Goal: Task Accomplishment & Management: Manage account settings

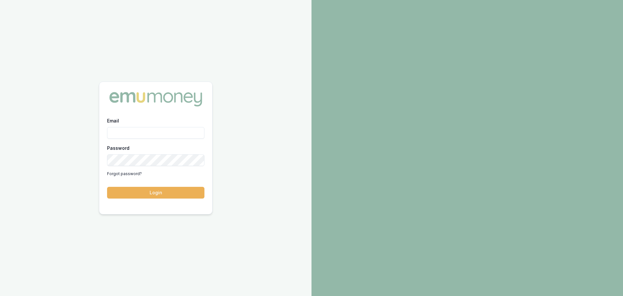
click at [191, 132] on input "Email" at bounding box center [155, 133] width 97 height 12
click at [134, 131] on input "Email" at bounding box center [155, 133] width 97 height 12
type input "[PERSON_NAME][EMAIL_ADDRESS][DOMAIN_NAME]"
click at [107, 187] on button "Login" at bounding box center [155, 193] width 97 height 12
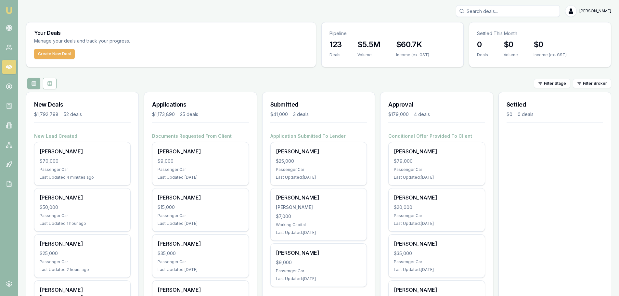
click at [230, 82] on div "Filter Stage Filter Broker" at bounding box center [318, 84] width 585 height 12
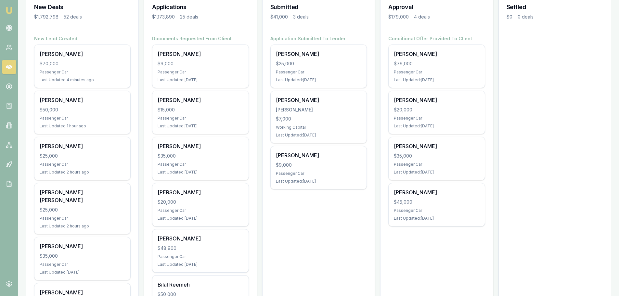
scroll to position [130, 0]
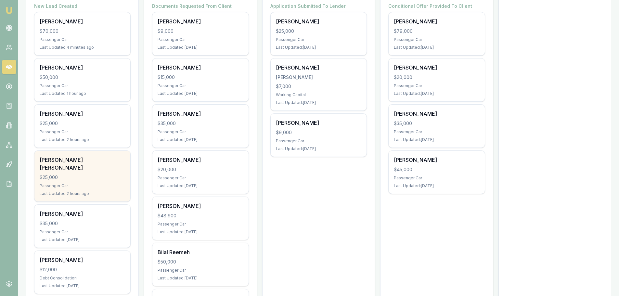
click at [92, 164] on div "Mel Lilian $25,000 Passenger Car Last Updated: 2 hours ago" at bounding box center [82, 176] width 96 height 51
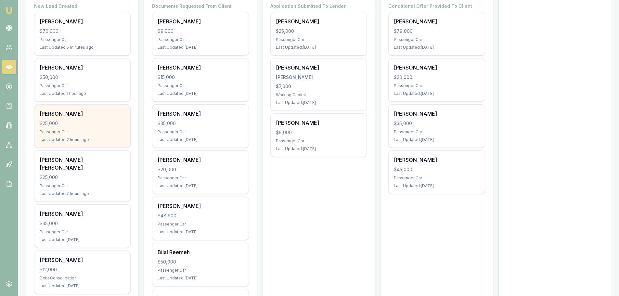
click at [101, 126] on div "$25,000" at bounding box center [82, 123] width 85 height 6
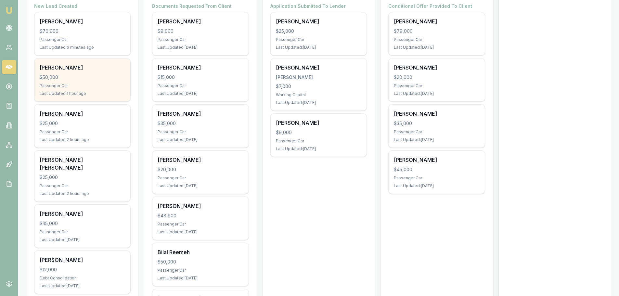
click at [108, 81] on div "Joseph Russo $50,000 Passenger Car Last Updated: 1 hour ago" at bounding box center [82, 79] width 96 height 43
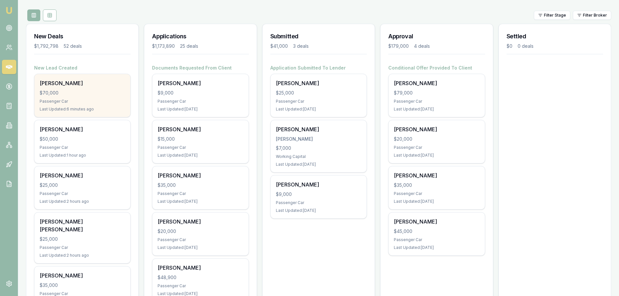
scroll to position [65, 0]
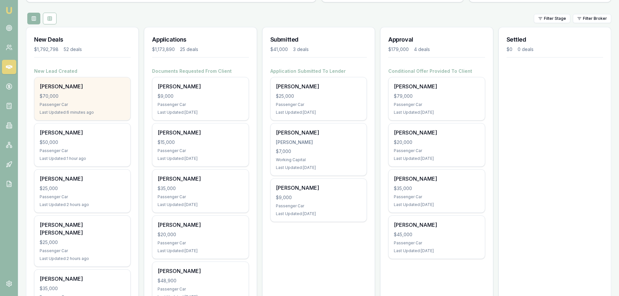
click at [77, 92] on div "Matt Dick $70,000 Passenger Car Last Updated: 6 minutes ago" at bounding box center [82, 98] width 96 height 43
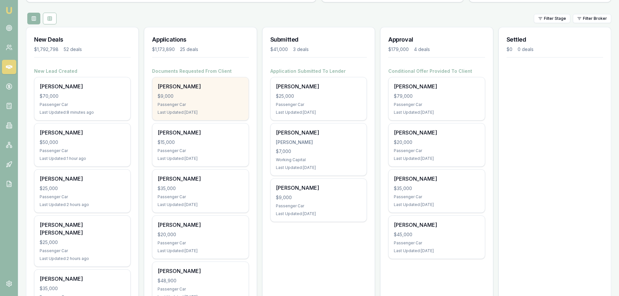
click at [185, 90] on div "Thomas Williams $9,000 Passenger Car Last Updated: 2 days ago" at bounding box center [200, 98] width 96 height 43
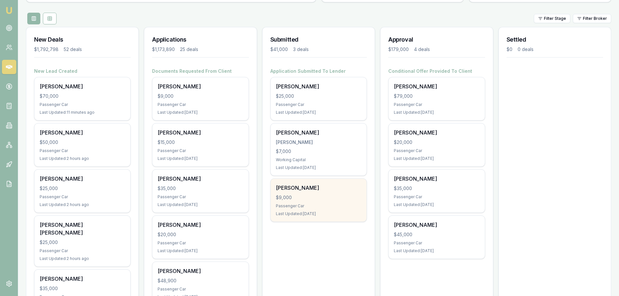
click at [337, 200] on div "$9,000" at bounding box center [318, 197] width 85 height 6
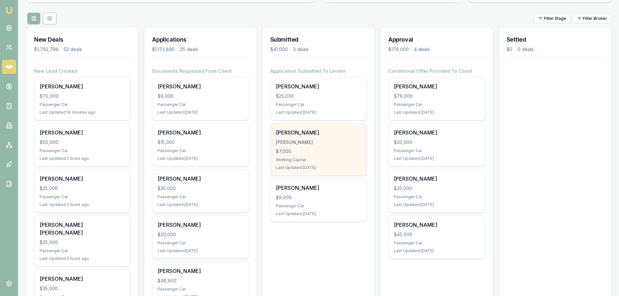
click at [319, 134] on div "Shannon Murphy" at bounding box center [318, 133] width 85 height 8
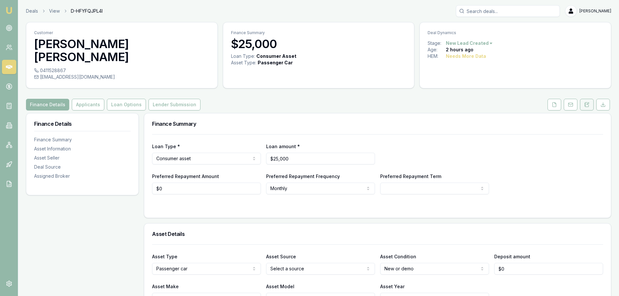
click at [587, 102] on icon at bounding box center [586, 104] width 5 height 5
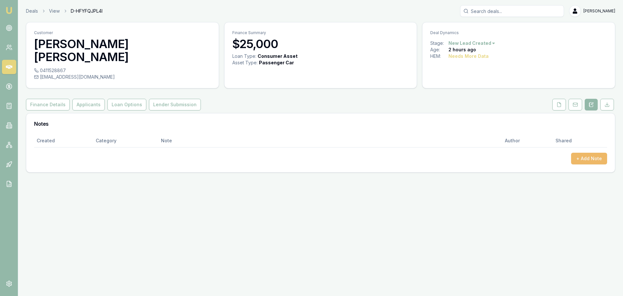
click at [585, 153] on button "+ Add Note" at bounding box center [589, 159] width 36 height 12
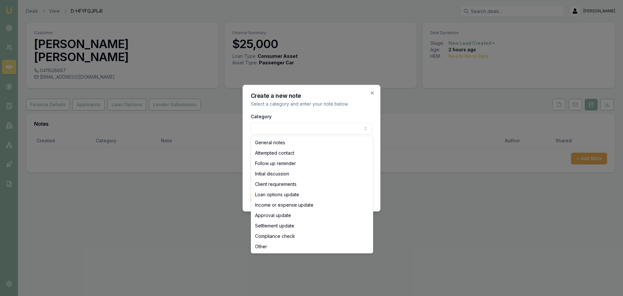
click at [274, 131] on body "Emu Broker Deals View D-HFYFQJPL4I Erin Shield Toggle Menu Customer Mel Lilian …" at bounding box center [311, 148] width 623 height 296
select select "ATTEMPTED_CONTACT"
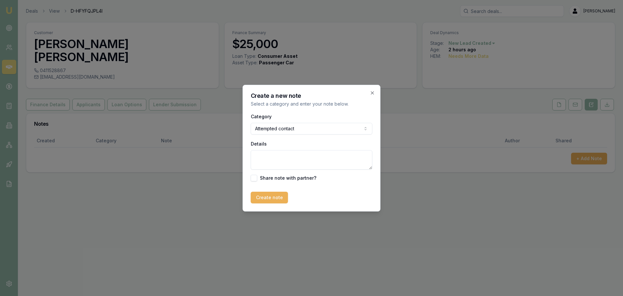
click at [267, 160] on textarea "Details" at bounding box center [312, 159] width 122 height 19
type textarea "sent intro text"
click at [263, 199] on button "Create note" at bounding box center [269, 198] width 37 height 12
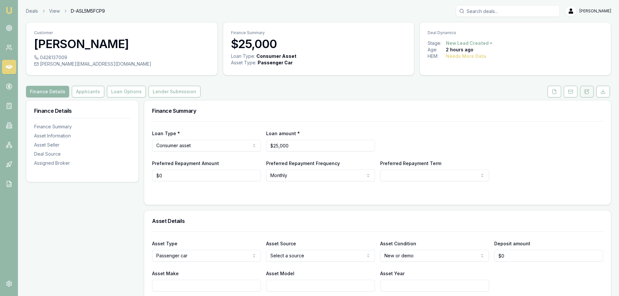
click at [587, 90] on icon at bounding box center [586, 91] width 5 height 5
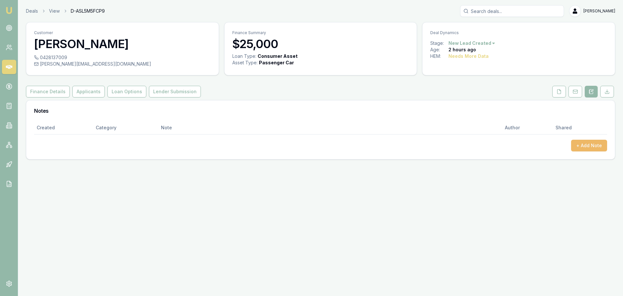
click at [587, 145] on button "+ Add Note" at bounding box center [589, 146] width 36 height 12
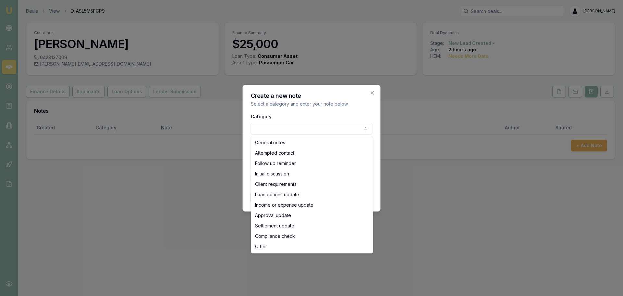
click at [339, 127] on body "Emu Broker Deals View D-ASL5M5FCP9 Erin Shield Toggle Menu Customer Sean O'neil…" at bounding box center [311, 148] width 623 height 296
select select "ATTEMPTED_CONTACT"
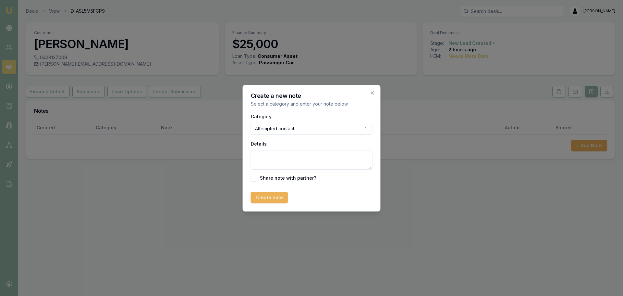
click at [290, 153] on textarea "Details" at bounding box center [312, 159] width 122 height 19
type textarea "sent intro text"
click at [276, 194] on button "Create note" at bounding box center [269, 198] width 37 height 12
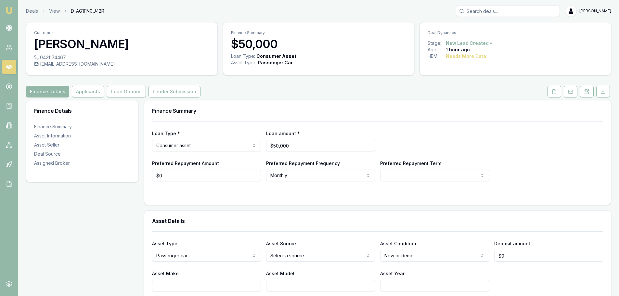
drag, startPoint x: 586, startPoint y: 93, endPoint x: 587, endPoint y: 100, distance: 6.5
click at [586, 93] on icon at bounding box center [586, 91] width 5 height 5
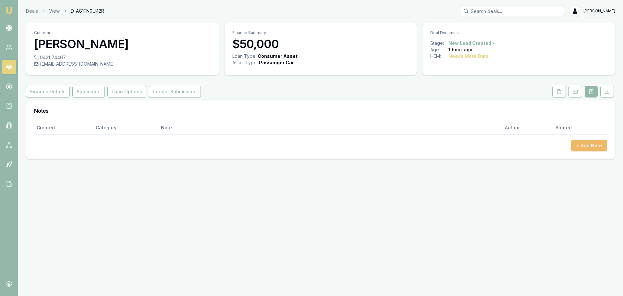
click at [591, 143] on button "+ Add Note" at bounding box center [589, 146] width 36 height 12
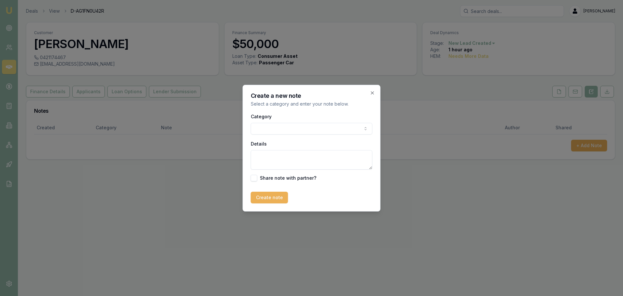
click at [300, 128] on body "Emu Broker Deals View D-AG1FN0U42R Erin Shield Toggle Menu Customer Joseph Russ…" at bounding box center [311, 148] width 623 height 296
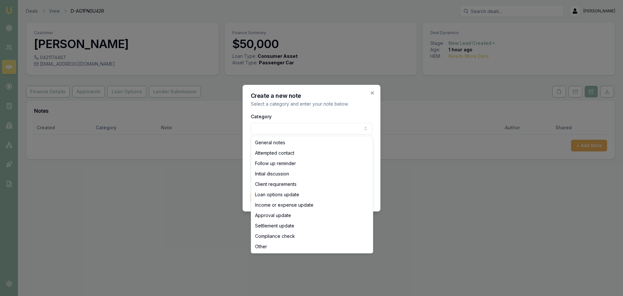
select select "ATTEMPTED_CONTACT"
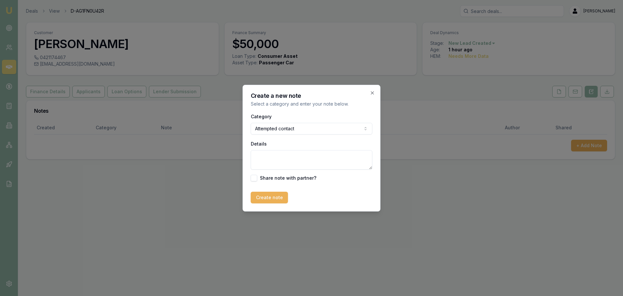
click at [282, 157] on textarea "Details" at bounding box center [312, 159] width 122 height 19
type textarea "sent intro txt"
click at [272, 198] on button "Create note" at bounding box center [269, 198] width 37 height 12
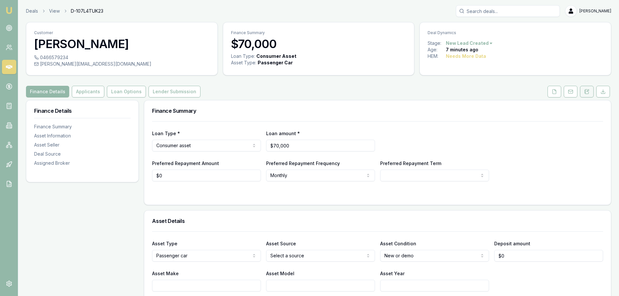
click at [586, 88] on button at bounding box center [587, 92] width 14 height 12
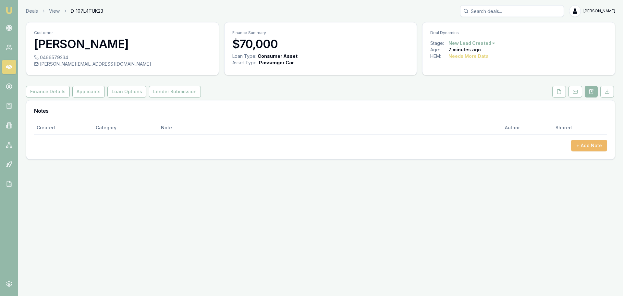
click at [591, 145] on button "+ Add Note" at bounding box center [589, 146] width 36 height 12
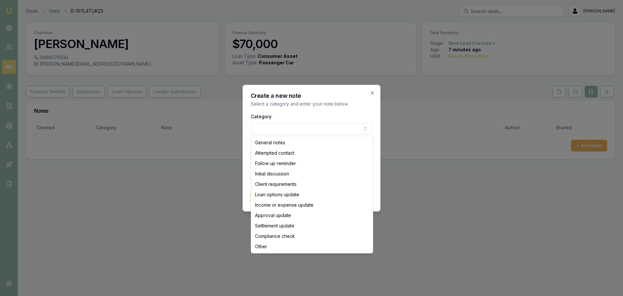
click at [291, 132] on body "Emu Broker Deals View D-107L4TUK23 Erin Shield Toggle Menu Customer Matt Dick 0…" at bounding box center [311, 148] width 623 height 296
select select "ATTEMPTED_CONTACT"
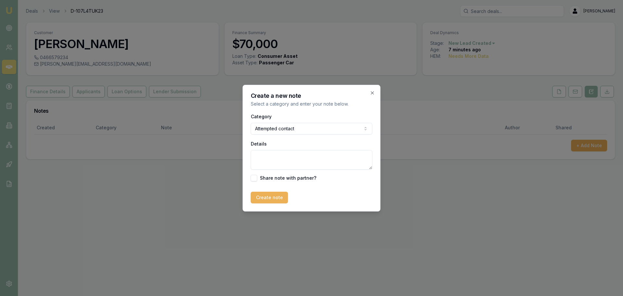
click at [284, 157] on textarea "Details" at bounding box center [312, 159] width 122 height 19
type textarea "wsent intro text"
click at [265, 198] on button "Create note" at bounding box center [269, 198] width 37 height 12
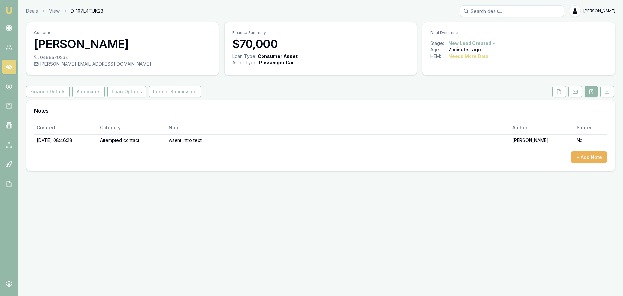
click at [415, 152] on div "+ Add Note" at bounding box center [320, 157] width 573 height 12
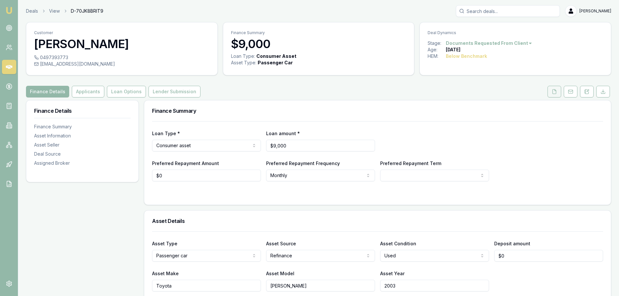
click at [554, 93] on icon at bounding box center [553, 91] width 5 height 5
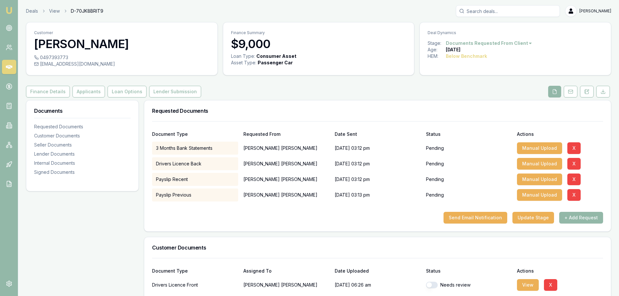
click at [299, 98] on div "Customer [PERSON_NAME] 0497393773 [EMAIL_ADDRESS][DOMAIN_NAME] Finance Summary …" at bounding box center [318, 293] width 585 height 543
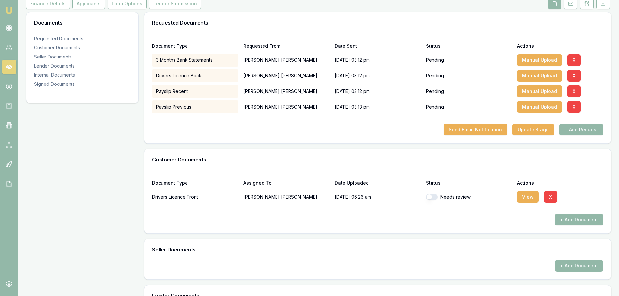
scroll to position [97, 0]
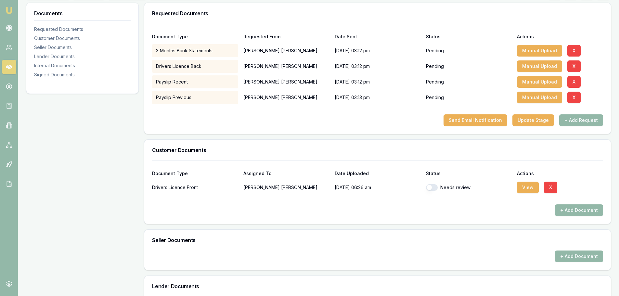
click at [541, 186] on div "View X" at bounding box center [560, 187] width 86 height 13
click at [530, 188] on button "View" at bounding box center [528, 188] width 22 height 12
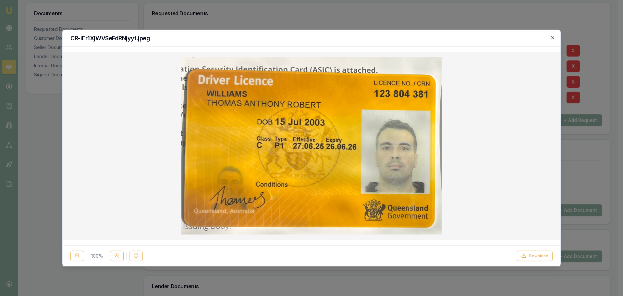
click at [554, 38] on icon "button" at bounding box center [552, 37] width 5 height 5
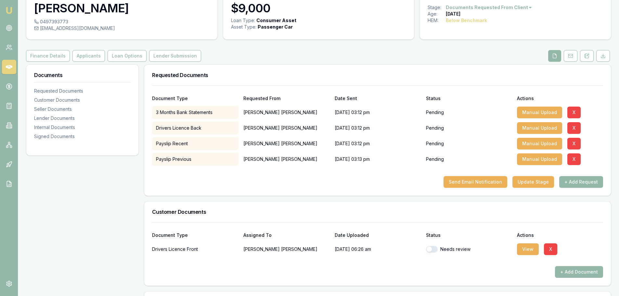
scroll to position [0, 0]
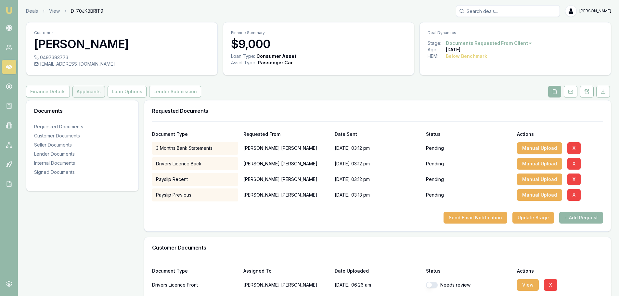
click at [81, 91] on button "Applicants" at bounding box center [88, 92] width 32 height 12
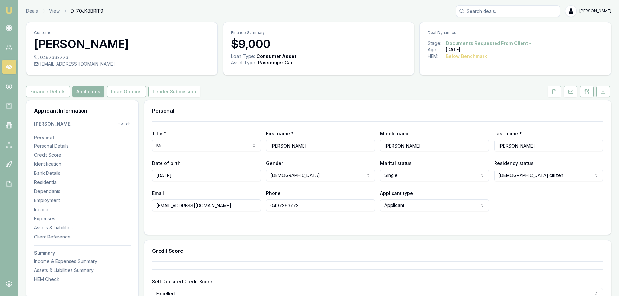
click at [394, 96] on div "Finance Details Applicants Loan Options Lender Submission" at bounding box center [318, 92] width 585 height 12
click at [55, 203] on div "Employment" at bounding box center [82, 200] width 96 height 6
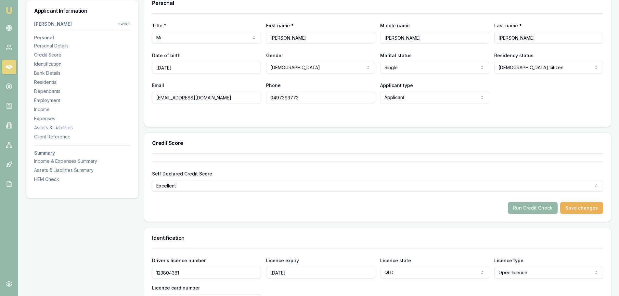
scroll to position [12, 0]
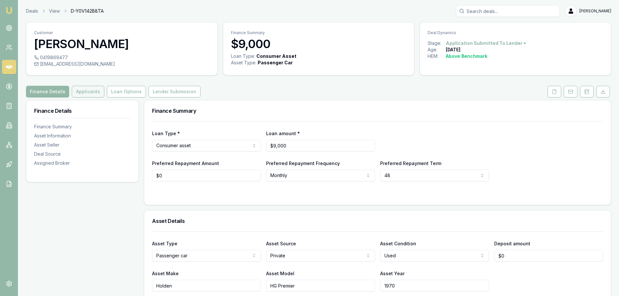
click at [86, 91] on button "Applicants" at bounding box center [88, 92] width 32 height 12
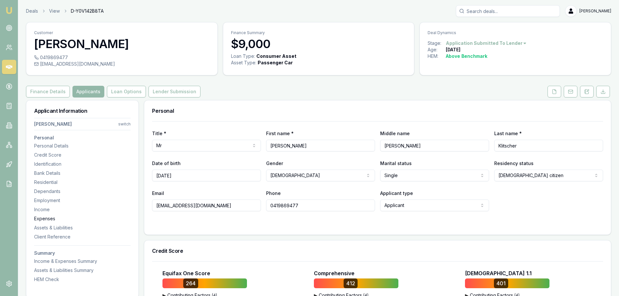
click at [48, 220] on div "Expenses" at bounding box center [82, 218] width 96 height 6
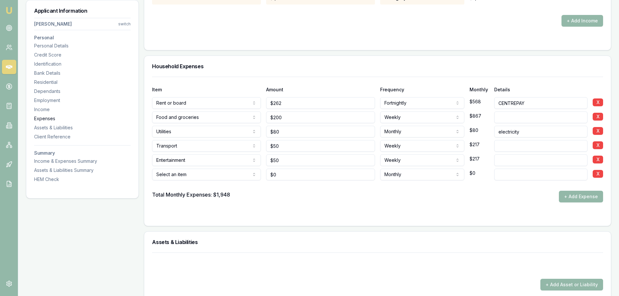
scroll to position [1358, 0]
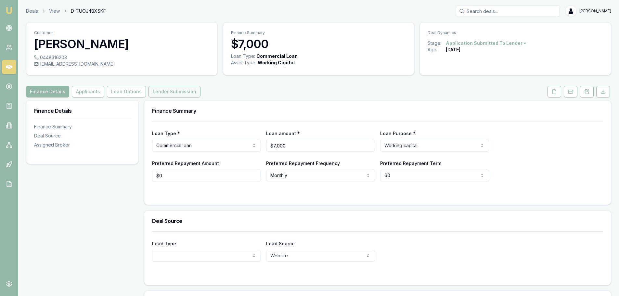
click at [160, 91] on button "Lender Submission" at bounding box center [174, 92] width 52 height 12
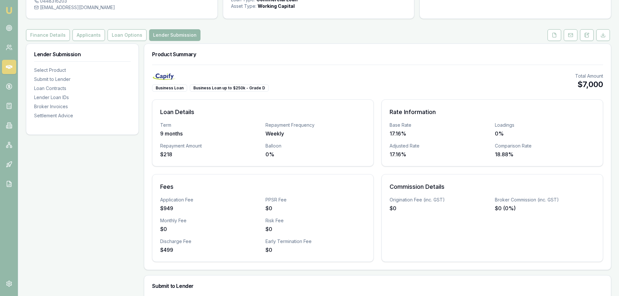
scroll to position [130, 0]
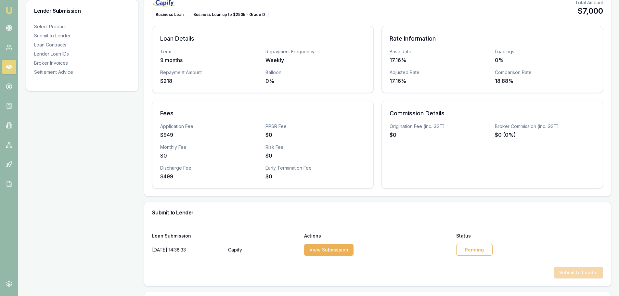
click at [458, 246] on div "Pending" at bounding box center [474, 250] width 36 height 12
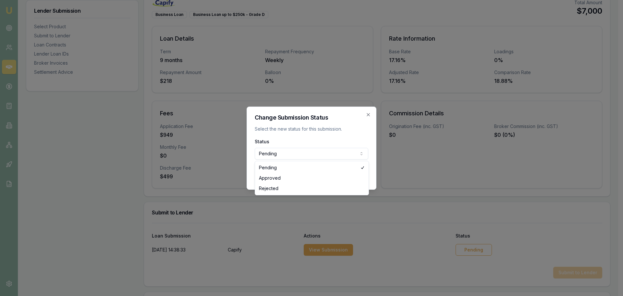
click at [334, 153] on body "Emu Broker Deals View D-TUOJ48XSKF Erin Shield Toggle Menu Customer Shannon Mur…" at bounding box center [309, 18] width 619 height 296
select select "APPROVED"
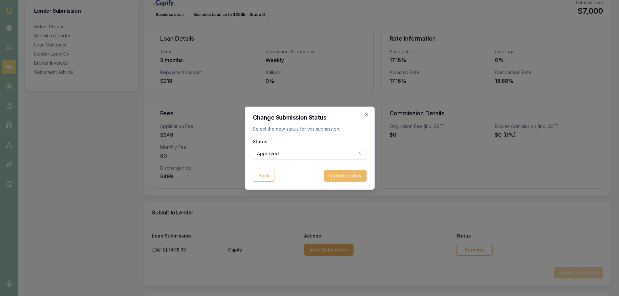
click at [346, 178] on button "Update status" at bounding box center [345, 176] width 43 height 12
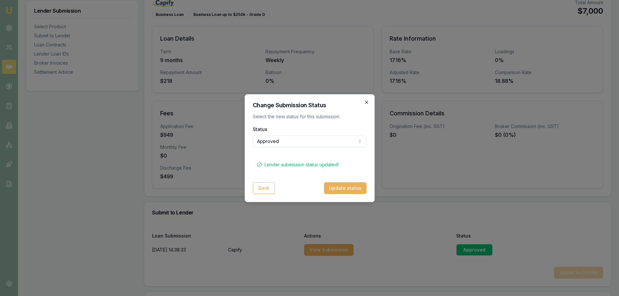
click at [366, 103] on icon "button" at bounding box center [366, 102] width 5 height 5
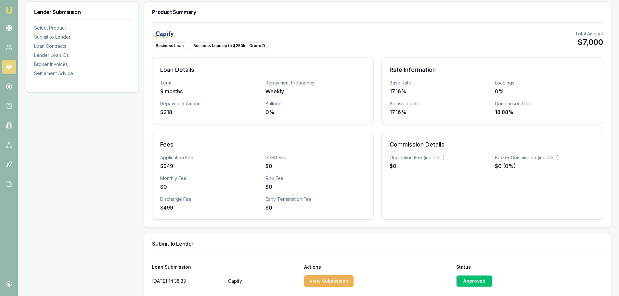
scroll to position [97, 0]
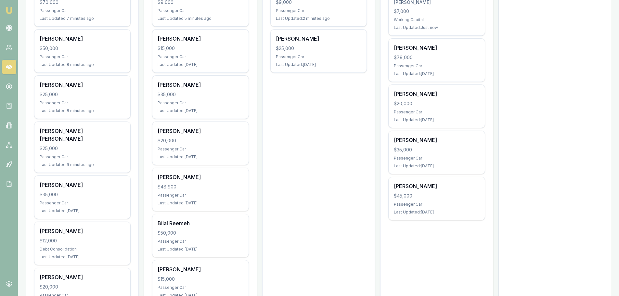
scroll to position [97, 0]
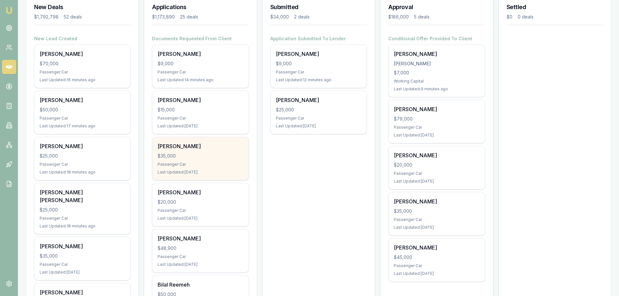
click at [209, 157] on div "$35,000" at bounding box center [199, 156] width 85 height 6
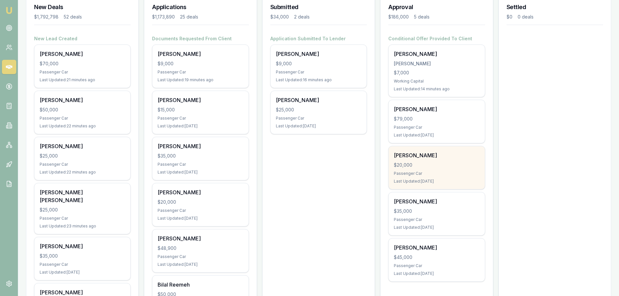
click at [437, 171] on div "Passenger Car" at bounding box center [436, 173] width 85 height 5
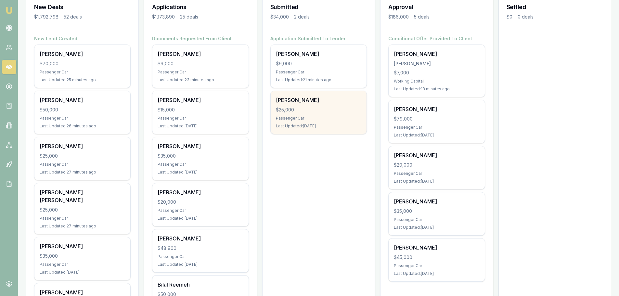
click at [319, 121] on div "Joseph Dawes $25,000 Passenger Car Last Updated: 2 days ago" at bounding box center [318, 112] width 96 height 43
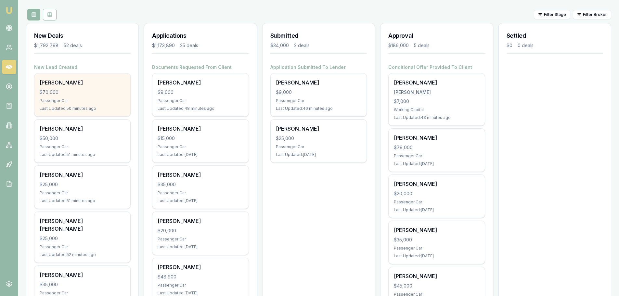
scroll to position [0, 0]
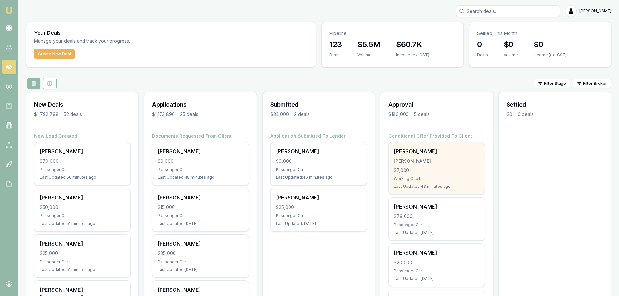
click at [409, 161] on div "MURPHY, SHANNON" at bounding box center [436, 161] width 85 height 6
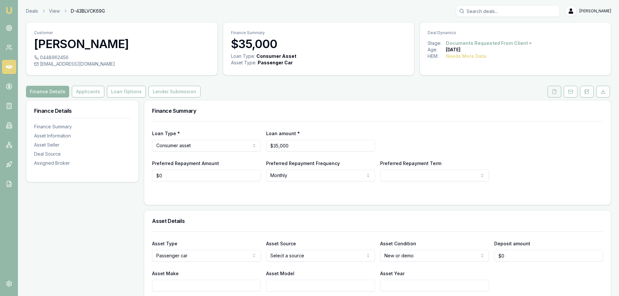
click at [551, 93] on button at bounding box center [554, 92] width 14 height 12
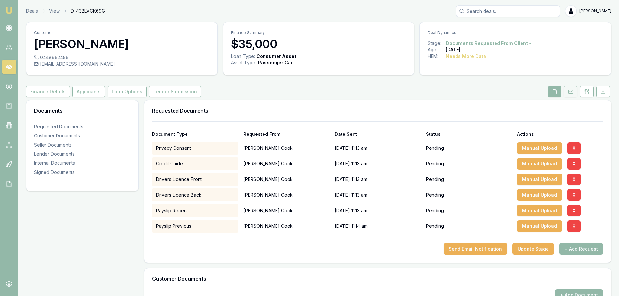
click at [570, 93] on icon at bounding box center [570, 91] width 5 height 5
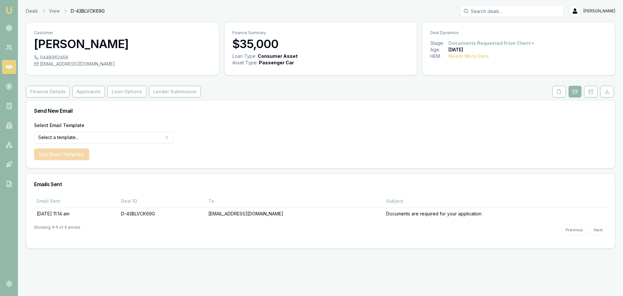
click at [96, 134] on html "Emu Broker Deals View D-43BLVCK69G [PERSON_NAME] Shield Toggle Menu Customer [P…" at bounding box center [311, 148] width 623 height 296
select select "document-request-reminder"
click at [64, 157] on button "Use Email Template" at bounding box center [61, 154] width 55 height 12
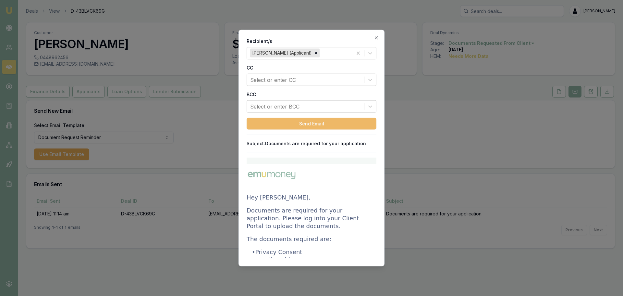
click at [312, 124] on button "Send Email" at bounding box center [312, 124] width 130 height 12
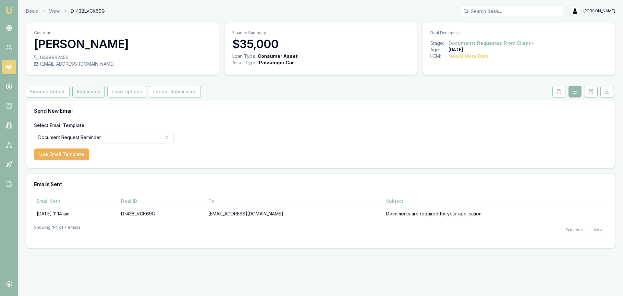
click at [90, 91] on button "Applicants" at bounding box center [88, 92] width 32 height 12
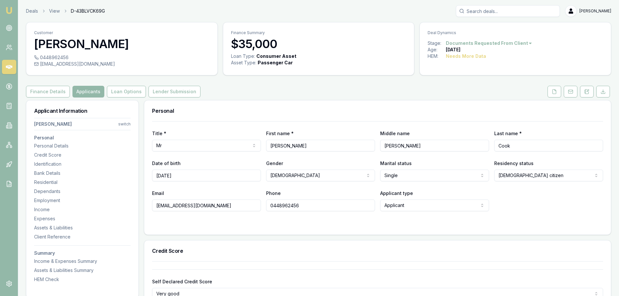
click at [137, 89] on button "Loan Options" at bounding box center [126, 92] width 39 height 12
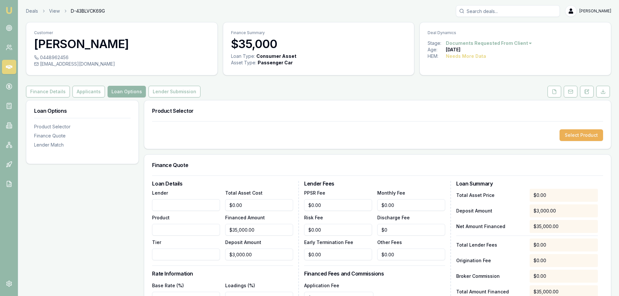
type input "3000"
drag, startPoint x: 266, startPoint y: 254, endPoint x: 7, endPoint y: 249, distance: 258.2
click at [96, 251] on div "Loan Options Product Selector Finance Quote Lender Match Product Selector Selec…" at bounding box center [318, 272] width 585 height 344
type input "$0.00"
type input "0"
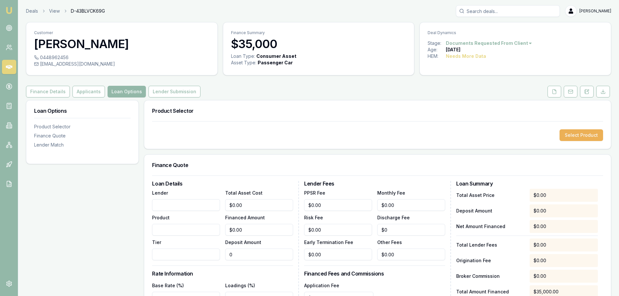
type input "0"
type input "$0.00"
drag, startPoint x: 256, startPoint y: 205, endPoint x: 49, endPoint y: 206, distance: 206.8
click at [83, 209] on div "Loan Options Product Selector Finance Quote Lender Match Product Selector Selec…" at bounding box center [318, 272] width 585 height 344
type input "6"
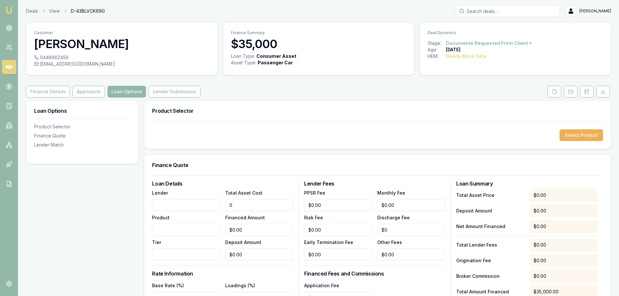
type input "$6.00"
type input "65"
type input "$65.00"
type input "650"
type input "$650.00"
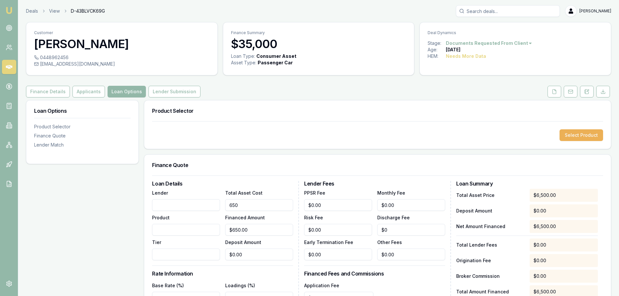
type input "6500"
type input "$6,500.00"
type input "65000"
type input "$65,000.00"
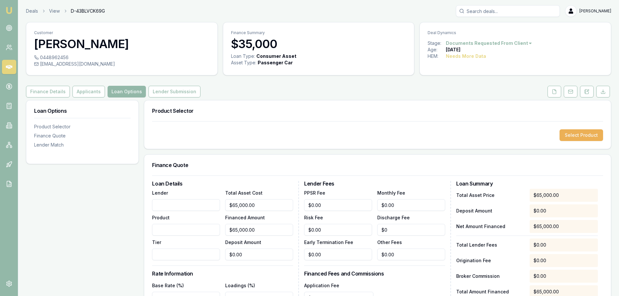
click at [95, 212] on div "Loan Options Product Selector Finance Quote Lender Match" at bounding box center [82, 272] width 113 height 344
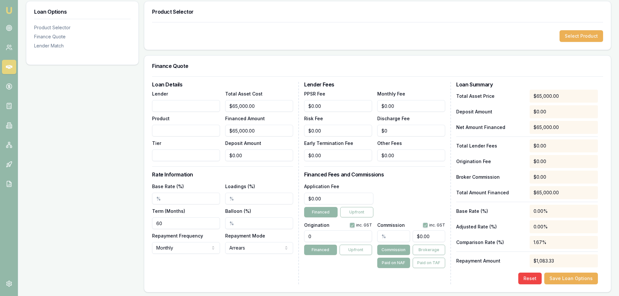
scroll to position [130, 0]
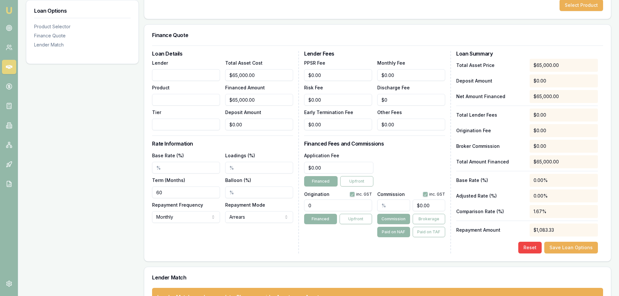
click at [183, 168] on input "Base Rate (%)" at bounding box center [186, 168] width 68 height 12
type input "15.00%"
click at [80, 203] on div "Loan Options Product Selector Finance Quote Lender Match" at bounding box center [82, 142] width 113 height 344
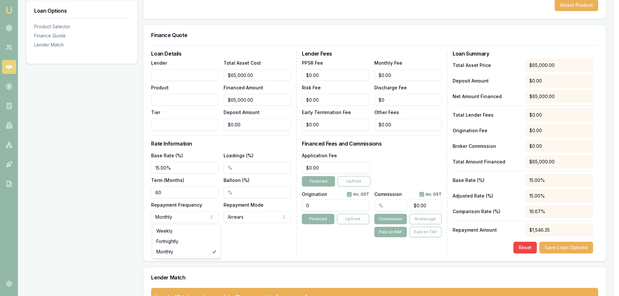
click at [169, 166] on html "Emu Broker Deals View D-43BLVCK69G Erin Shield Toggle Menu Customer Steven Cook…" at bounding box center [309, 18] width 619 height 296
select select "WEEKLY"
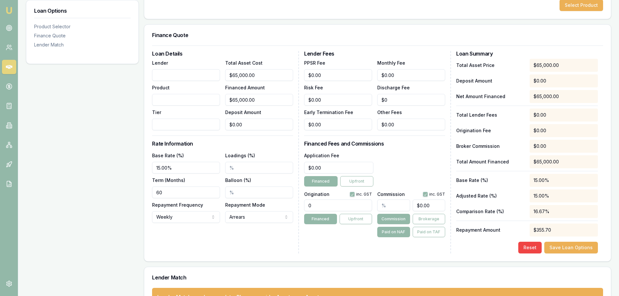
drag, startPoint x: 176, startPoint y: 195, endPoint x: -69, endPoint y: 236, distance: 248.0
click at [0, 166] on html "Emu Broker Deals View D-43BLVCK69G Erin Shield Toggle Menu Customer Steven Cook…" at bounding box center [309, 18] width 619 height 296
type input "84"
click at [168, 258] on div "Loan Details Lender Product Tier Total Asset Cost $65,000.00 Financed Amount $6…" at bounding box center [377, 153] width 466 height 216
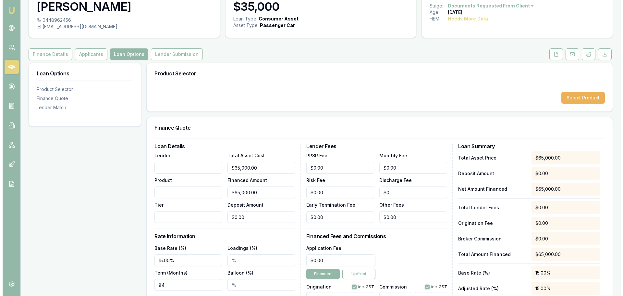
scroll to position [0, 0]
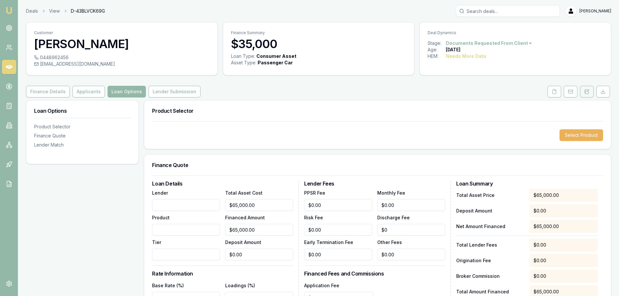
click at [586, 89] on button at bounding box center [587, 92] width 14 height 12
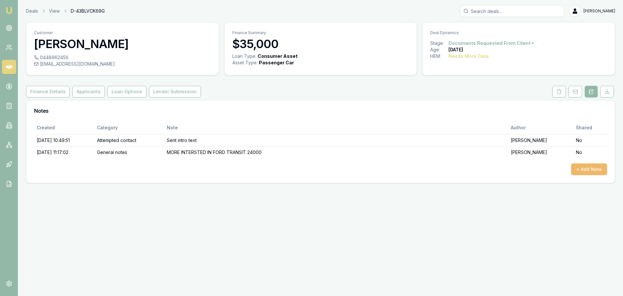
click at [584, 167] on button "+ Add Note" at bounding box center [589, 169] width 36 height 12
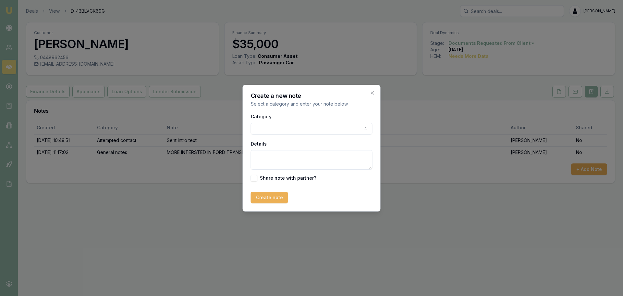
click at [305, 129] on body "Emu Broker Deals View D-43BLVCK69G Erin Shield Toggle Menu Customer Steven Cook…" at bounding box center [311, 148] width 623 height 296
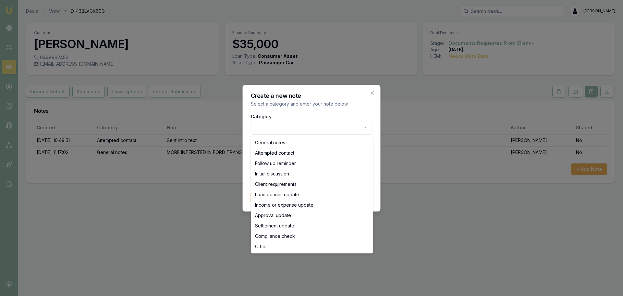
select select "ATTEMPTED_CONTACT"
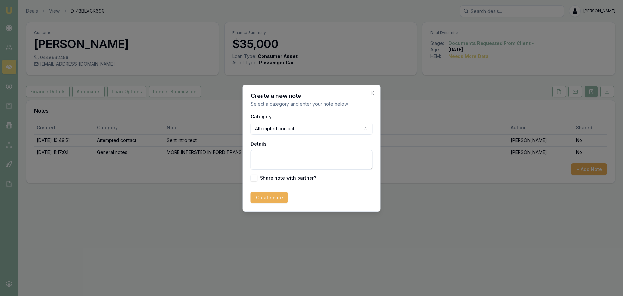
click at [289, 157] on textarea "Details" at bounding box center [312, 159] width 122 height 19
type textarea "resent doc reqeust email and sent reminder text."
click at [281, 199] on button "Create note" at bounding box center [269, 198] width 37 height 12
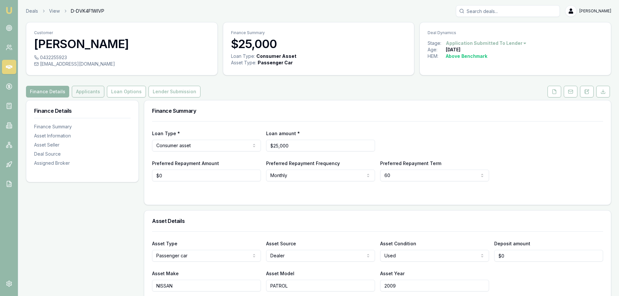
click at [89, 90] on button "Applicants" at bounding box center [88, 92] width 32 height 12
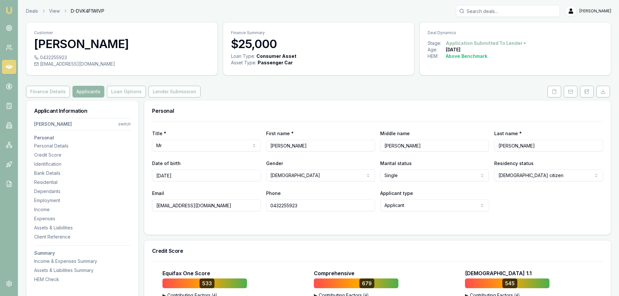
click at [322, 102] on div "Personal" at bounding box center [377, 110] width 466 height 21
click at [326, 104] on div "Personal" at bounding box center [377, 110] width 466 height 21
click at [331, 95] on div "Finance Details Applicants Loan Options Lender Submission" at bounding box center [318, 92] width 585 height 12
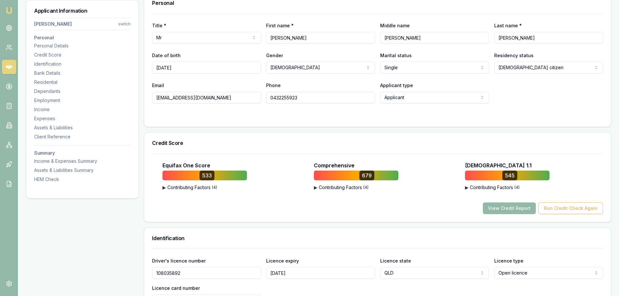
scroll to position [130, 0]
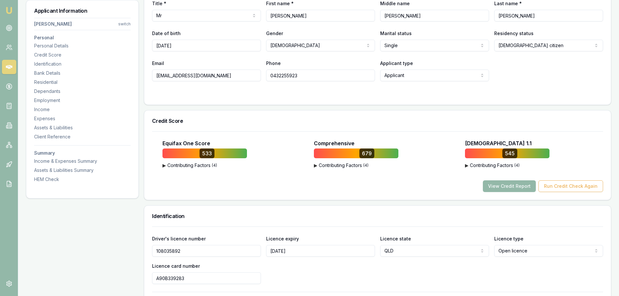
click at [327, 99] on div "Title * Mr Mr Mrs Miss Ms Dr Prof First name * Joseph Middle name DJUMA WAYNE L…" at bounding box center [377, 47] width 466 height 113
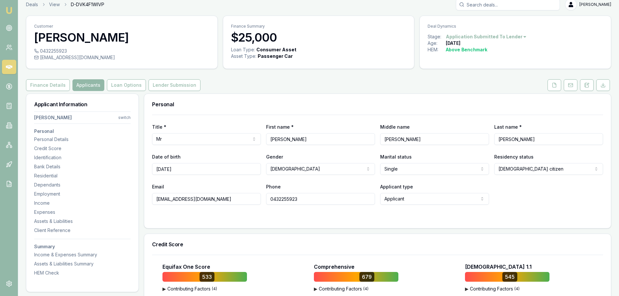
scroll to position [0, 0]
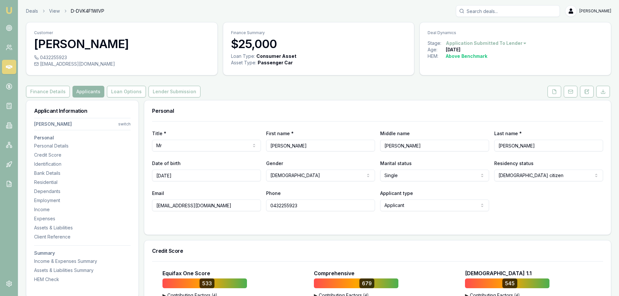
click at [408, 94] on div "Finance Details Applicants Loan Options Lender Submission" at bounding box center [318, 92] width 585 height 12
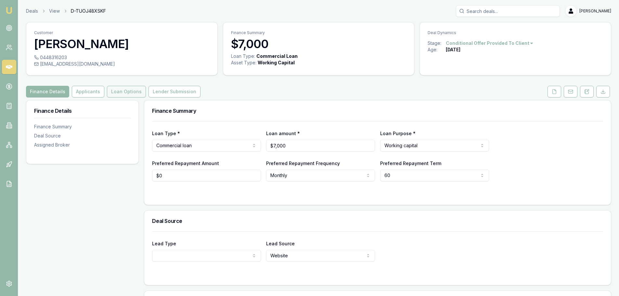
click at [124, 88] on button "Loan Options" at bounding box center [126, 92] width 39 height 12
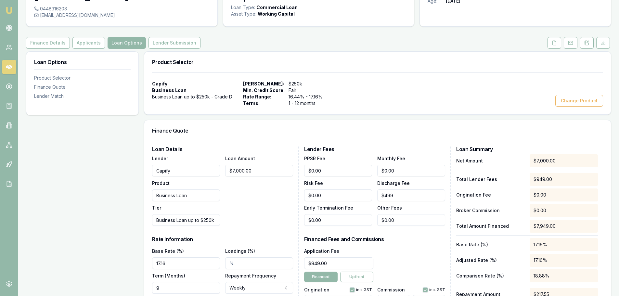
scroll to position [130, 0]
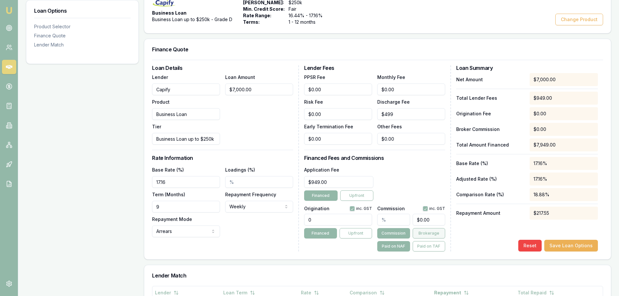
click at [423, 232] on button "Brokerage" at bounding box center [428, 233] width 32 height 10
click at [394, 217] on input "text" at bounding box center [393, 220] width 32 height 12
type input "7"
type input "$490.00"
type input "70"
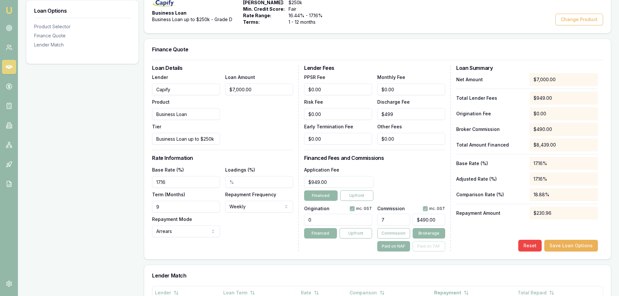
type input "$4,900.00"
type input "700"
type input "$49,000.00"
type input "700.00%"
click at [415, 178] on div "Application Fee $949.00 Financed Upfront" at bounding box center [374, 183] width 141 height 35
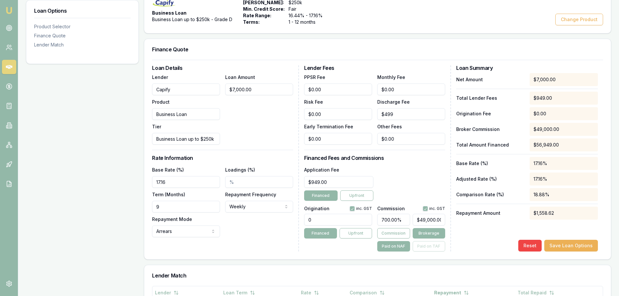
drag, startPoint x: 405, startPoint y: 218, endPoint x: 213, endPoint y: 220, distance: 192.2
click at [224, 222] on div "Loan Details Lender Capify Product Business Loan Tier Business Loan up to $250k…" at bounding box center [377, 158] width 451 height 186
type input "49000"
type input "70"
type input "4900"
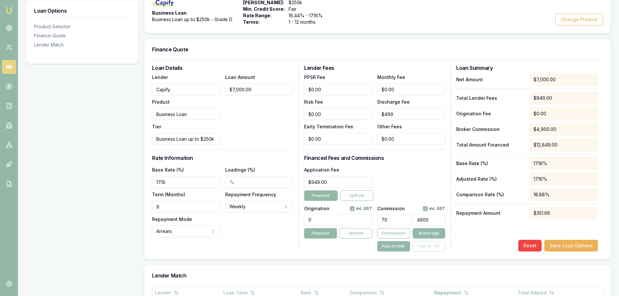
type input "7.000000000000001"
type input "490"
type input "0.7000000000000001"
type input "49"
type input "0.05714285714285715"
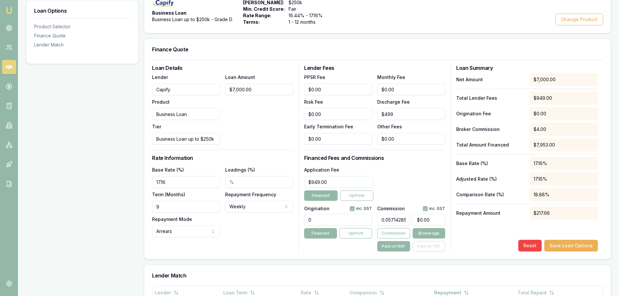
type input "0.0"
type input "0.001"
type input "$0.00"
type input "1"
type input "70.000"
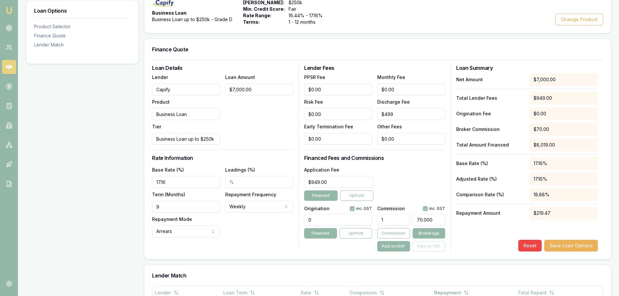
type input "10"
type input "$700.00"
click at [412, 168] on div "Application Fee $949.00 Financed Upfront" at bounding box center [374, 183] width 141 height 35
drag, startPoint x: 337, startPoint y: 183, endPoint x: 213, endPoint y: 188, distance: 124.1
click at [220, 187] on div "Loan Details Lender Capify Product Business Loan Tier Business Loan up to $250k…" at bounding box center [377, 158] width 451 height 186
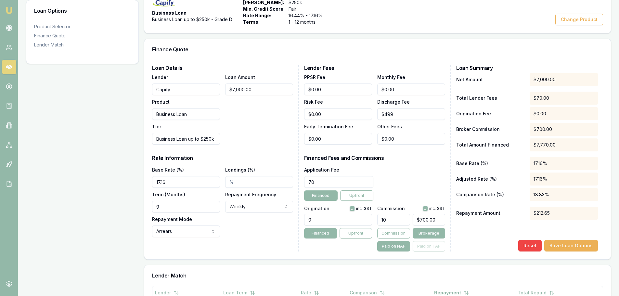
type input "7"
type input "$400.00"
click at [450, 180] on div "Lender Fees PPSR Fee $0.00 Monthly Fee $0.00 Risk Fee $0.00 Discharge Fee $499 …" at bounding box center [377, 158] width 147 height 186
click at [64, 138] on div "Loan Options Product Selector Finance Quote Lender Match" at bounding box center [82, 209] width 113 height 478
click at [568, 243] on button "Save Loan Options" at bounding box center [571, 246] width 54 height 12
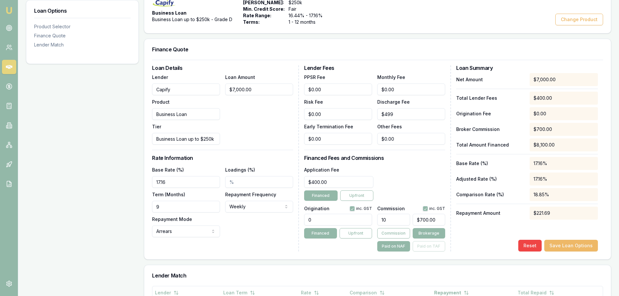
scroll to position [0, 0]
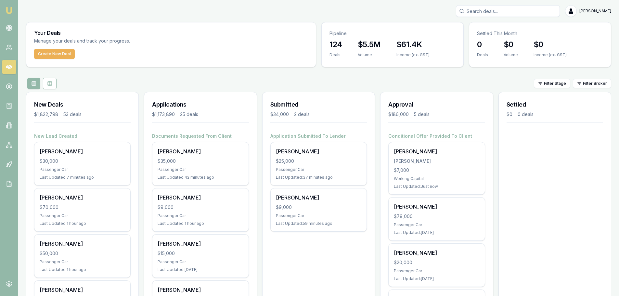
click at [349, 80] on div "Filter Stage Filter Broker" at bounding box center [318, 84] width 585 height 12
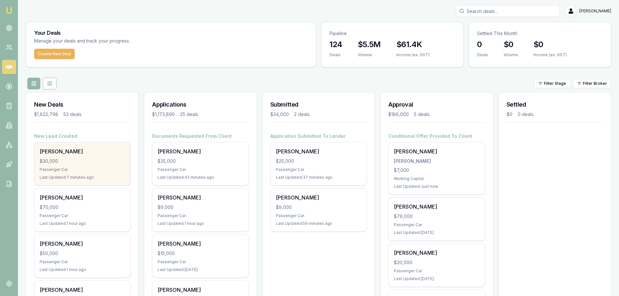
click at [57, 155] on div "[PERSON_NAME]" at bounding box center [82, 151] width 85 height 8
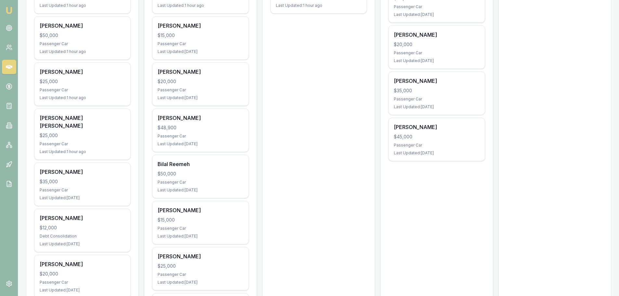
scroll to position [227, 0]
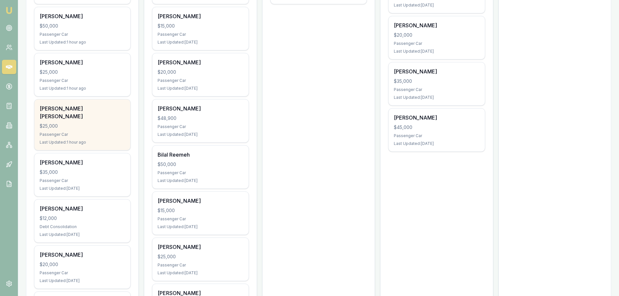
click at [106, 123] on div "$25,000" at bounding box center [82, 126] width 85 height 6
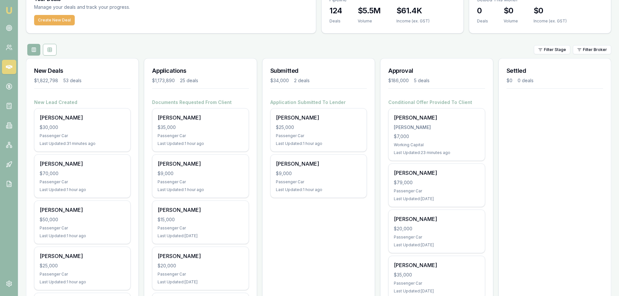
scroll to position [32, 0]
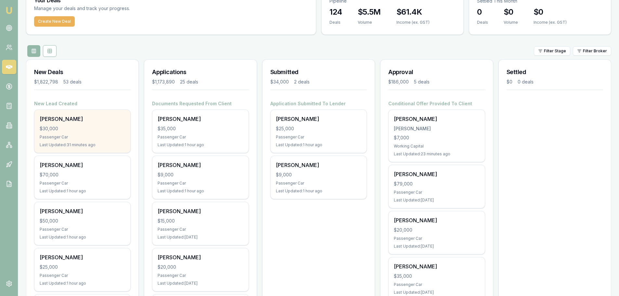
click at [83, 140] on div "[PERSON_NAME] $30,000 Passenger Car Last Updated: 31 minutes ago" at bounding box center [82, 131] width 96 height 43
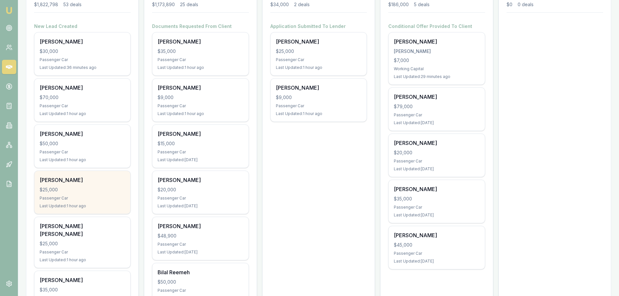
scroll to position [130, 0]
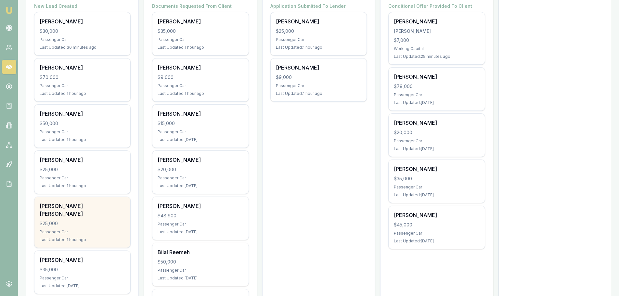
click at [88, 227] on div "[PERSON_NAME] [PERSON_NAME] $25,000 Passenger Car Last Updated: 1 hour ago" at bounding box center [82, 222] width 96 height 51
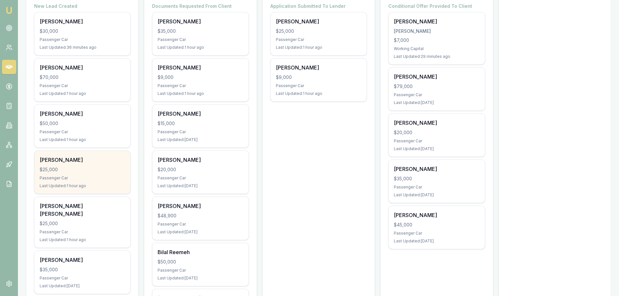
click at [107, 169] on div "$25,000" at bounding box center [82, 169] width 85 height 6
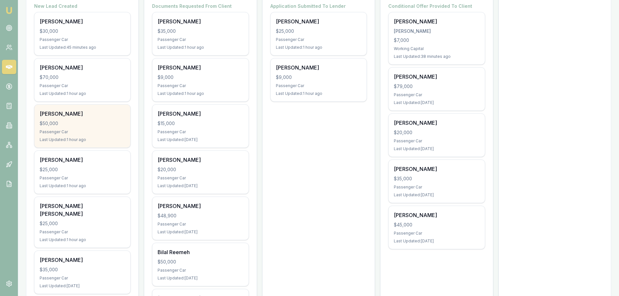
click at [74, 126] on div "$50,000" at bounding box center [82, 123] width 85 height 6
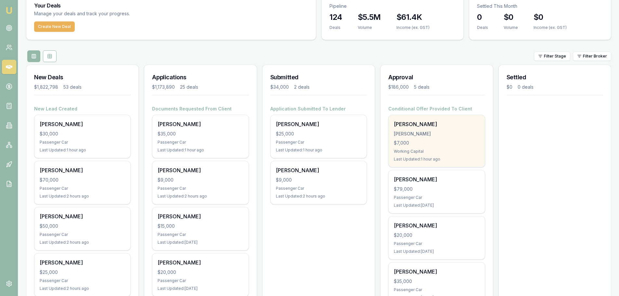
scroll to position [0, 0]
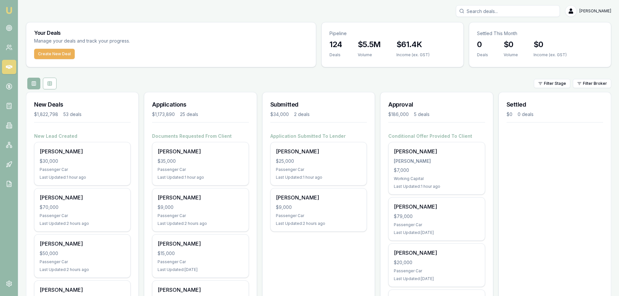
click at [516, 10] on input "Search deals" at bounding box center [508, 11] width 104 height 12
type input "0448962456"
click at [533, 43] on p "sjcook091@outlook.com" at bounding box center [507, 41] width 98 height 6
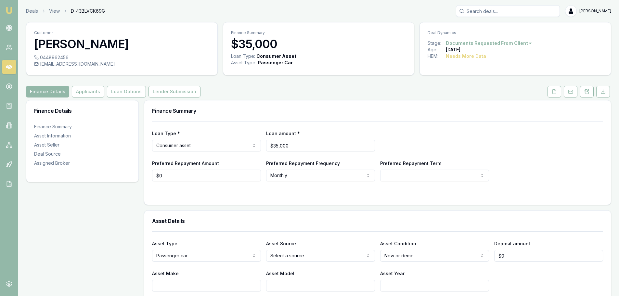
click at [261, 87] on div "Finance Details Applicants Loan Options Lender Submission" at bounding box center [318, 92] width 585 height 12
click at [553, 95] on button at bounding box center [554, 92] width 14 height 12
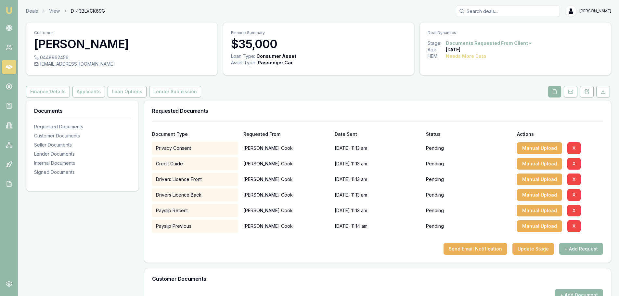
click at [480, 100] on div "Requested Documents Document Type Requested From Date Sent Status Actions Priva…" at bounding box center [377, 181] width 467 height 163
click at [89, 92] on button "Applicants" at bounding box center [88, 92] width 32 height 12
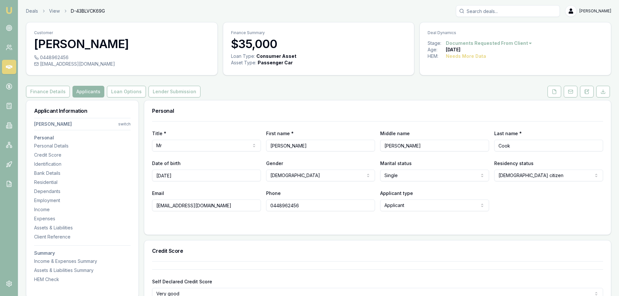
click at [360, 108] on h3 "Personal" at bounding box center [377, 110] width 451 height 5
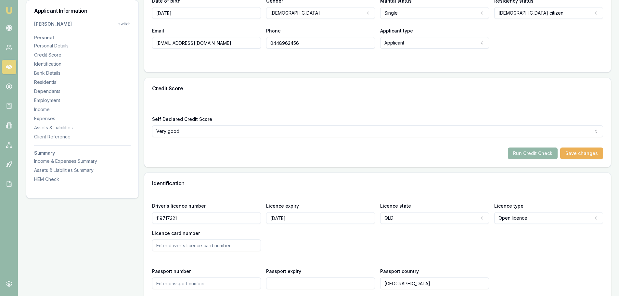
click at [366, 92] on div "Credit Score" at bounding box center [377, 88] width 466 height 21
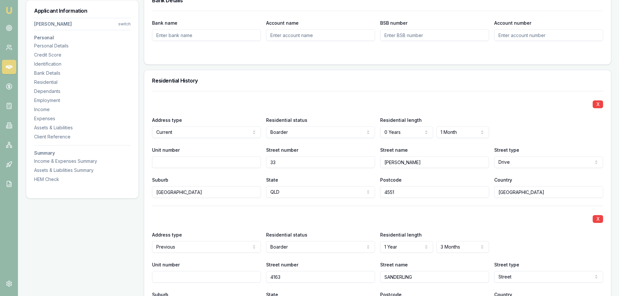
scroll to position [617, 0]
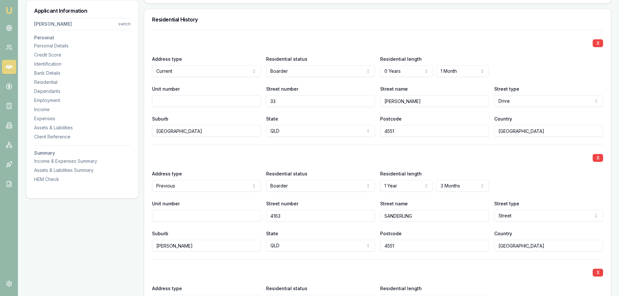
click at [337, 25] on div "Residential History" at bounding box center [377, 19] width 466 height 21
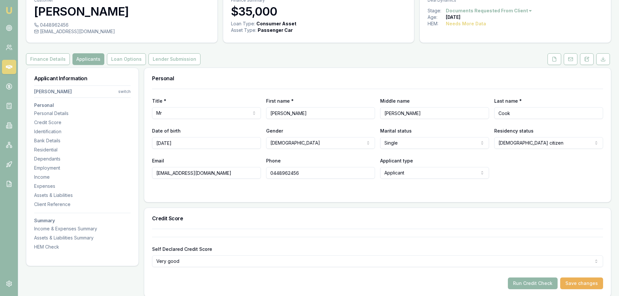
scroll to position [0, 0]
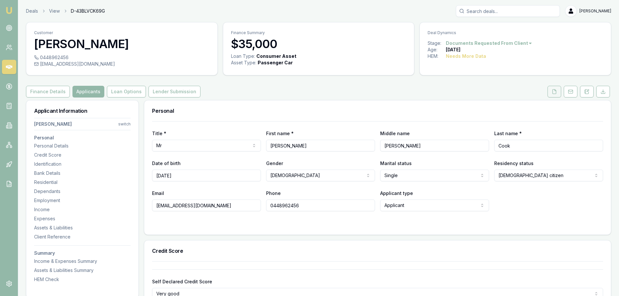
click at [549, 93] on button at bounding box center [554, 92] width 14 height 12
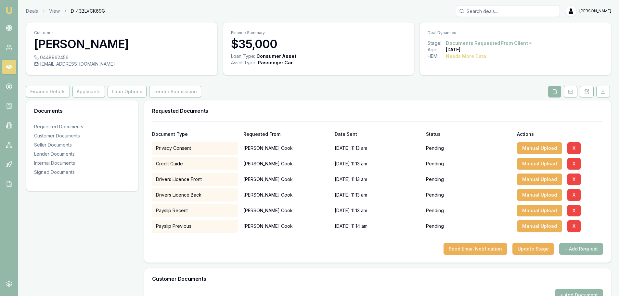
click at [244, 97] on div "Finance Details Applicants Loan Options Lender Submission" at bounding box center [318, 92] width 585 height 12
click at [567, 212] on button "X" at bounding box center [573, 211] width 13 height 12
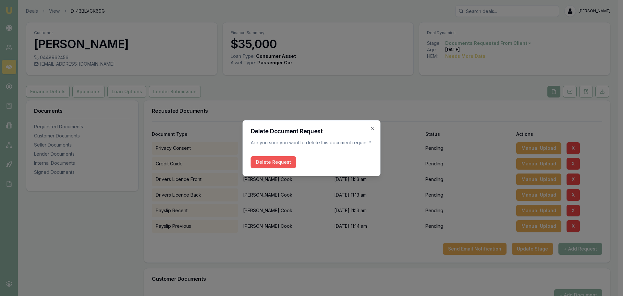
click at [265, 163] on button "Delete Request" at bounding box center [273, 162] width 45 height 12
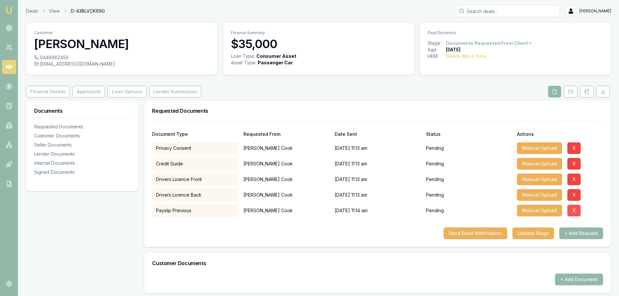
click at [574, 209] on button "X" at bounding box center [573, 211] width 13 height 12
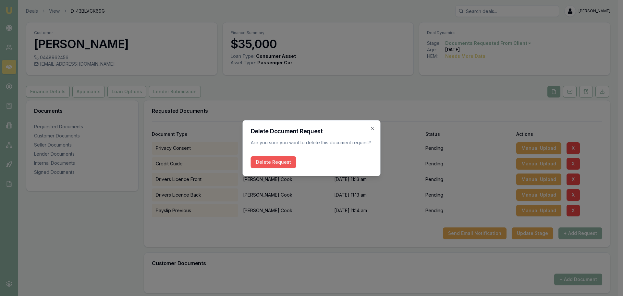
click at [261, 165] on button "Delete Request" at bounding box center [273, 162] width 45 height 12
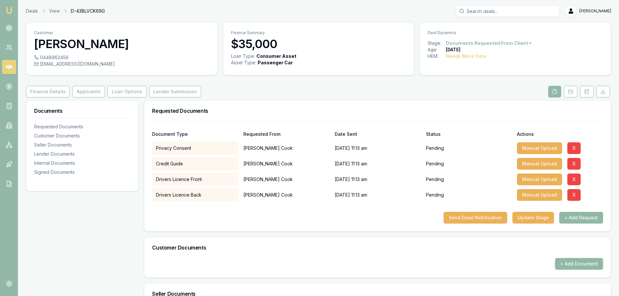
click at [568, 216] on button "+ Add Request" at bounding box center [581, 218] width 44 height 12
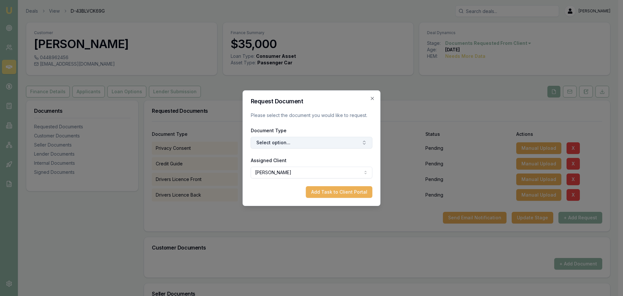
click at [279, 142] on button "Select option..." at bounding box center [312, 143] width 122 height 12
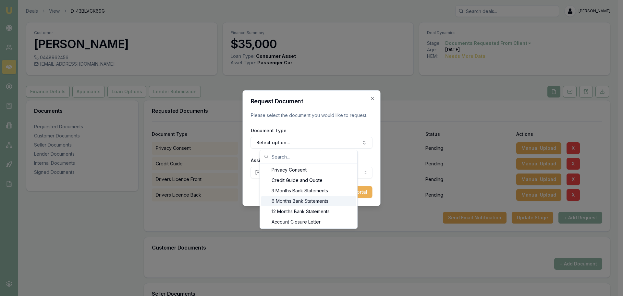
click at [287, 201] on div "6 Months Bank Statements" at bounding box center [308, 201] width 95 height 10
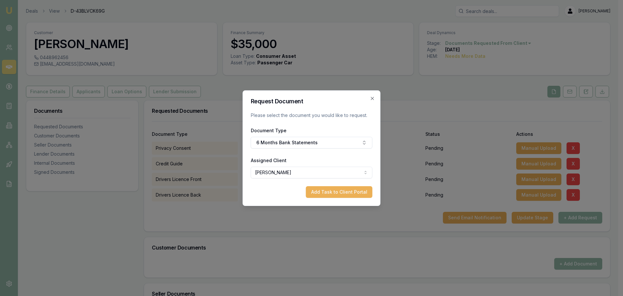
click at [350, 189] on button "Add Task to Client Portal" at bounding box center [339, 192] width 67 height 12
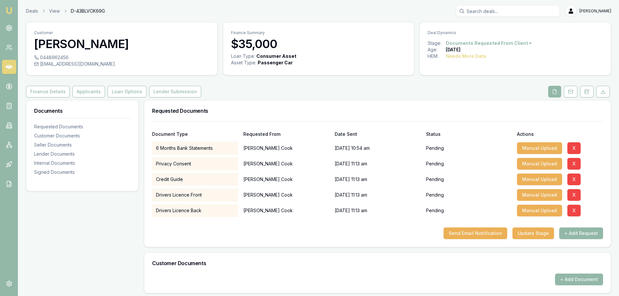
click at [321, 102] on div "Requested Documents" at bounding box center [377, 110] width 466 height 21
click at [99, 97] on button "Applicants" at bounding box center [88, 92] width 32 height 12
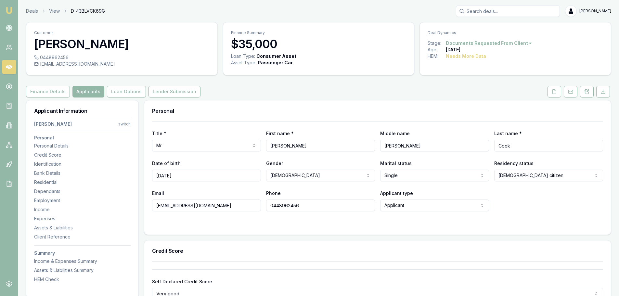
click at [307, 104] on div "Personal" at bounding box center [377, 110] width 466 height 21
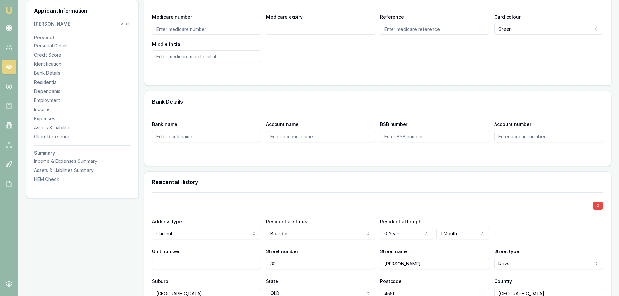
scroll to position [260, 0]
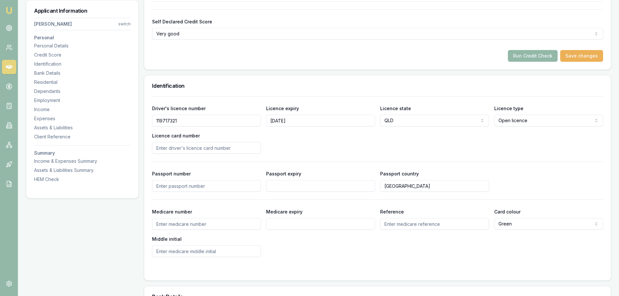
click at [290, 61] on div "Run Credit Check Save changes" at bounding box center [377, 56] width 451 height 12
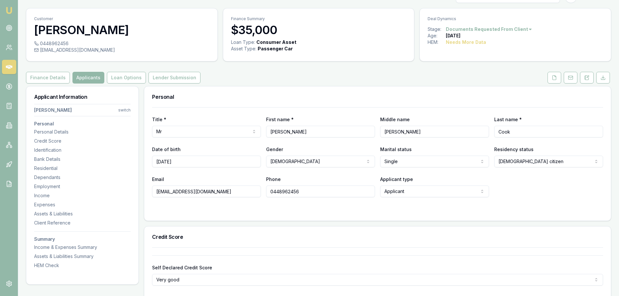
scroll to position [0, 0]
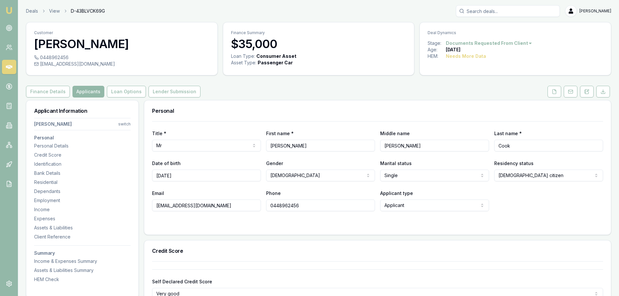
click at [288, 94] on div "Finance Details Applicants Loan Options Lender Submission" at bounding box center [318, 92] width 585 height 12
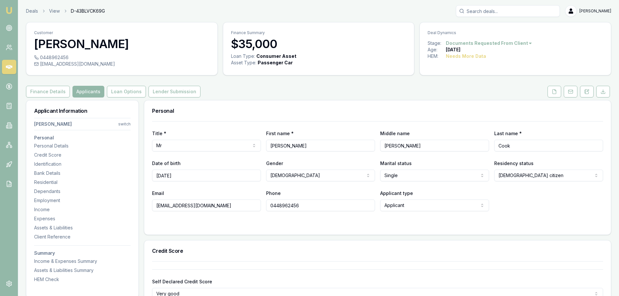
click at [291, 105] on div "Personal" at bounding box center [377, 110] width 466 height 21
click at [316, 94] on div "Finance Details Applicants Loan Options Lender Submission" at bounding box center [318, 92] width 585 height 12
click at [315, 94] on div "Finance Details Applicants Loan Options Lender Submission" at bounding box center [318, 92] width 585 height 12
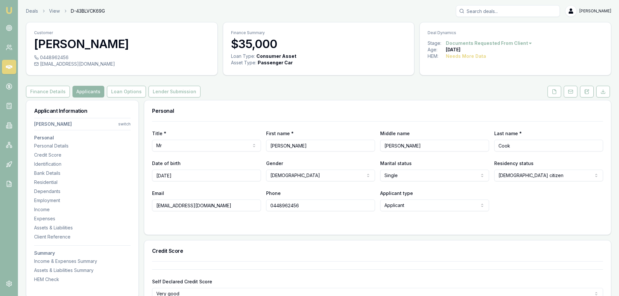
click at [245, 96] on div "Finance Details Applicants Loan Options Lender Submission" at bounding box center [318, 92] width 585 height 12
click at [250, 93] on div "Finance Details Applicants Loan Options Lender Submission" at bounding box center [318, 92] width 585 height 12
click at [554, 93] on icon at bounding box center [553, 91] width 5 height 5
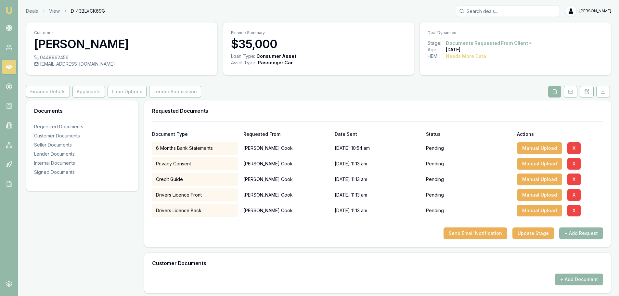
click at [360, 92] on div "Finance Details Applicants Loan Options Lender Submission" at bounding box center [318, 92] width 585 height 12
click at [305, 99] on div "Customer Steven Cook 0448962456 sjcook091@outlook.com Finance Summary $35,000 L…" at bounding box center [318, 250] width 585 height 456
click at [287, 93] on div "Finance Details Applicants Loan Options Lender Submission" at bounding box center [318, 92] width 585 height 12
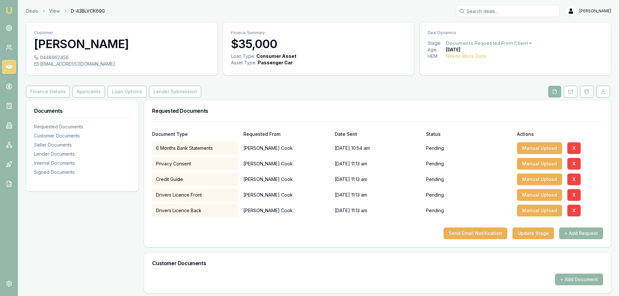
click at [10, 67] on icon at bounding box center [9, 67] width 6 height 4
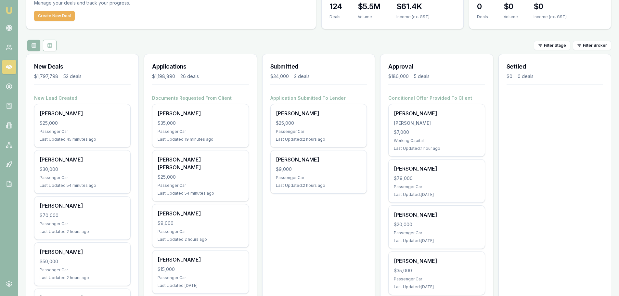
scroll to position [65, 0]
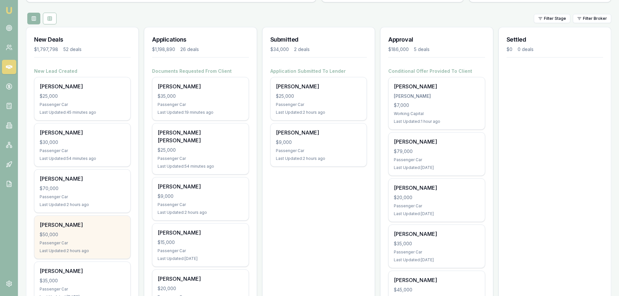
click at [107, 228] on div "Joseph Russo" at bounding box center [82, 225] width 85 height 8
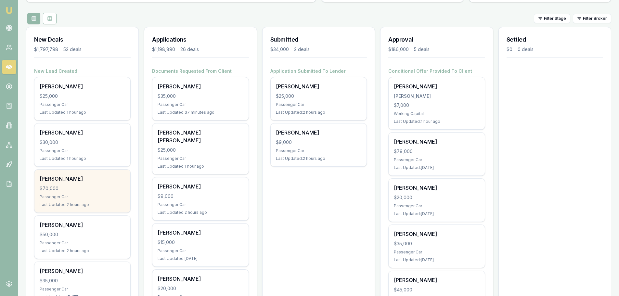
click at [89, 203] on div "Last Updated: 2 hours ago" at bounding box center [82, 204] width 85 height 5
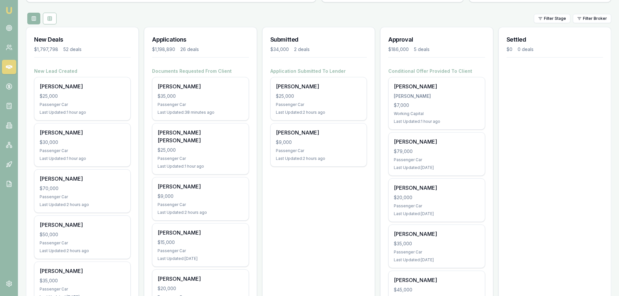
click at [306, 18] on div "Filter Stage Filter Broker" at bounding box center [318, 19] width 585 height 12
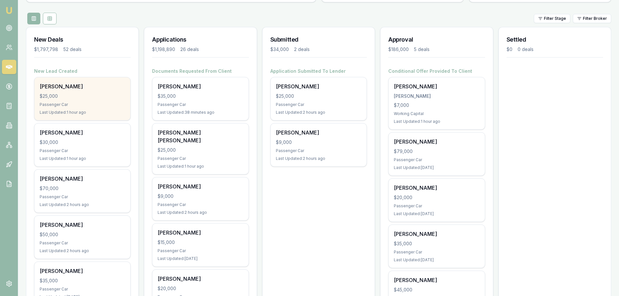
click at [101, 94] on div "$25,000" at bounding box center [82, 96] width 85 height 6
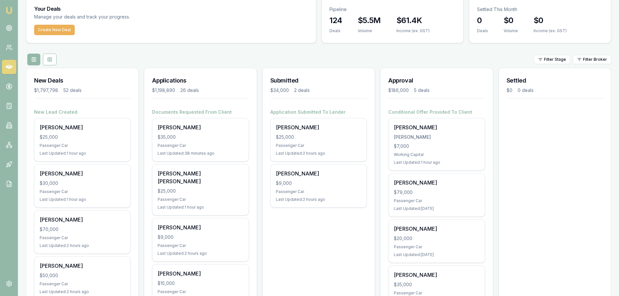
scroll to position [0, 0]
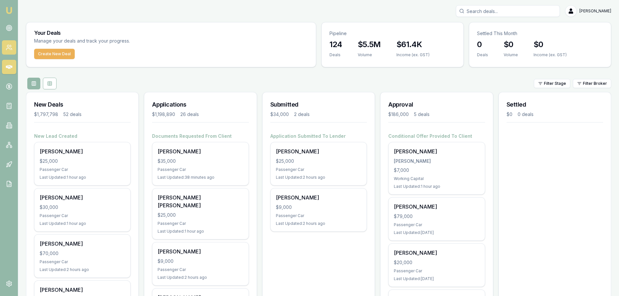
click at [11, 49] on icon at bounding box center [9, 47] width 6 height 6
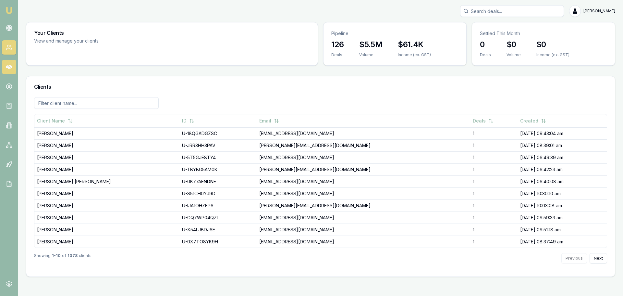
click at [14, 69] on link at bounding box center [9, 67] width 14 height 14
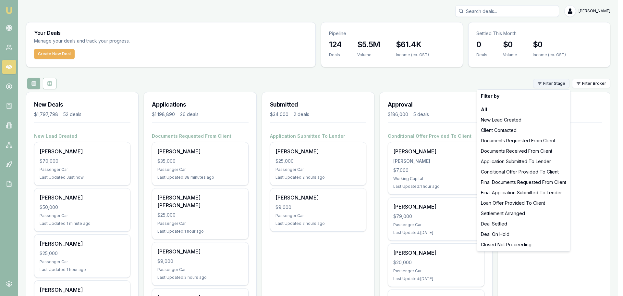
click at [552, 85] on html "Emu Broker Erin Shield Toggle Menu Your Deals Manage your deals and track your …" at bounding box center [311, 148] width 623 height 296
click at [505, 121] on div "New Lead Created" at bounding box center [524, 120] width 91 height 10
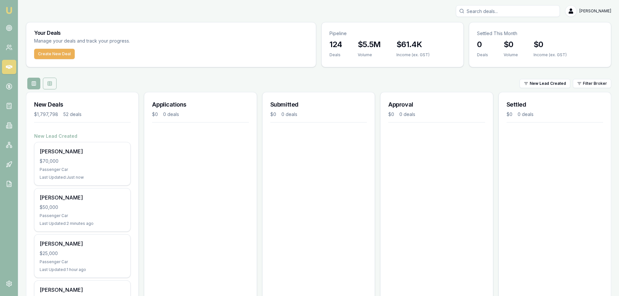
click at [51, 85] on icon at bounding box center [49, 83] width 5 height 5
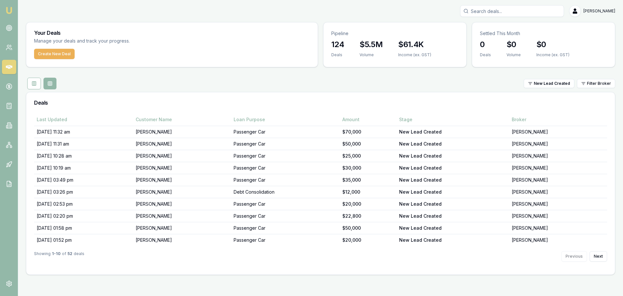
click at [76, 83] on div "New Lead Created Filter Broker" at bounding box center [321, 84] width 590 height 12
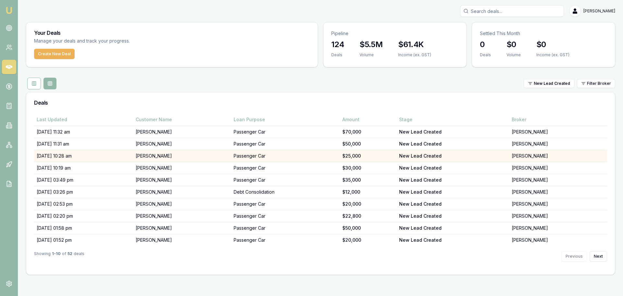
click at [130, 156] on td "01/09/25, 10:28 am" at bounding box center [83, 156] width 99 height 12
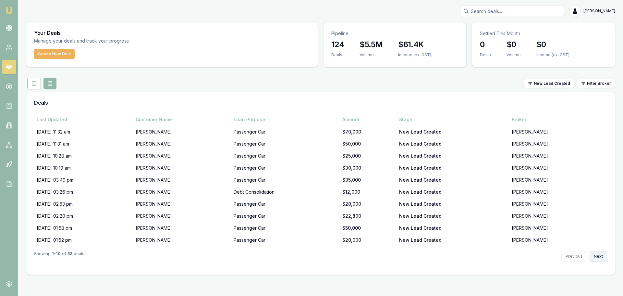
click at [602, 258] on button "Next" at bounding box center [599, 256] width 18 height 10
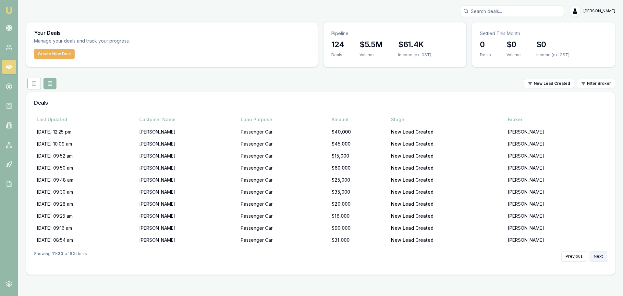
click at [602, 258] on button "Next" at bounding box center [599, 256] width 18 height 10
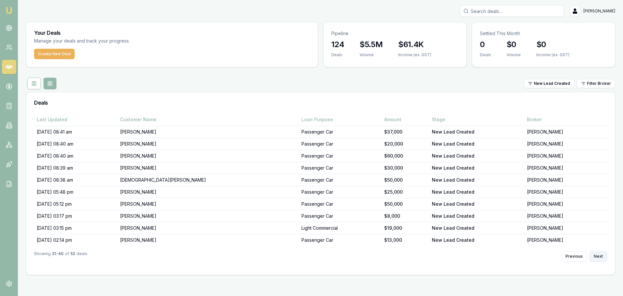
click at [602, 258] on button "Next" at bounding box center [599, 256] width 18 height 10
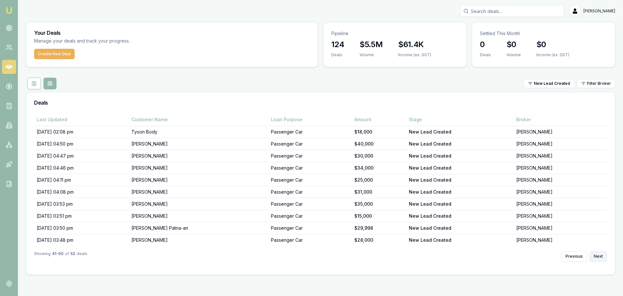
click at [602, 258] on button "Next" at bounding box center [599, 256] width 18 height 10
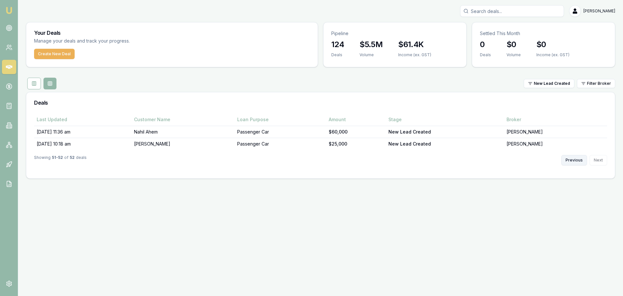
click at [579, 159] on button "Previous" at bounding box center [575, 160] width 26 height 10
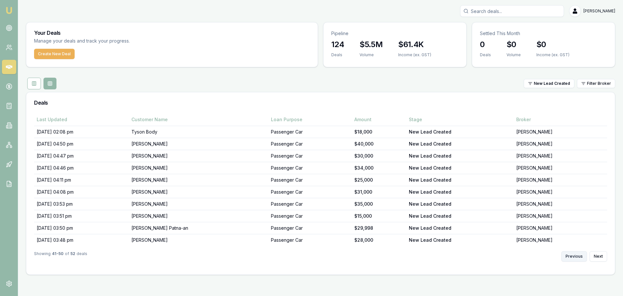
click at [579, 159] on td "[PERSON_NAME]" at bounding box center [561, 156] width 94 height 12
click at [577, 256] on button "Previous" at bounding box center [575, 256] width 26 height 10
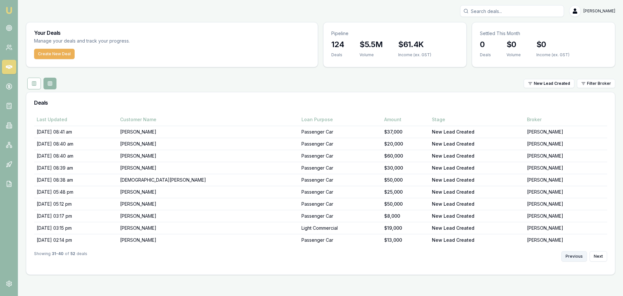
click at [577, 255] on button "Previous" at bounding box center [575, 256] width 26 height 10
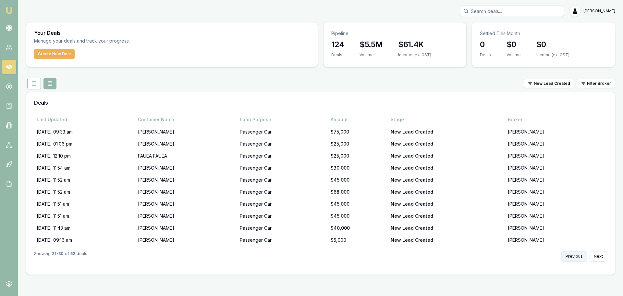
click at [577, 255] on button "Previous" at bounding box center [575, 256] width 26 height 10
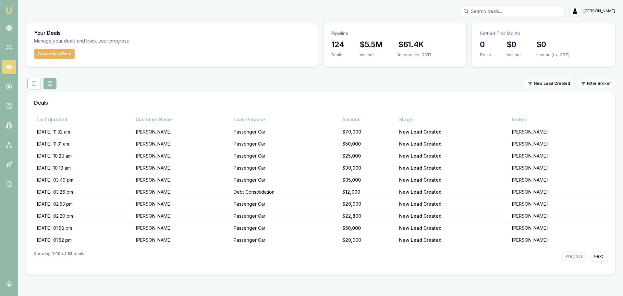
click at [577, 255] on div "Previous Next" at bounding box center [585, 256] width 46 height 10
click at [289, 84] on div "New Lead Created Filter Broker" at bounding box center [321, 84] width 590 height 12
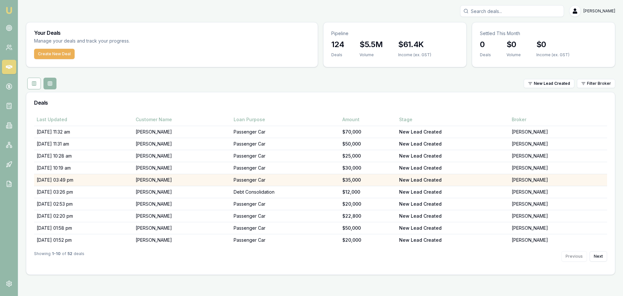
click at [72, 180] on td "29/08/25, 03:49 pm" at bounding box center [83, 180] width 99 height 12
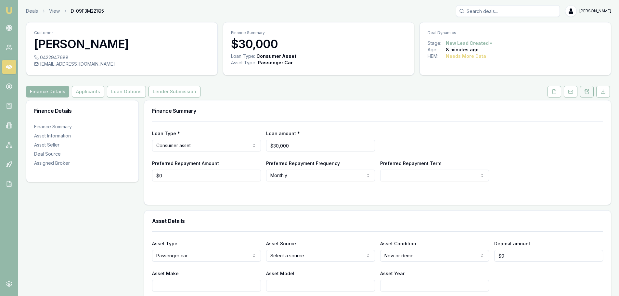
drag, startPoint x: 584, startPoint y: 92, endPoint x: 584, endPoint y: 96, distance: 4.6
click at [584, 92] on icon at bounding box center [586, 91] width 5 height 5
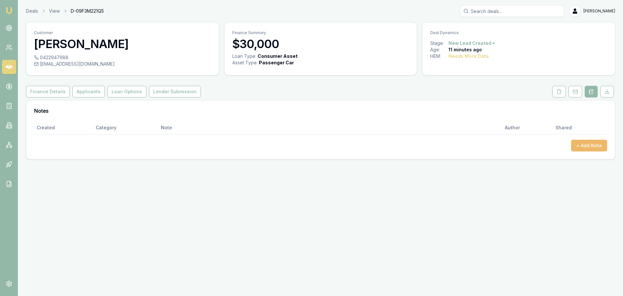
click at [590, 145] on button "+ Add Note" at bounding box center [589, 146] width 36 height 12
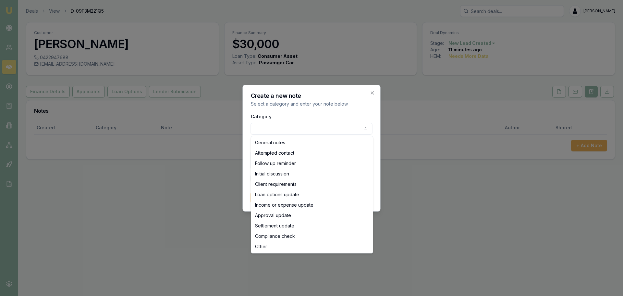
click at [266, 128] on body "Emu Broker Deals View D-09F3M221Q5 [PERSON_NAME] Toggle Menu Customer [PERSON_N…" at bounding box center [311, 148] width 623 height 296
select select "ATTEMPTED_CONTACT"
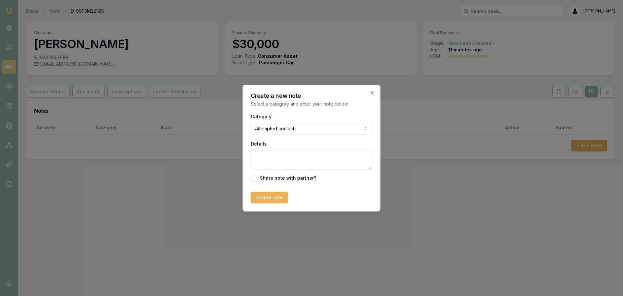
click at [269, 162] on textarea "Details" at bounding box center [312, 159] width 122 height 19
type textarea "sent itnro text"
click at [255, 198] on button "Create note" at bounding box center [269, 198] width 37 height 12
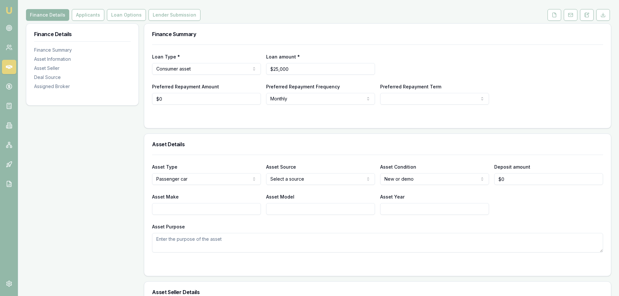
scroll to position [97, 0]
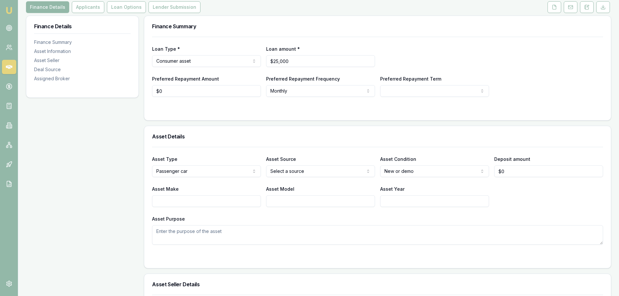
click at [175, 195] on input "Asset Make" at bounding box center [206, 201] width 109 height 12
type input "m"
click at [190, 225] on textarea "Asset Purpose" at bounding box center [377, 234] width 451 height 19
type textarea "MAZDA OR MITSUBISHI"
click at [279, 215] on div "Asset Purpose MAZDA OR MITSUBISHI" at bounding box center [377, 230] width 451 height 30
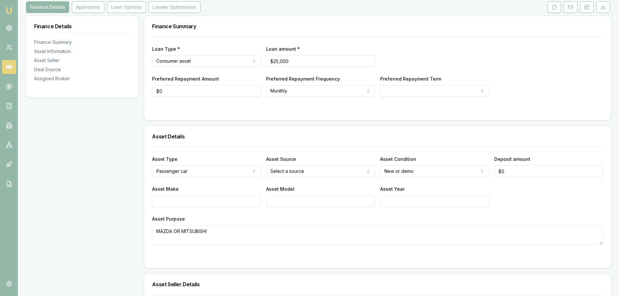
click at [435, 157] on html "Emu Broker Deals View D-HFYFQJPL4I Erin Shield Toggle Menu Customer Mel Lilian …" at bounding box center [309, 51] width 619 height 296
select select "USED"
click at [430, 126] on div "Asset Details" at bounding box center [377, 136] width 466 height 21
click at [259, 147] on div "Asset Type Passenger car Passenger car Electric vehicle Light commercial Carava…" at bounding box center [377, 196] width 451 height 98
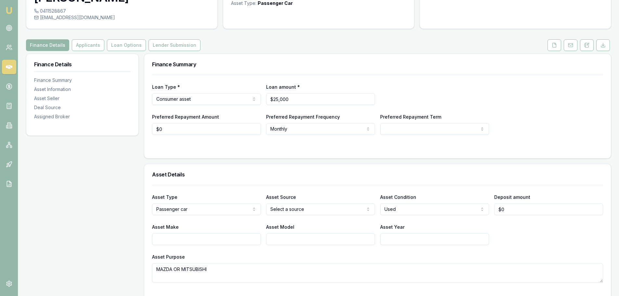
scroll to position [0, 0]
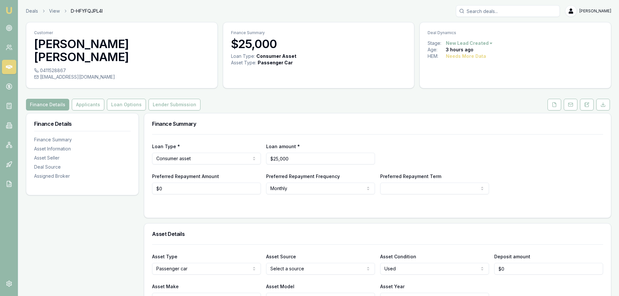
drag, startPoint x: 258, startPoint y: 76, endPoint x: 102, endPoint y: 73, distance: 156.5
click at [93, 99] on button "Applicants" at bounding box center [88, 105] width 32 height 12
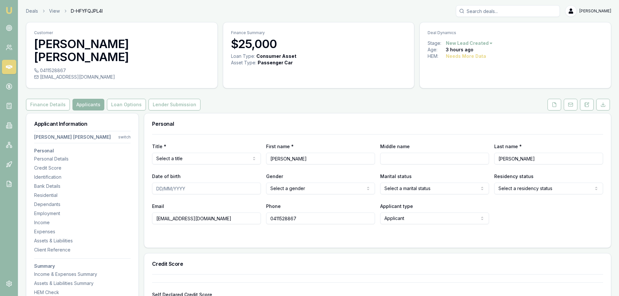
click at [288, 113] on div "Personal" at bounding box center [377, 123] width 466 height 21
click at [51, 99] on button "Finance Details" at bounding box center [48, 105] width 44 height 12
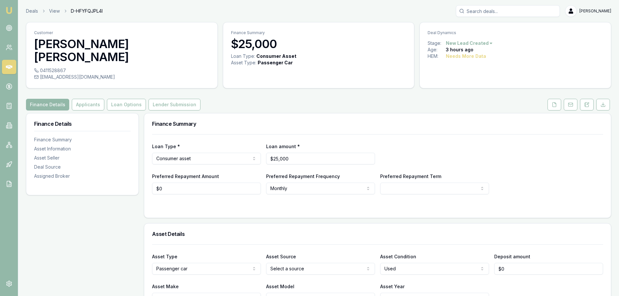
click at [290, 121] on h3 "Finance Summary" at bounding box center [377, 123] width 451 height 5
click at [307, 113] on div "Finance Summary" at bounding box center [377, 123] width 466 height 21
drag, startPoint x: 195, startPoint y: 178, endPoint x: 85, endPoint y: 175, distance: 109.8
type input "$160"
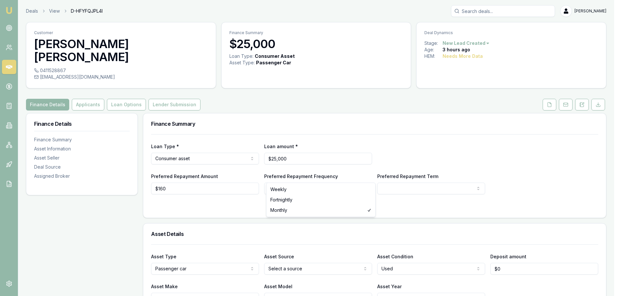
click at [281, 175] on html "Emu Broker Deals View D-HFYFQJPL4I Erin Shield Toggle Menu Customer Mel Lilian …" at bounding box center [309, 148] width 619 height 296
select select "FORTNIGHTLY"
drag, startPoint x: 177, startPoint y: 178, endPoint x: 52, endPoint y: 180, distance: 125.0
type input "$250"
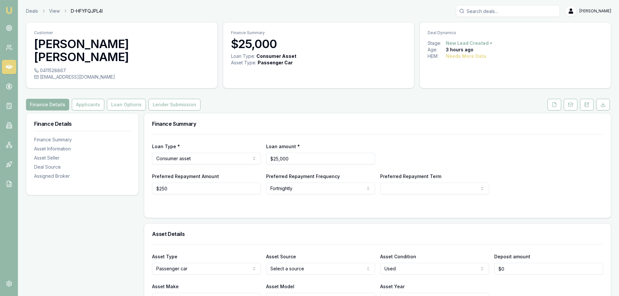
click at [411, 173] on html "Emu Broker Deals View D-HFYFQJPL4I Erin Shield Toggle Menu Customer Mel Lilian …" at bounding box center [309, 148] width 619 height 296
select select "60"
click at [396, 134] on div "Loan Type * Consumer asset Consumer loan Consumer asset Commercial loan Commerc…" at bounding box center [377, 164] width 451 height 60
click at [395, 134] on div "Loan Type * Consumer asset Consumer loan Consumer asset Commercial loan Commerc…" at bounding box center [377, 164] width 451 height 60
click at [384, 99] on div "Finance Details Applicants Loan Options Lender Submission" at bounding box center [318, 105] width 585 height 12
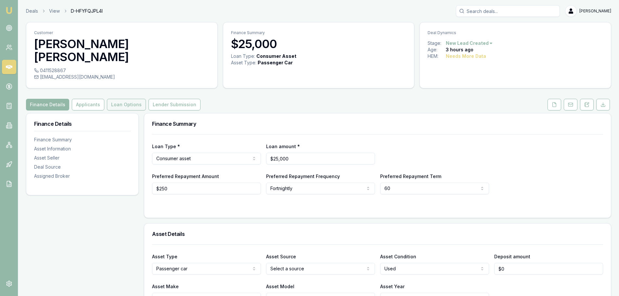
click at [127, 99] on button "Loan Options" at bounding box center [126, 105] width 39 height 12
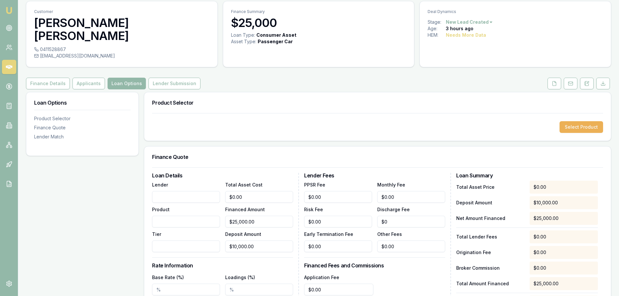
scroll to position [65, 0]
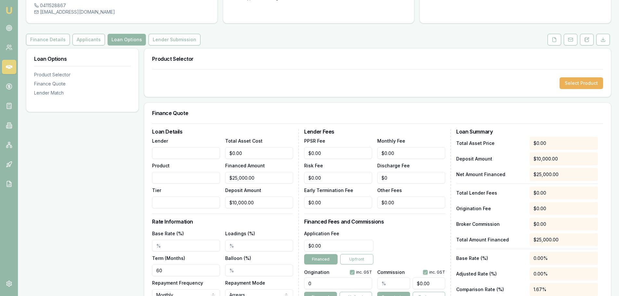
type input "10000"
drag, startPoint x: 266, startPoint y: 189, endPoint x: 7, endPoint y: 201, distance: 258.7
click at [16, 202] on div "Emu Broker Deals View D-HFYFQJPL4I Erin Shield Toggle Menu Customer Mel Lilian …" at bounding box center [309, 166] width 619 height 462
type input "$0.00"
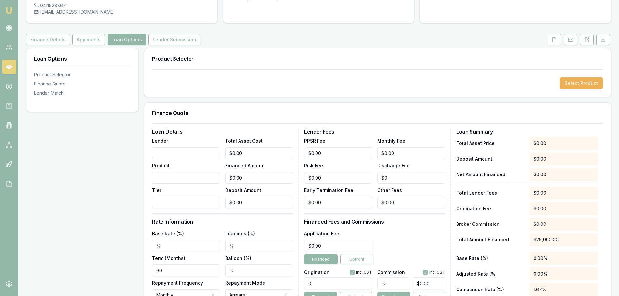
drag, startPoint x: 137, startPoint y: 233, endPoint x: 8, endPoint y: 232, distance: 128.6
click at [35, 233] on div "Loan Options Product Selector Finance Quote Lender Match Product Selector Selec…" at bounding box center [318, 220] width 585 height 344
type input "8"
type input "8.09%"
click at [98, 224] on div "Loan Options Product Selector Finance Quote Lender Match" at bounding box center [82, 220] width 113 height 344
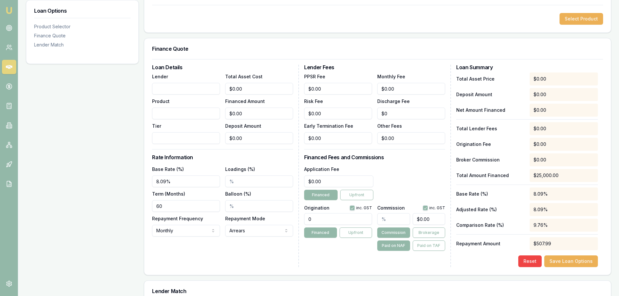
scroll to position [130, 0]
drag, startPoint x: 176, startPoint y: 192, endPoint x: 63, endPoint y: 191, distance: 113.3
click at [111, 191] on div "Loan Options Product Selector Finance Quote Lender Match Product Selector Selec…" at bounding box center [318, 155] width 585 height 344
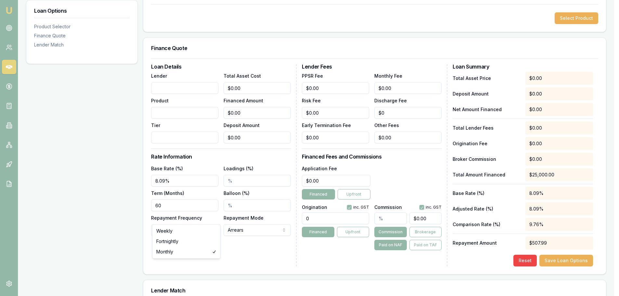
click at [192, 166] on html "Emu Broker Deals View D-HFYFQJPL4I Erin Shield Toggle Menu Customer Mel Lilian …" at bounding box center [309, 18] width 619 height 296
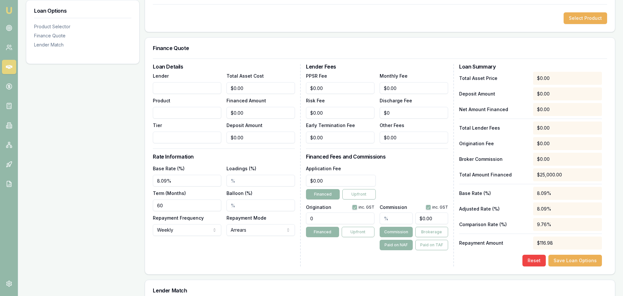
click at [176, 166] on html "Emu Broker Deals View D-HFYFQJPL4I Erin Shield Toggle Menu Customer Mel Lilian …" at bounding box center [311, 18] width 623 height 296
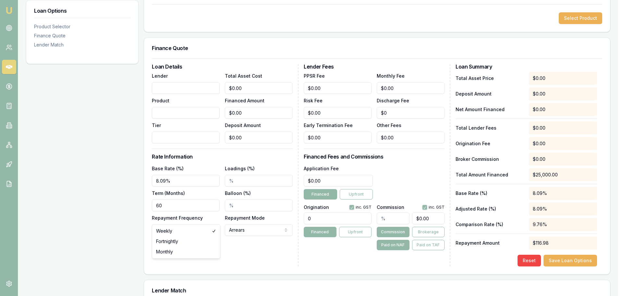
select select "FORTNIGHTLY"
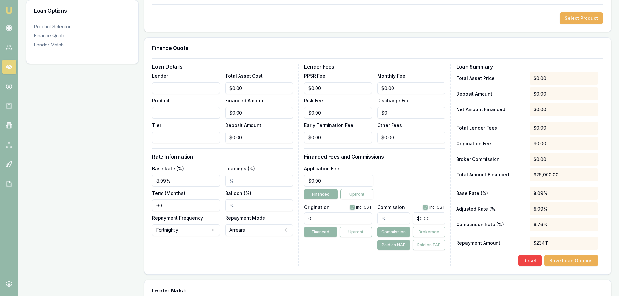
drag, startPoint x: 339, startPoint y: 206, endPoint x: 221, endPoint y: 214, distance: 117.8
click at [221, 214] on div "Loan Details Lender Product Tier Total Asset Cost $0.00 Financed Amount $0.00 D…" at bounding box center [377, 165] width 451 height 202
type input "1250"
type input "0"
type input "1250.00"
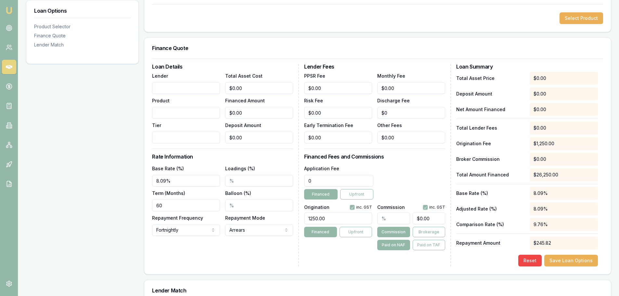
drag, startPoint x: 330, startPoint y: 169, endPoint x: 200, endPoint y: 169, distance: 129.2
click at [213, 169] on div "Loan Details Lender Product Tier Total Asset Cost $0.00 Financed Amount $0.00 D…" at bounding box center [377, 165] width 451 height 202
type input "$499.00"
click at [419, 164] on div "Application Fee $499.00 Financed Upfront" at bounding box center [374, 181] width 141 height 35
drag, startPoint x: 409, startPoint y: 73, endPoint x: 129, endPoint y: 80, distance: 280.6
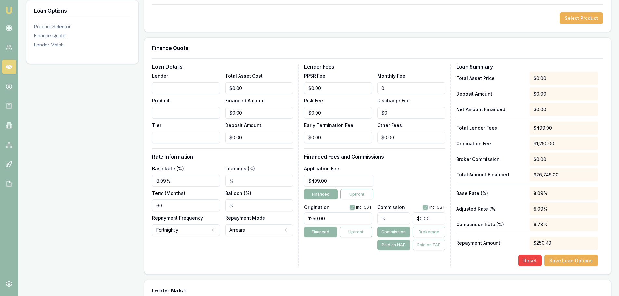
click at [194, 77] on div "Loan Details Lender Product Tier Total Asset Cost $0.00 Financed Amount $0.00 D…" at bounding box center [377, 165] width 451 height 202
type input "$9.90"
click at [417, 165] on div "Application Fee $499.00 Financed Upfront" at bounding box center [374, 181] width 141 height 35
click at [419, 164] on div "Application Fee $499.00 Financed Upfront" at bounding box center [374, 181] width 141 height 35
click at [431, 240] on button "Paid on TAF" at bounding box center [428, 245] width 32 height 10
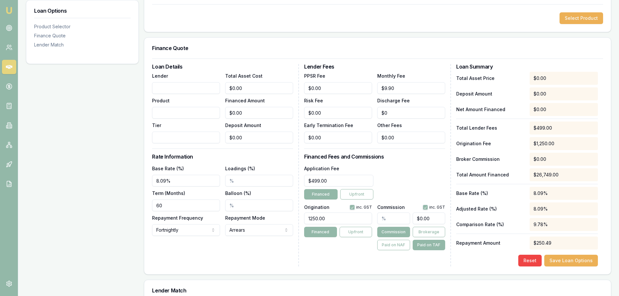
click at [400, 167] on div "Application Fee $499.00 Financed Upfront" at bounding box center [374, 181] width 141 height 35
drag, startPoint x: 251, startPoint y: 77, endPoint x: 31, endPoint y: 75, distance: 220.2
click at [31, 75] on div "Loan Options Product Selector Finance Quote Lender Match Product Selector Selec…" at bounding box center [318, 155] width 585 height 344
type input "2"
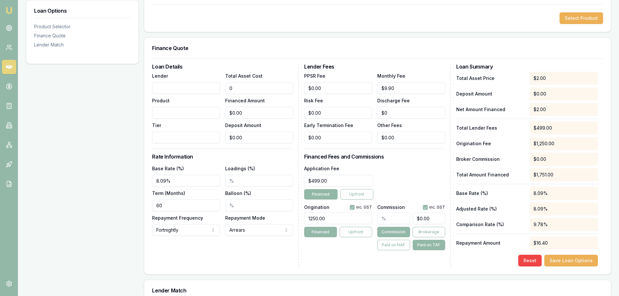
type input "$2.00"
type input "25"
type input "$25.00"
type input "250"
type input "$250.00"
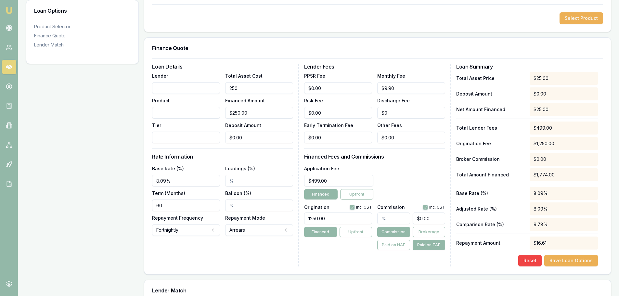
type input "2500"
type input "$2,500.00"
type input "25000"
type input "$25,000.00"
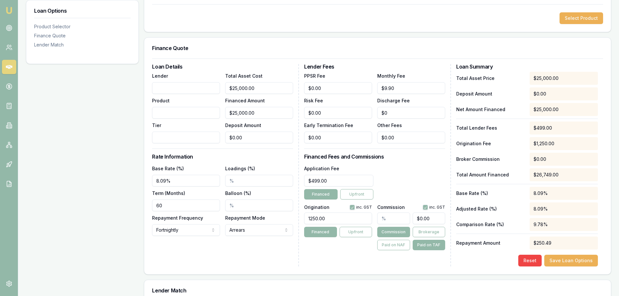
click at [94, 124] on div "Loan Options Product Selector Finance Quote Lender Match" at bounding box center [82, 155] width 113 height 344
click at [402, 164] on div "Application Fee $499.00 Financed Upfront" at bounding box center [374, 181] width 141 height 35
click at [406, 164] on div "Application Fee $499.00 Financed Upfront" at bounding box center [374, 181] width 141 height 35
drag, startPoint x: 165, startPoint y: 195, endPoint x: 120, endPoint y: 183, distance: 46.5
click at [120, 183] on div "Loan Options Product Selector Finance Quote Lender Match Product Selector Selec…" at bounding box center [318, 155] width 585 height 344
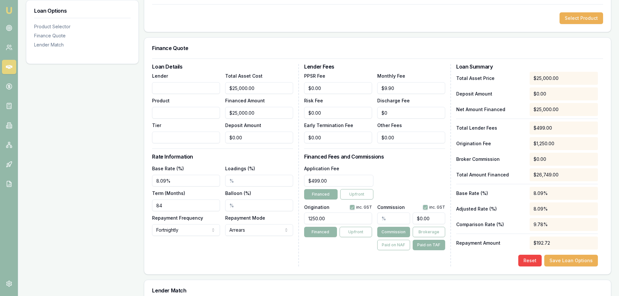
click at [70, 178] on div "Loan Options Product Selector Finance Quote Lender Match" at bounding box center [82, 155] width 113 height 344
click at [80, 183] on div "Loan Options Product Selector Finance Quote Lender Match" at bounding box center [82, 155] width 113 height 344
drag, startPoint x: 180, startPoint y: 191, endPoint x: 29, endPoint y: 175, distance: 151.2
click at [43, 176] on div "Loan Options Product Selector Finance Quote Lender Match Product Selector Selec…" at bounding box center [318, 155] width 585 height 344
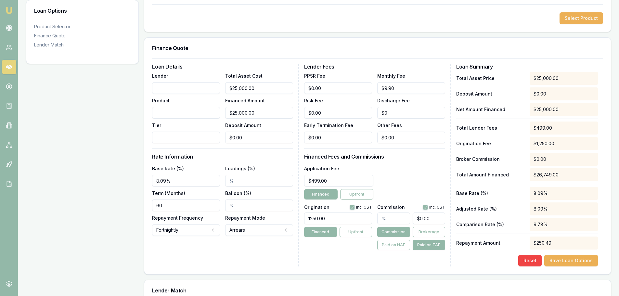
type input "60"
click at [104, 167] on div "Loan Options Product Selector Finance Quote Lender Match" at bounding box center [82, 155] width 113 height 344
click at [102, 170] on div "Loan Options Product Selector Finance Quote Lender Match" at bounding box center [82, 155] width 113 height 344
drag, startPoint x: 266, startPoint y: 98, endPoint x: 91, endPoint y: 93, distance: 175.8
click at [138, 101] on div "Loan Options Product Selector Finance Quote Lender Match Product Selector Selec…" at bounding box center [318, 155] width 585 height 344
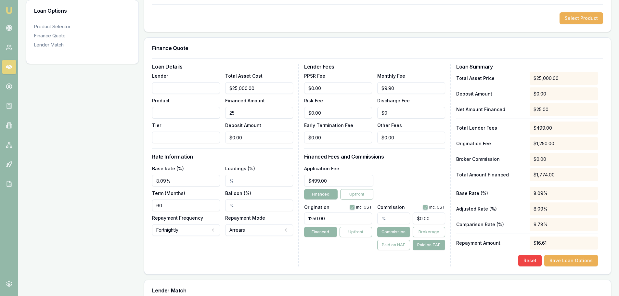
type input "2"
type input "$15,000.00"
click at [91, 93] on div "Loan Options Product Selector Finance Quote Lender Match" at bounding box center [82, 155] width 113 height 344
click at [75, 159] on div "Loan Options Product Selector Finance Quote Lender Match" at bounding box center [82, 155] width 113 height 344
drag, startPoint x: 164, startPoint y: 195, endPoint x: 46, endPoint y: 181, distance: 119.1
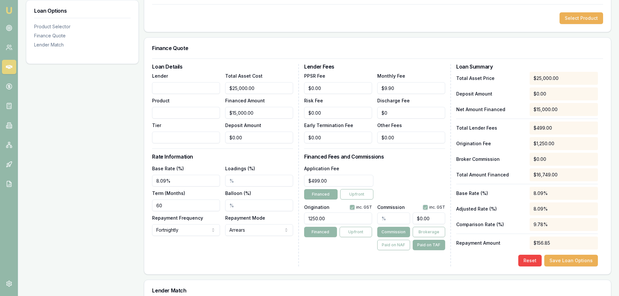
click at [70, 187] on div "Loan Options Product Selector Finance Quote Lender Match Product Selector Selec…" at bounding box center [318, 155] width 585 height 344
type input "84"
click at [114, 176] on div "Loan Options Product Selector Finance Quote Lender Match" at bounding box center [82, 155] width 113 height 344
click at [115, 176] on div "Loan Options Product Selector Finance Quote Lender Match" at bounding box center [82, 155] width 113 height 344
click at [133, 114] on div "Loan Options Product Selector Finance Quote Lender Match" at bounding box center [82, 155] width 113 height 344
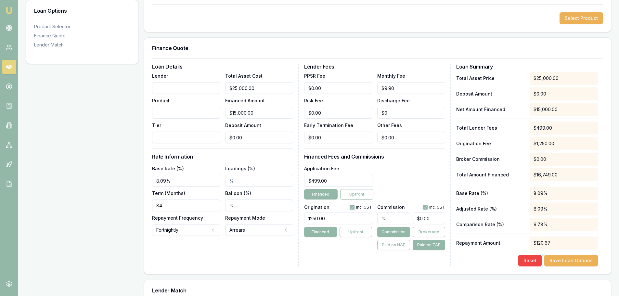
drag, startPoint x: 185, startPoint y: 170, endPoint x: -38, endPoint y: 171, distance: 223.4
click at [0, 166] on html "Emu Broker Deals View D-HFYFQJPL4I Erin Shield Toggle Menu Customer Mel Lilian …" at bounding box center [309, 18] width 619 height 296
type input "6.59%"
click at [84, 191] on div "Loan Options Product Selector Finance Quote Lender Match" at bounding box center [82, 155] width 113 height 344
type input "15000"
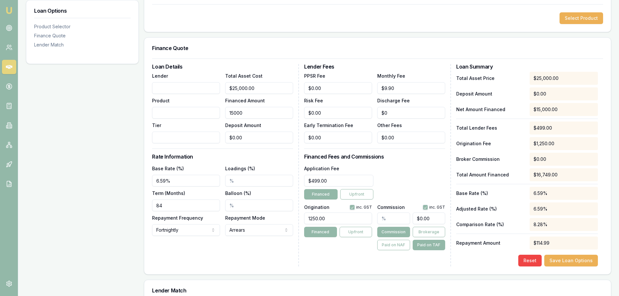
drag, startPoint x: 264, startPoint y: 97, endPoint x: 53, endPoint y: 117, distance: 211.9
click at [71, 117] on div "Loan Options Product Selector Finance Quote Lender Match Product Selector Selec…" at bounding box center [318, 155] width 585 height 344
click at [120, 105] on div "Loan Options Product Selector Finance Quote Lender Match" at bounding box center [82, 155] width 113 height 344
drag, startPoint x: 173, startPoint y: 193, endPoint x: 94, endPoint y: 196, distance: 79.3
click at [94, 196] on div "Loan Options Product Selector Finance Quote Lender Match Product Selector Selec…" at bounding box center [318, 155] width 585 height 344
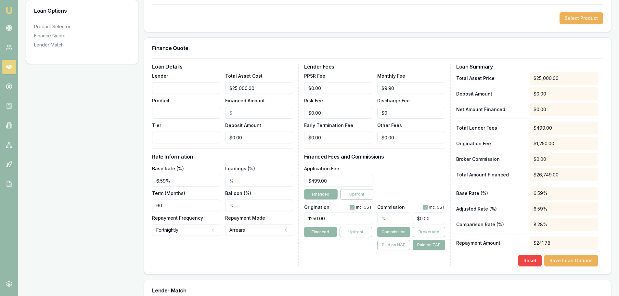
type input "60"
click at [92, 194] on div "Loan Options Product Selector Finance Quote Lender Match" at bounding box center [82, 155] width 113 height 344
click at [357, 254] on div "Loan Details Lender Product Tier Total Asset Cost $25,000.00 Financed Amount De…" at bounding box center [377, 166] width 466 height 216
click at [243, 107] on input "Financed Amount" at bounding box center [259, 113] width 68 height 12
type input "1"
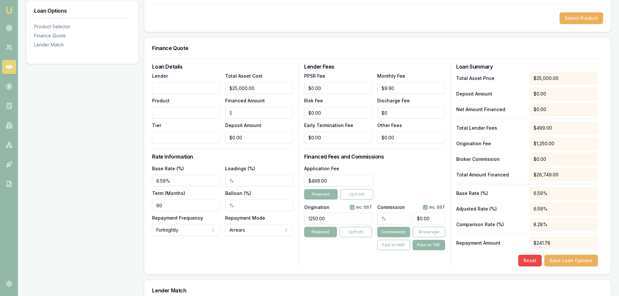
drag, startPoint x: 168, startPoint y: 193, endPoint x: 68, endPoint y: 197, distance: 100.4
click at [68, 197] on div "Loan Options Product Selector Finance Quote Lender Match Product Selector Selec…" at bounding box center [318, 155] width 585 height 344
type input "84"
click at [163, 189] on div "Term (Months) 84" at bounding box center [186, 200] width 68 height 22
click at [510, 255] on div "Reset Save Loan Options" at bounding box center [527, 261] width 142 height 12
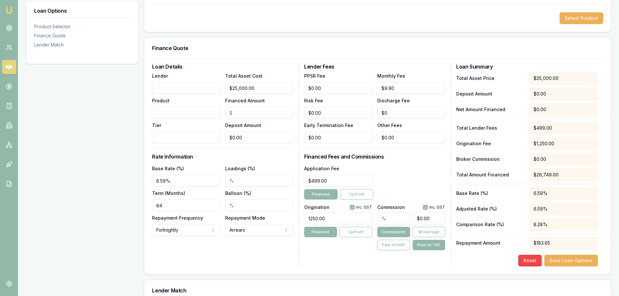
drag, startPoint x: 170, startPoint y: 195, endPoint x: -45, endPoint y: 186, distance: 215.8
click at [0, 166] on html "Emu Broker Deals View D-HFYFQJPL4I Erin Shield Toggle Menu Customer Mel Lilian …" at bounding box center [309, 18] width 619 height 296
click at [111, 175] on div "Loan Options Product Selector Finance Quote Lender Match" at bounding box center [82, 155] width 113 height 344
click at [221, 38] on div "Finance Quote" at bounding box center [377, 48] width 466 height 21
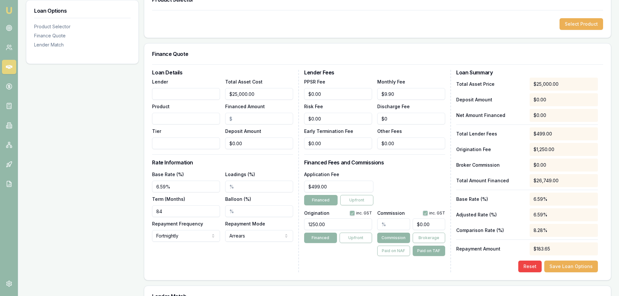
scroll to position [153, 0]
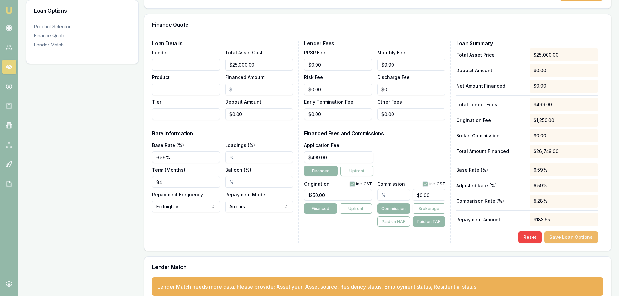
click at [584, 231] on button "Save Loan Options" at bounding box center [571, 237] width 54 height 12
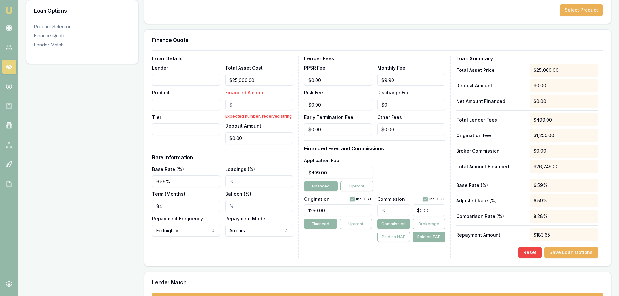
scroll to position [0, 0]
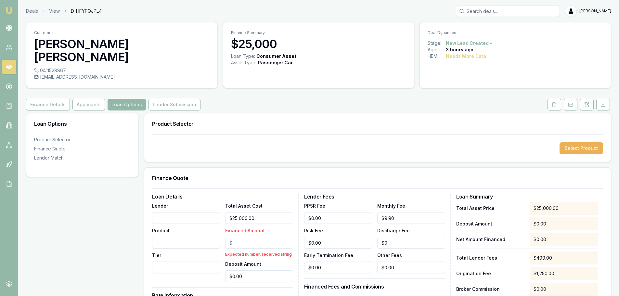
click at [259, 237] on input "Financed Amount" at bounding box center [259, 243] width 68 height 12
type input "$25,000.00"
click at [286, 154] on div "Product Selector Select Product Finance Quote Loan Details Lender Product Tier …" at bounding box center [377, 285] width 467 height 344
click at [78, 99] on button "Applicants" at bounding box center [88, 105] width 32 height 12
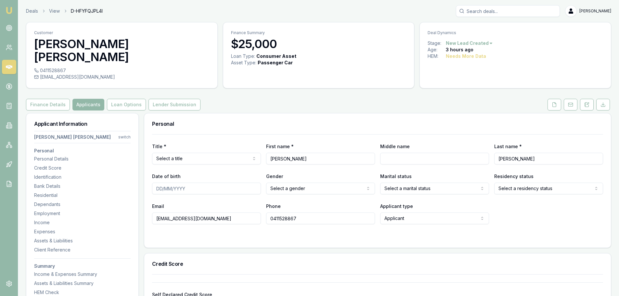
click at [255, 99] on div "Finance Details Applicants Loan Options Lender Submission" at bounding box center [318, 105] width 585 height 12
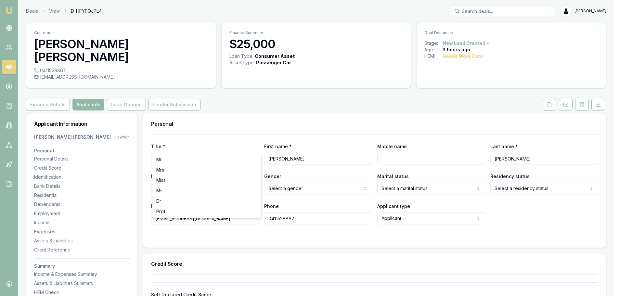
click at [225, 144] on html "Emu Broker Deals View D-HFYFQJPL4I Erin Shield Toggle Menu Customer Mel Lilian …" at bounding box center [309, 148] width 619 height 296
select select "Ms"
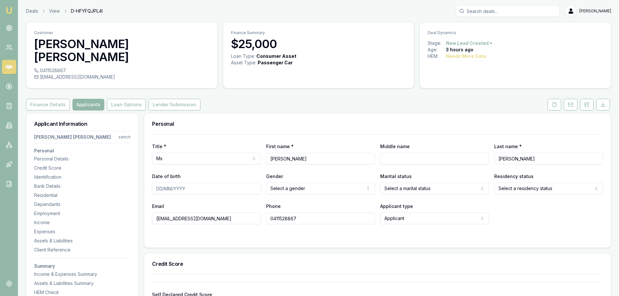
click at [220, 113] on div "Personal" at bounding box center [377, 123] width 466 height 21
click at [386, 99] on div "Finance Details Applicants Loan Options Lender Submission" at bounding box center [318, 105] width 585 height 12
click at [237, 99] on div "Finance Details Applicants Loan Options Lender Submission" at bounding box center [318, 105] width 585 height 12
click at [271, 113] on div "Personal" at bounding box center [377, 123] width 466 height 21
click at [202, 182] on input "Date of birth" at bounding box center [206, 188] width 109 height 12
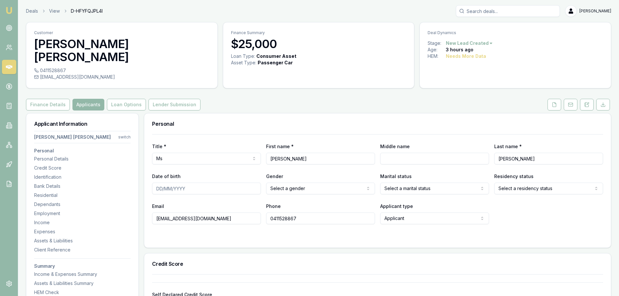
click at [217, 182] on input "Date of birth" at bounding box center [206, 188] width 109 height 12
type input "[DATE]"
click at [302, 175] on html "Emu Broker Deals View D-HFYFQJPL4I Erin Shield Toggle Menu Customer Mel Lilian …" at bounding box center [309, 148] width 619 height 296
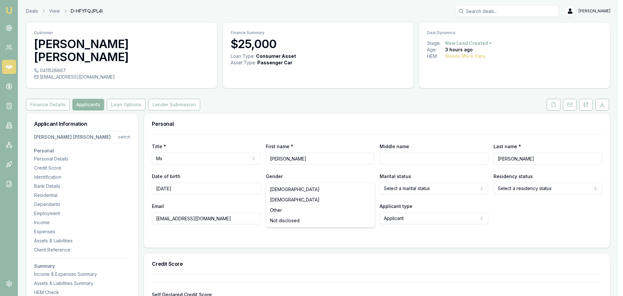
select select "FEMALE"
click at [517, 175] on html "Emu Broker Deals View D-HFYFQJPL4I Erin Shield Toggle Menu Customer Mel Lilian …" at bounding box center [309, 148] width 619 height 296
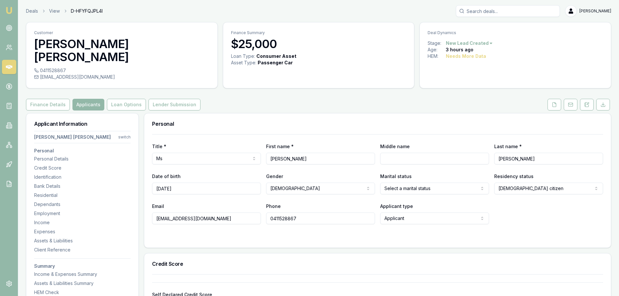
click at [461, 174] on html "Emu Broker Deals View D-HFYFQJPL4I Erin Shield Toggle Menu Customer Mel Lilian …" at bounding box center [309, 148] width 619 height 296
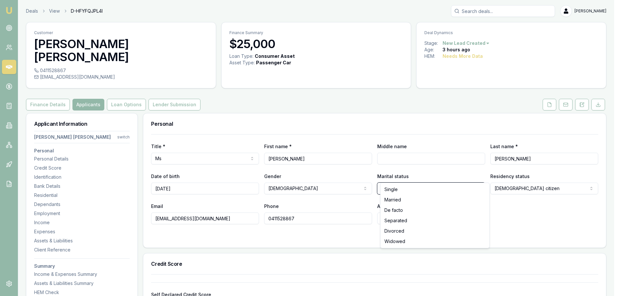
click at [461, 174] on html "Emu Broker Deals View D-HFYFQJPL4I Erin Shield Toggle Menu Customer Mel Lilian …" at bounding box center [309, 148] width 619 height 296
click at [438, 173] on html "Emu Broker Deals View D-HFYFQJPL4I Erin Shield Toggle Menu Customer Mel Lilian …" at bounding box center [309, 148] width 619 height 296
select select "DE_FACTO"
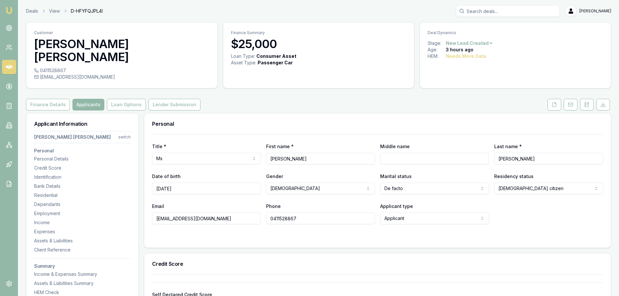
click at [563, 202] on div "Email mjayne1984@outlook.com Phone 0411528867 Applicant type Applicant Applican…" at bounding box center [377, 213] width 451 height 22
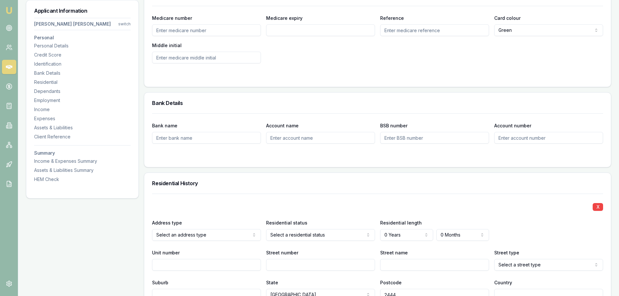
scroll to position [552, 0]
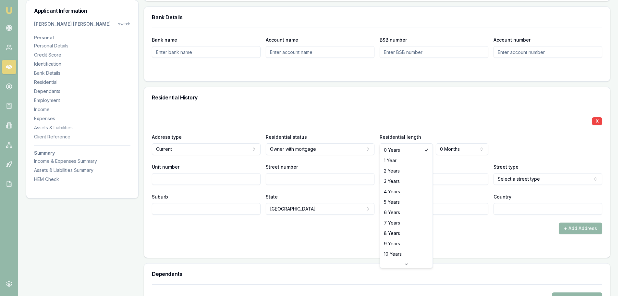
select select "5"
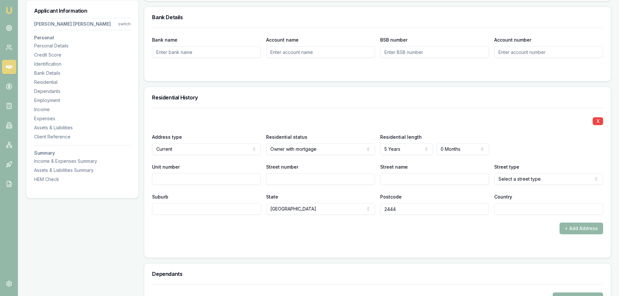
click at [372, 88] on div "Residential History" at bounding box center [377, 97] width 466 height 21
click at [324, 173] on input "Street number" at bounding box center [320, 179] width 109 height 12
type input "104"
type input "KOALA"
select select "Street"
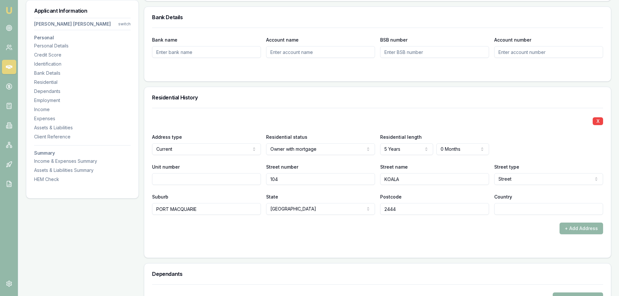
type input "PORT MACQUARIE"
click at [518, 203] on input "Country" at bounding box center [548, 209] width 109 height 12
type input "[GEOGRAPHIC_DATA]"
click at [448, 222] on div "+ Add Address" at bounding box center [377, 228] width 451 height 12
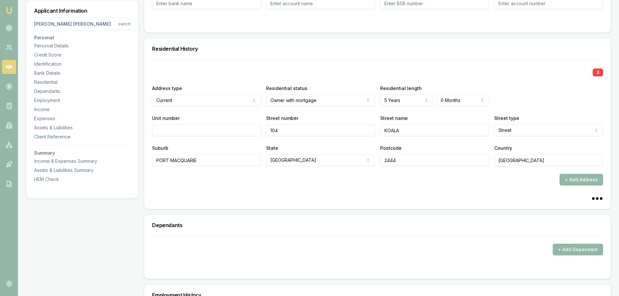
scroll to position [714, 0]
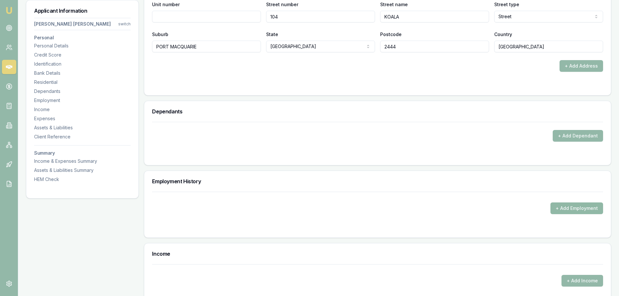
click at [580, 202] on button "+ Add Employment" at bounding box center [576, 208] width 53 height 12
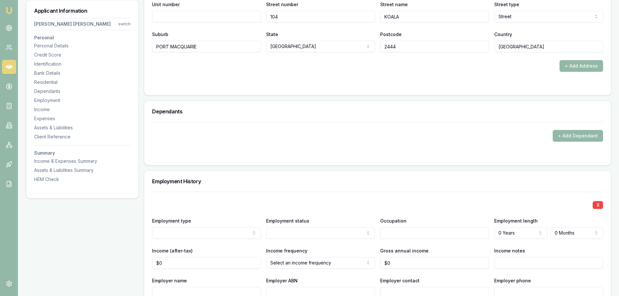
click at [339, 192] on div "X Employment type Current Previous Employment status Full time Part time Casual…" at bounding box center [377, 289] width 451 height 194
click at [562, 130] on button "+ Add Dependant" at bounding box center [577, 136] width 50 height 12
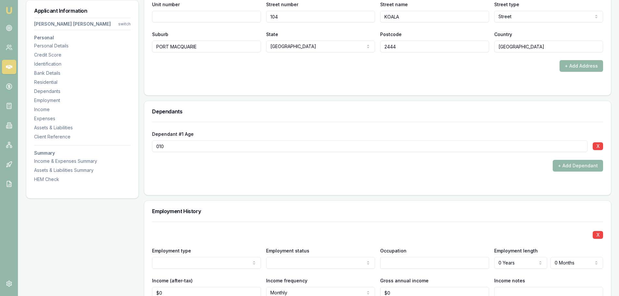
type input "010"
click at [579, 160] on button "+ Add Dependant" at bounding box center [577, 166] width 50 height 12
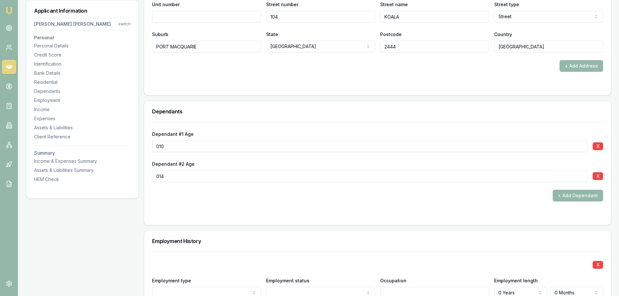
type input "014"
click at [246, 212] on div at bounding box center [377, 214] width 451 height 5
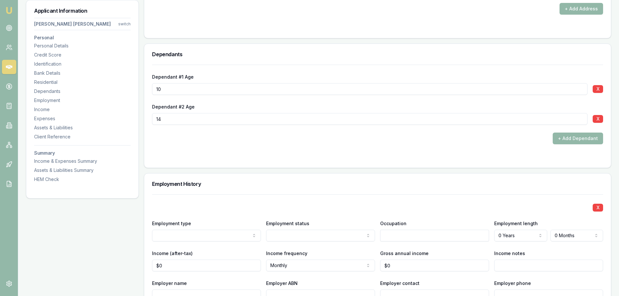
scroll to position [877, 0]
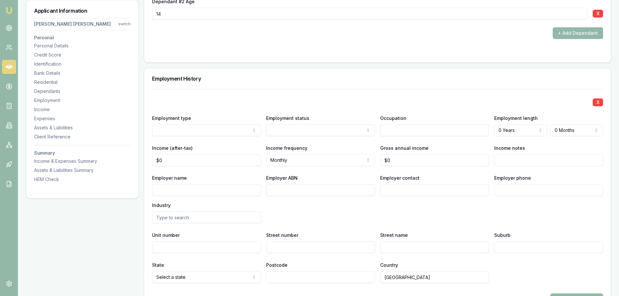
click at [235, 184] on input "Employer name" at bounding box center [206, 190] width 109 height 12
type input "INA OPERATIONS"
click at [282, 183] on div "Employer name INA OPERATIONS Employer ABN Employer contact Employer phone Indus…" at bounding box center [377, 198] width 451 height 49
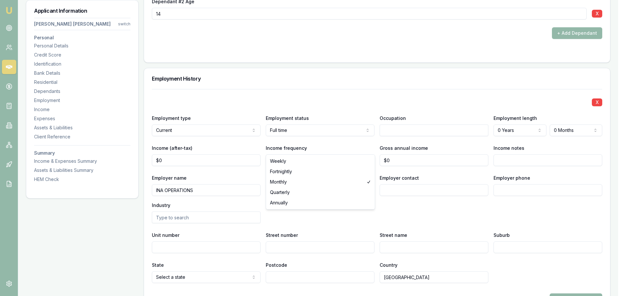
select select "FORTNIGHTLY"
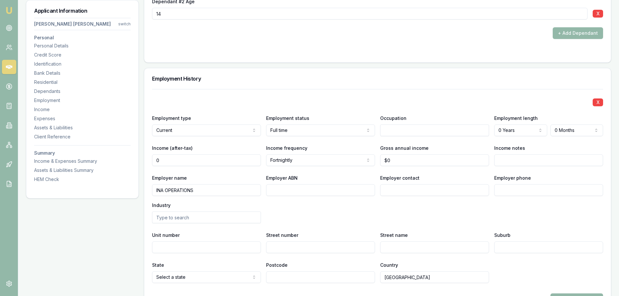
drag, startPoint x: 171, startPoint y: 149, endPoint x: 85, endPoint y: 149, distance: 86.7
click at [94, 149] on div "Applicant Information Mel Lilian switch Personal Personal Details Credit Score …" at bounding box center [318, 84] width 585 height 1697
type input "$2,185"
drag, startPoint x: 323, startPoint y: 85, endPoint x: 403, endPoint y: 99, distance: 81.1
click at [323, 97] on div "X" at bounding box center [377, 101] width 451 height 9
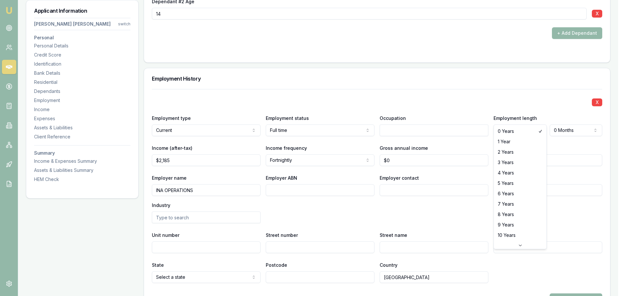
select select "9"
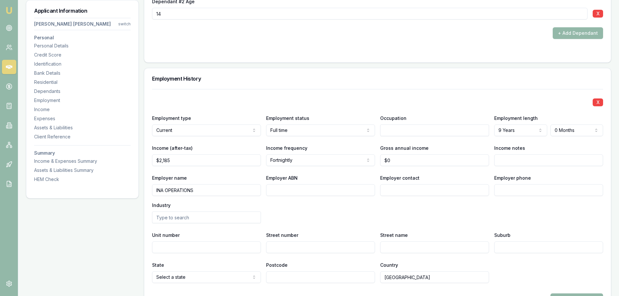
click at [489, 190] on div "Employer name INA OPERATIONS Employer ABN Employer contact Employer phone Indus…" at bounding box center [377, 198] width 451 height 49
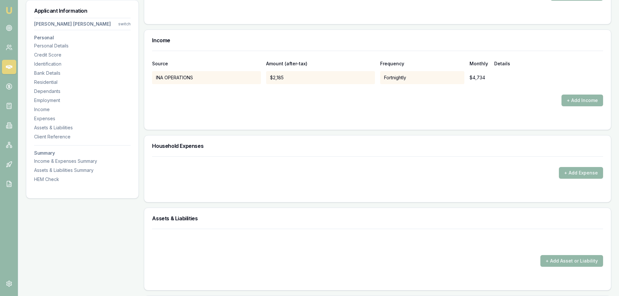
scroll to position [1266, 0]
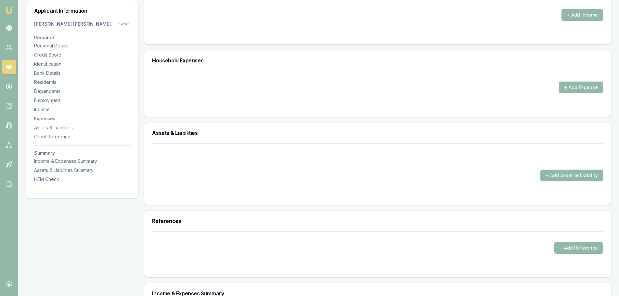
click at [549, 169] on button "+ Add Asset or Liability" at bounding box center [571, 175] width 63 height 12
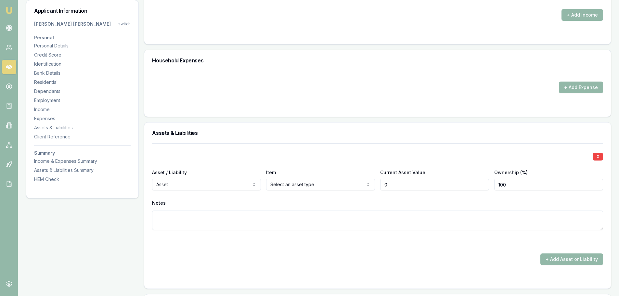
type input "$0"
select select "LIABILITY"
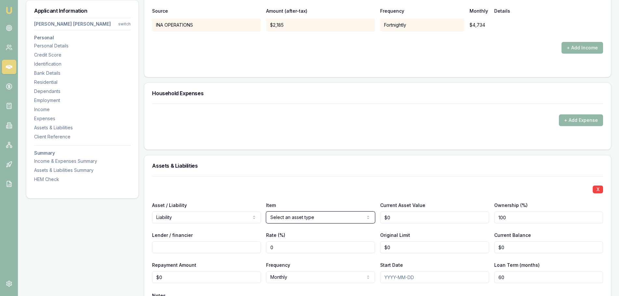
scroll to position [1234, 0]
click at [572, 31] on div at bounding box center [377, 36] width 451 height 10
click at [571, 42] on button "+ Add Income" at bounding box center [582, 48] width 42 height 12
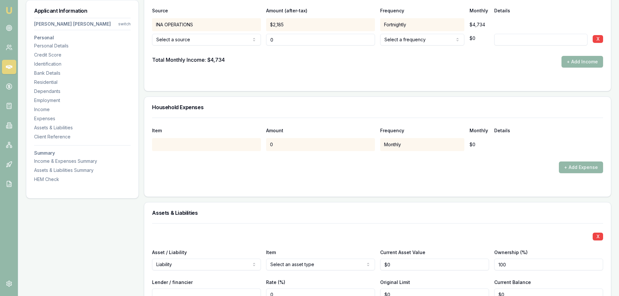
type input "$0"
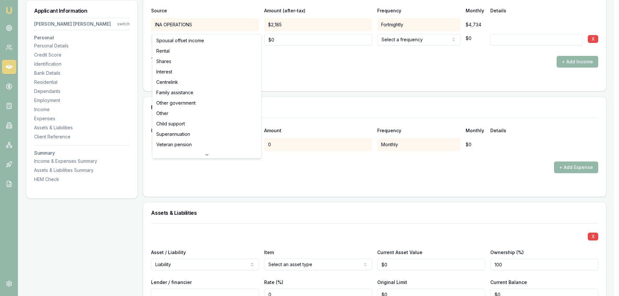
select select "FAMILY_ASSISTANCE"
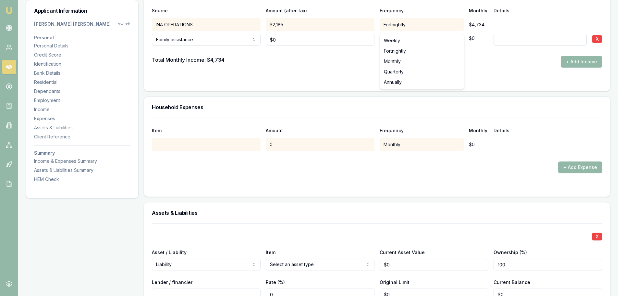
select select "FORTNIGHTLY"
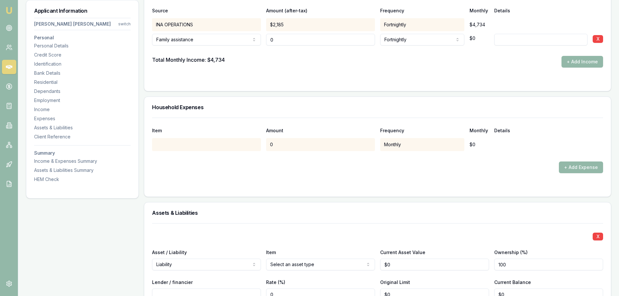
drag, startPoint x: 287, startPoint y: 27, endPoint x: 258, endPoint y: 26, distance: 28.9
click at [259, 31] on div "Family assistance Spousal offset income Rental Shares Interest Centrelink Famil…" at bounding box center [377, 38] width 451 height 14
type input "$658"
click at [507, 34] on input at bounding box center [540, 40] width 93 height 12
type input "FAMILY TAX"
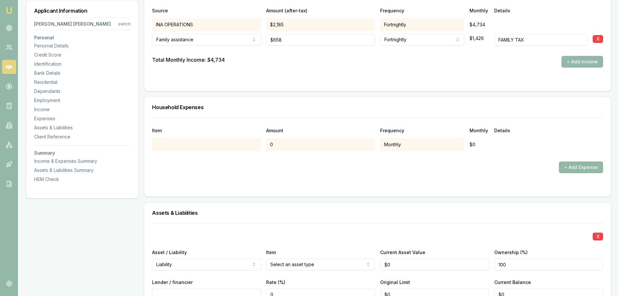
click at [538, 56] on div "Total Monthly Income: $4,734 + Add Income" at bounding box center [377, 62] width 451 height 12
click at [505, 56] on div "Total Monthly Income: $6,160 + Add Income" at bounding box center [377, 62] width 451 height 12
click at [440, 56] on div "Total Monthly Income: $6,160 + Add Income" at bounding box center [377, 62] width 451 height 12
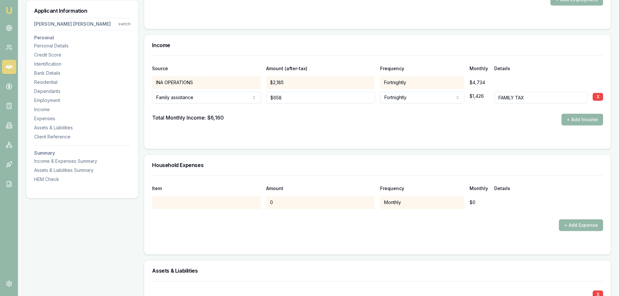
scroll to position [1169, 0]
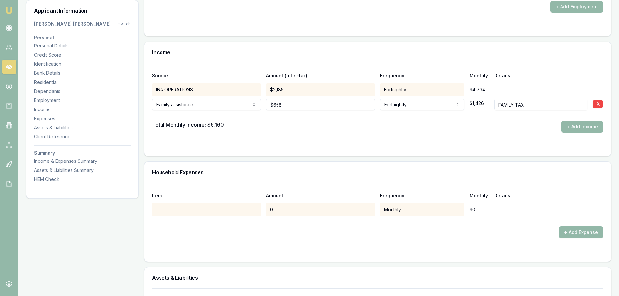
click at [440, 125] on form "Source Amount (after-tax) Frequency Monthly Details INA OPERATIONS $2,185 Fortn…" at bounding box center [377, 105] width 451 height 85
click at [443, 121] on div "Total Monthly Income: $6,160 + Add Income" at bounding box center [377, 127] width 451 height 12
click at [355, 119] on form "Source Amount (after-tax) Frequency Monthly Details INA OPERATIONS $2,185 Fortn…" at bounding box center [377, 105] width 451 height 85
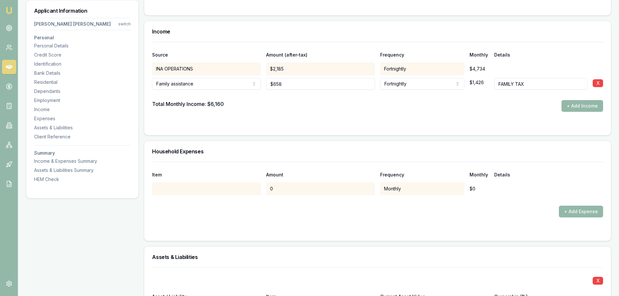
scroll to position [1201, 0]
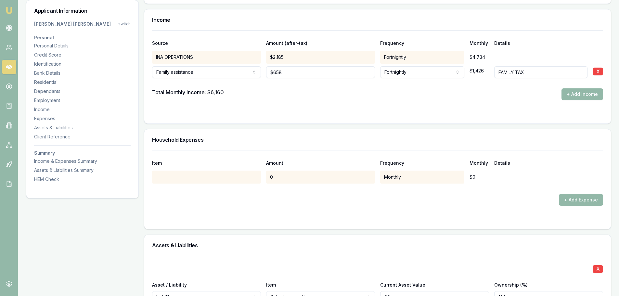
click at [357, 88] on div "Total Monthly Income: $6,160 + Add Income" at bounding box center [377, 94] width 451 height 12
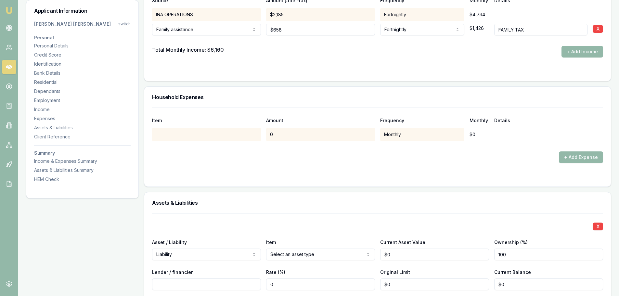
scroll to position [1364, 0]
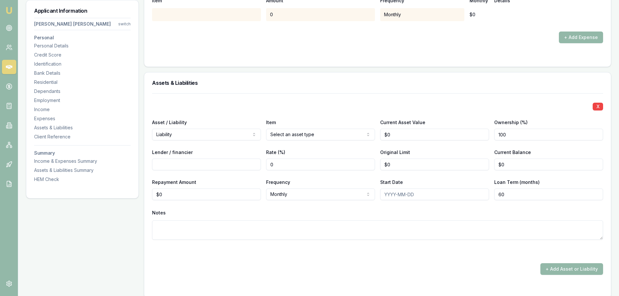
click at [357, 93] on div "X Asset / Liability Liability Asset Liability Item Select an asset type Home Ca…" at bounding box center [377, 174] width 451 height 162
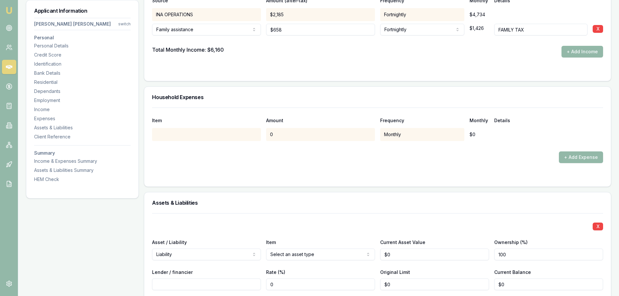
scroll to position [1331, 0]
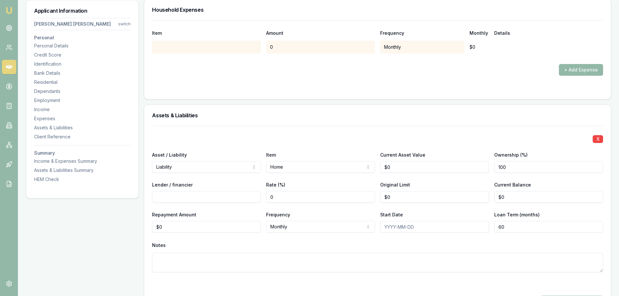
click at [236, 191] on input "Lender / financier" at bounding box center [206, 197] width 109 height 12
type input "L"
type input "RAMS/WESTPAC"
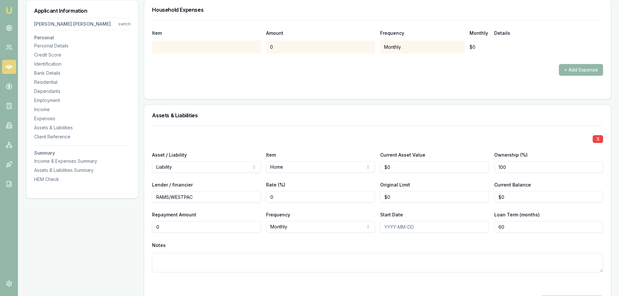
drag, startPoint x: 177, startPoint y: 215, endPoint x: 117, endPoint y: 215, distance: 59.7
click at [163, 221] on input "0" at bounding box center [206, 227] width 109 height 12
drag, startPoint x: 164, startPoint y: 212, endPoint x: 144, endPoint y: 213, distance: 20.2
click at [145, 213] on div "X Asset / Liability Liability Asset Liability Item Home Home Car Boat Bike Cara…" at bounding box center [377, 228] width 466 height 205
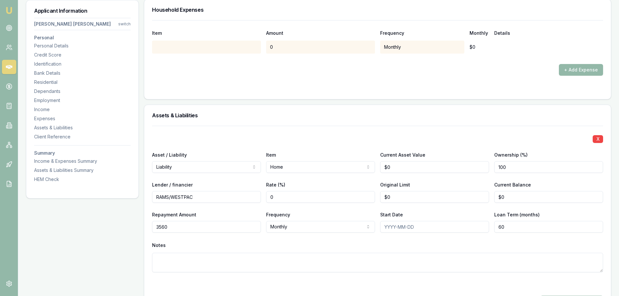
type input "$3,560"
click at [295, 240] on div "Notes" at bounding box center [377, 245] width 451 height 10
drag, startPoint x: 516, startPoint y: 189, endPoint x: 393, endPoint y: 188, distance: 123.1
click at [403, 187] on div "Lender / financier RAMS/WESTPAC Rate (%) 0 Original Limit $0 Current Balance 0" at bounding box center [377, 192] width 451 height 22
type input "$619,000"
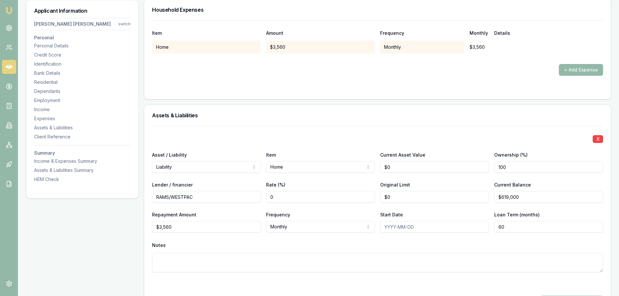
click at [410, 126] on div "X Asset / Liability Liability Asset Liability Item Home Home Car Boat Bike Cara…" at bounding box center [377, 207] width 451 height 162
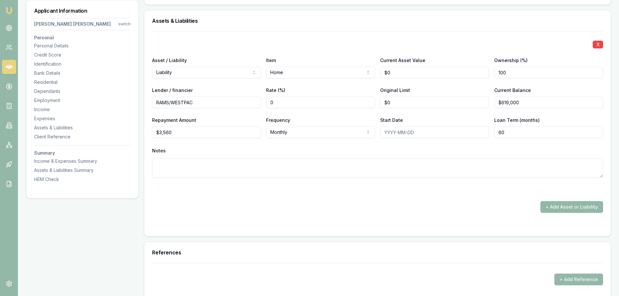
scroll to position [1429, 0]
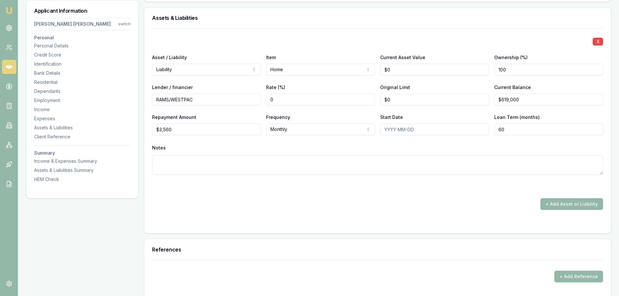
click at [392, 143] on div "Notes" at bounding box center [377, 148] width 451 height 10
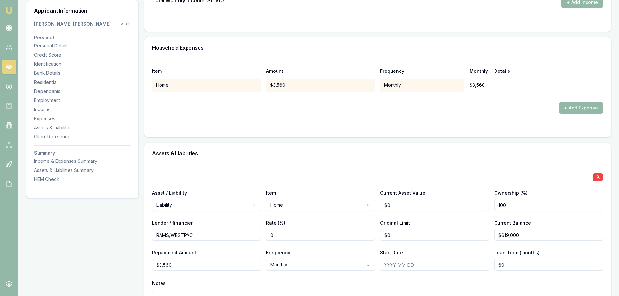
scroll to position [1234, 0]
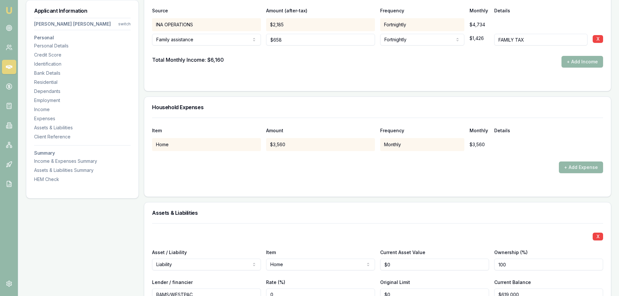
click at [421, 161] on div "+ Add Expense" at bounding box center [377, 167] width 451 height 12
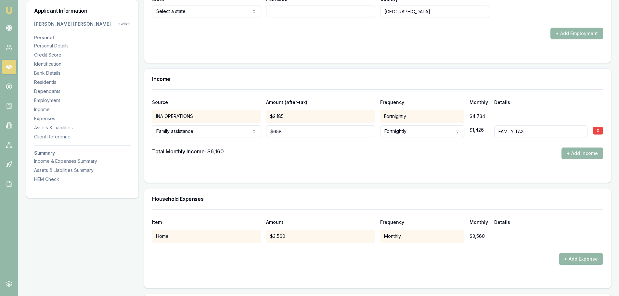
scroll to position [1104, 0]
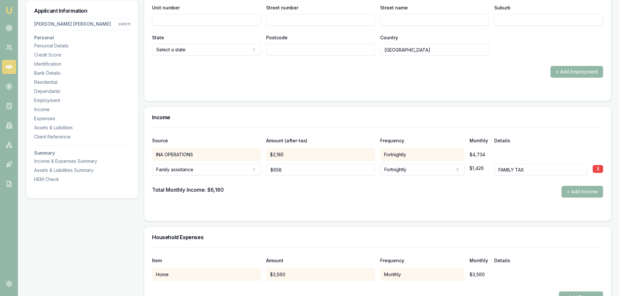
click at [366, 186] on form "Source Amount (after-tax) Frequency Monthly Details INA OPERATIONS $2,185 Fortn…" at bounding box center [377, 170] width 451 height 85
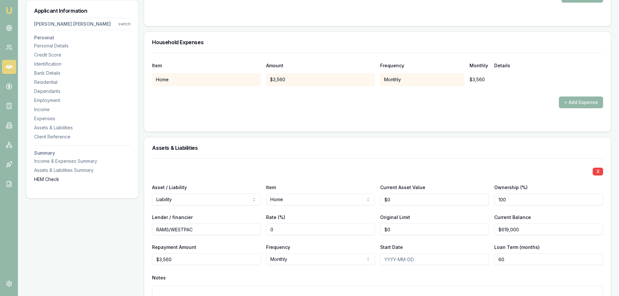
click at [51, 177] on div "HEM Check" at bounding box center [82, 179] width 96 height 6
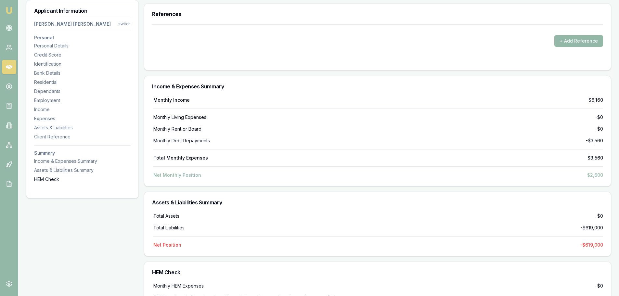
scroll to position [1697, 0]
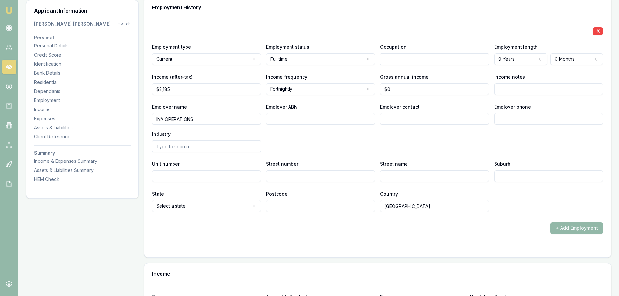
scroll to position [918, 0]
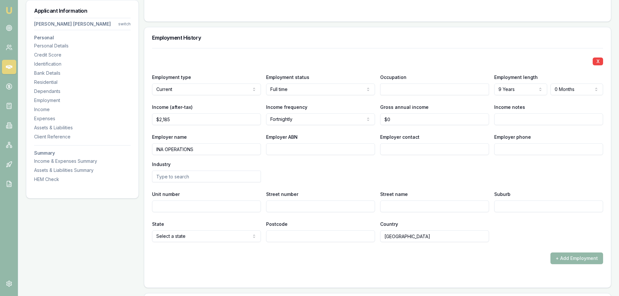
click at [389, 56] on div "X" at bounding box center [377, 60] width 451 height 9
click at [392, 48] on div "X Employment type Current Current Previous Employment status Full time Full tim…" at bounding box center [377, 145] width 451 height 194
click at [325, 48] on div "X Employment type Current Current Previous Employment status Full time Full tim…" at bounding box center [377, 145] width 451 height 194
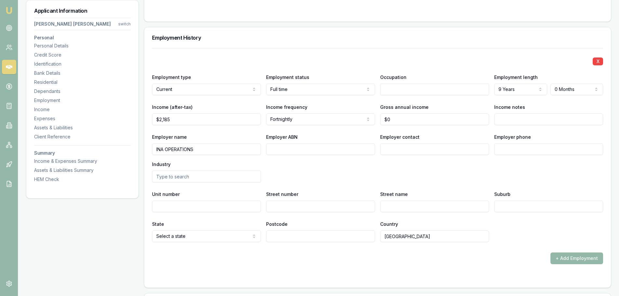
click at [327, 48] on div "X Employment type Current Current Previous Employment status Full time Full tim…" at bounding box center [377, 145] width 451 height 194
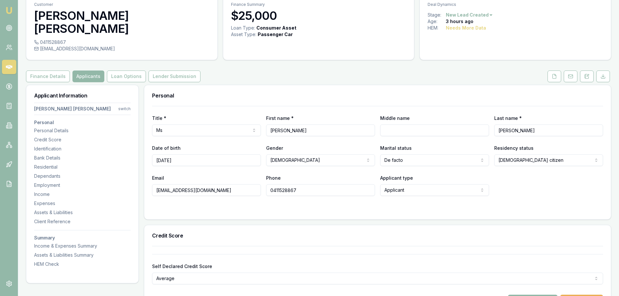
scroll to position [0, 0]
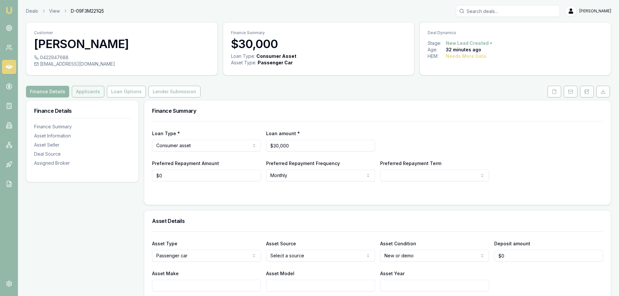
click at [92, 96] on button "Applicants" at bounding box center [88, 92] width 32 height 12
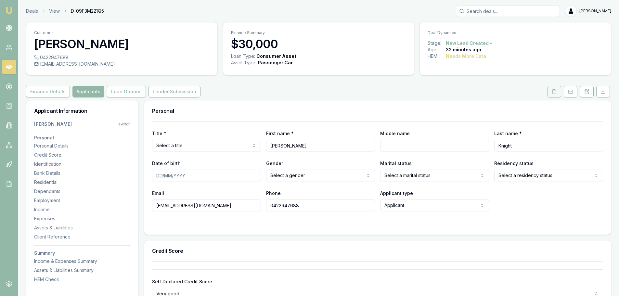
click at [550, 90] on button at bounding box center [554, 92] width 14 height 12
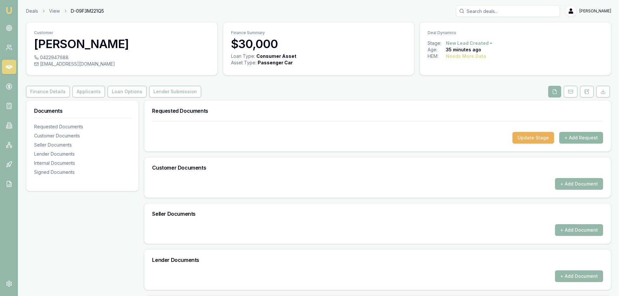
click at [574, 137] on button "+ Add Request" at bounding box center [581, 138] width 44 height 12
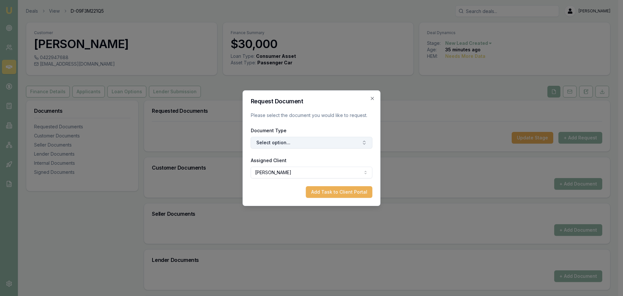
click at [317, 141] on button "Select option..." at bounding box center [312, 143] width 122 height 12
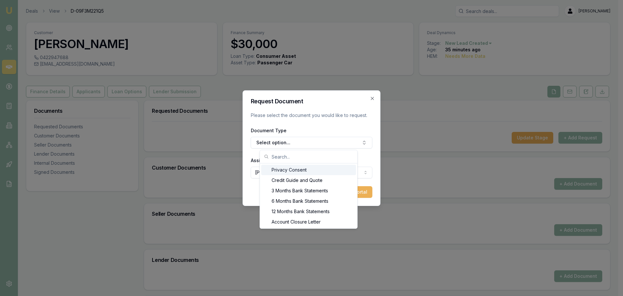
click at [279, 172] on div "Privacy Consent" at bounding box center [308, 170] width 95 height 10
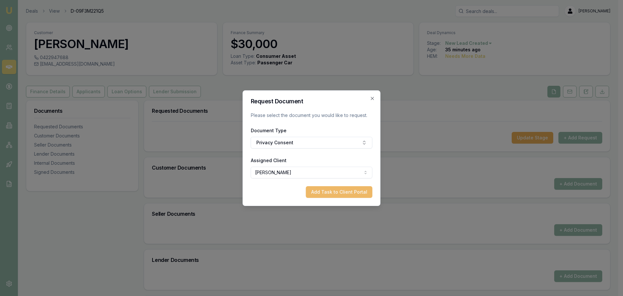
click at [322, 194] on button "Add Task to Client Portal" at bounding box center [339, 192] width 67 height 12
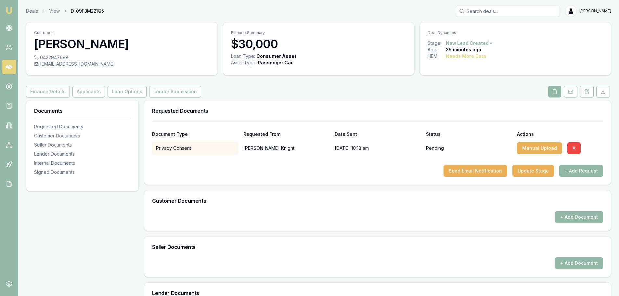
click at [584, 169] on button "+ Add Request" at bounding box center [581, 171] width 44 height 12
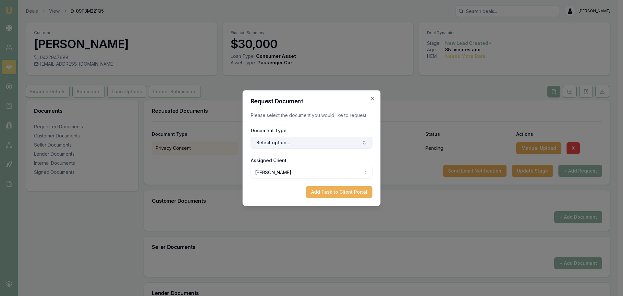
click at [309, 145] on button "Select option..." at bounding box center [312, 143] width 122 height 12
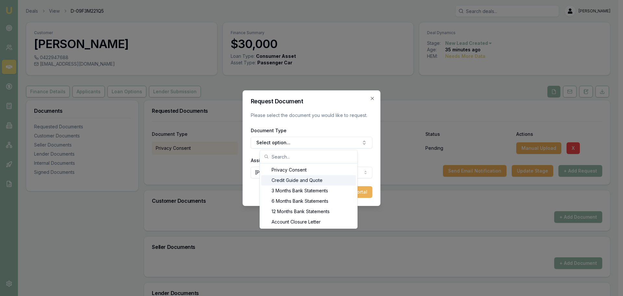
click at [287, 178] on div "Credit Guide and Quote" at bounding box center [308, 180] width 95 height 10
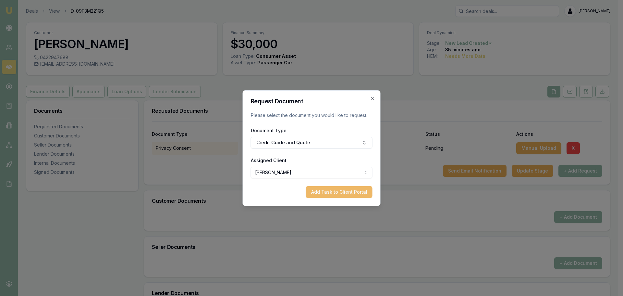
click at [339, 191] on button "Add Task to Client Portal" at bounding box center [339, 192] width 67 height 12
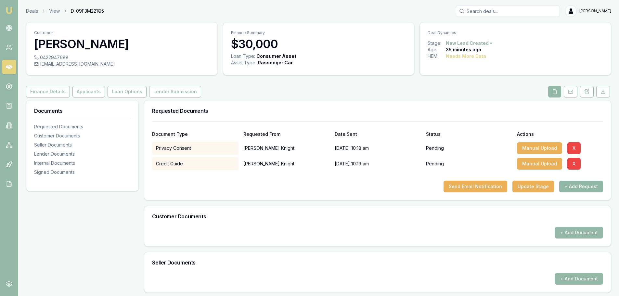
click at [590, 191] on button "+ Add Request" at bounding box center [581, 187] width 44 height 12
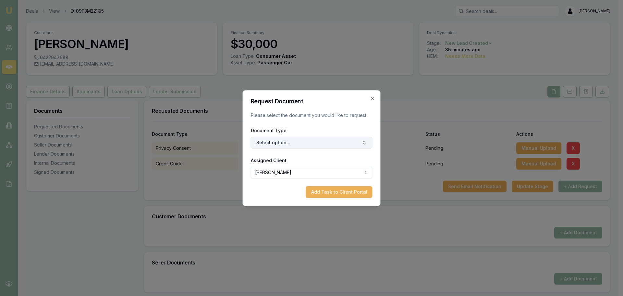
click at [321, 143] on button "Select option..." at bounding box center [312, 143] width 122 height 12
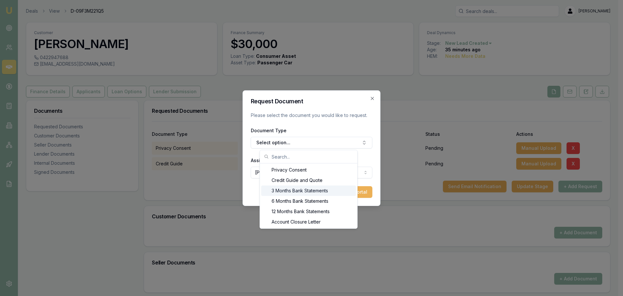
click at [305, 191] on div "3 Months Bank Statements" at bounding box center [308, 190] width 95 height 10
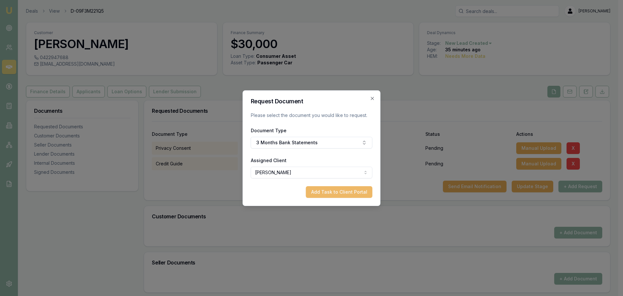
click at [347, 194] on button "Add Task to Client Portal" at bounding box center [339, 192] width 67 height 12
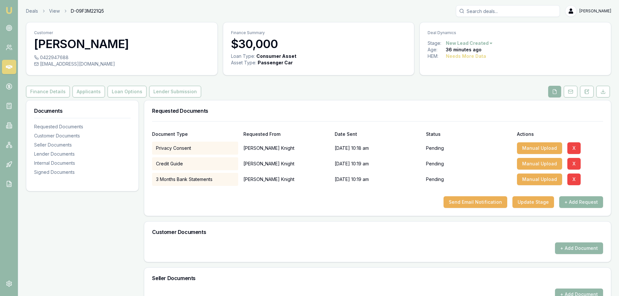
click at [582, 205] on button "+ Add Request" at bounding box center [581, 202] width 44 height 12
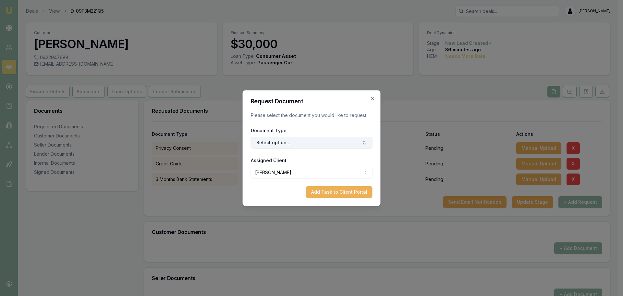
click at [313, 142] on button "Select option..." at bounding box center [312, 143] width 122 height 12
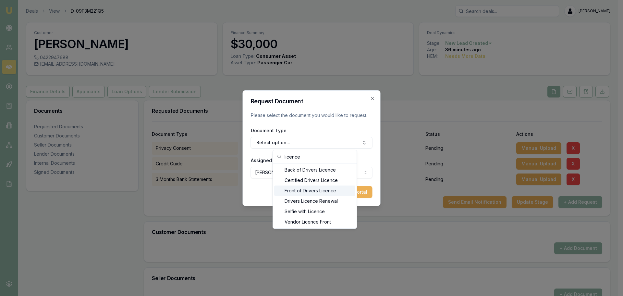
type input "licence"
click at [309, 193] on div "Front of Drivers Licence" at bounding box center [314, 190] width 81 height 10
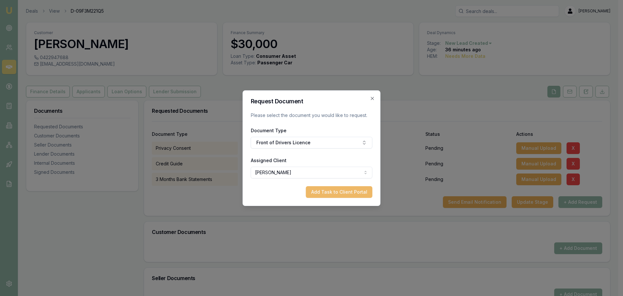
click at [340, 194] on button "Add Task to Client Portal" at bounding box center [339, 192] width 67 height 12
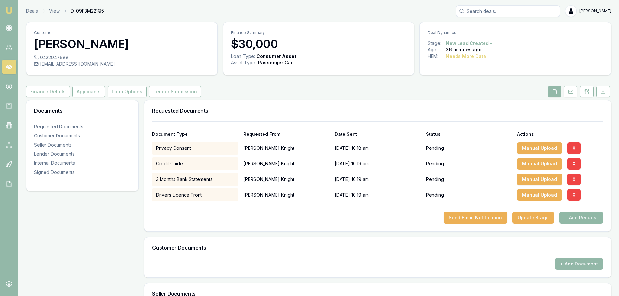
click at [569, 217] on button "+ Add Request" at bounding box center [581, 218] width 44 height 12
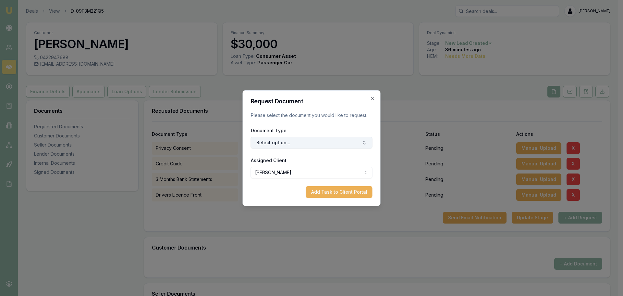
click at [338, 140] on button "Select option..." at bounding box center [312, 143] width 122 height 12
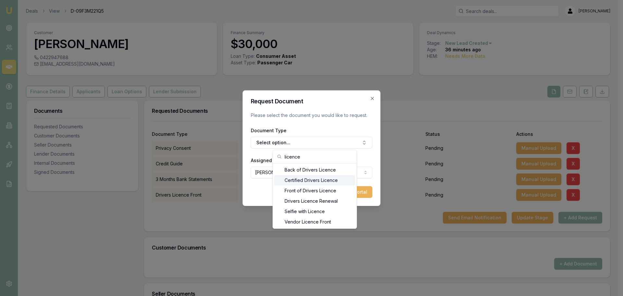
type input "licence"
click at [324, 171] on div "Back of Drivers Licence" at bounding box center [314, 170] width 81 height 10
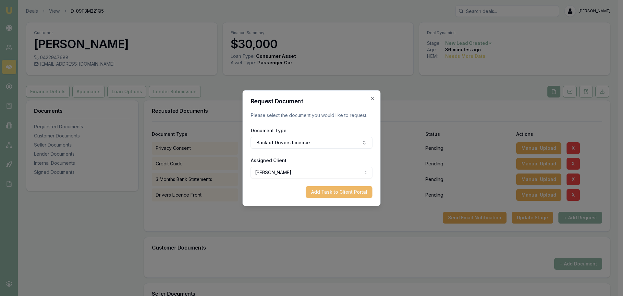
click at [353, 194] on button "Add Task to Client Portal" at bounding box center [339, 192] width 67 height 12
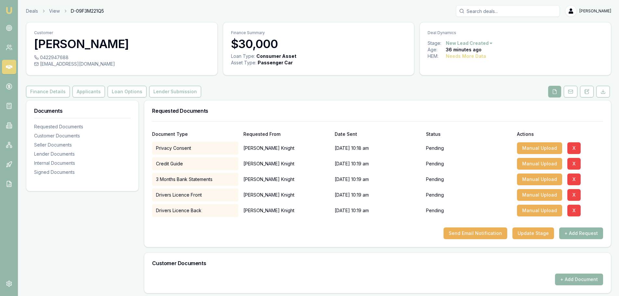
click at [588, 233] on button "+ Add Request" at bounding box center [581, 233] width 44 height 12
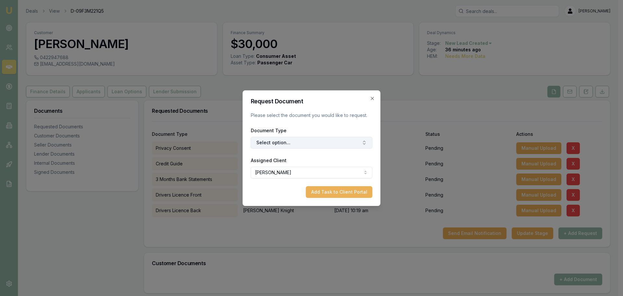
click at [296, 143] on button "Select option..." at bounding box center [312, 143] width 122 height 12
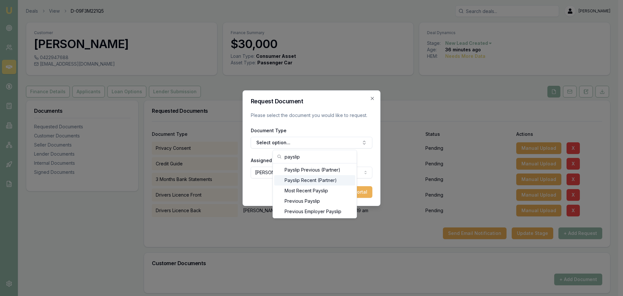
type input "payslip"
click at [304, 192] on div "Most Recent Payslip" at bounding box center [314, 190] width 81 height 10
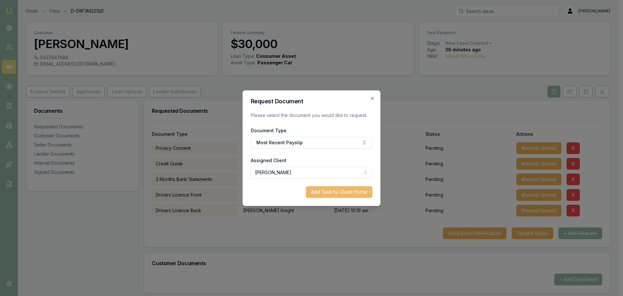
click at [337, 192] on button "Add Task to Client Portal" at bounding box center [339, 192] width 67 height 12
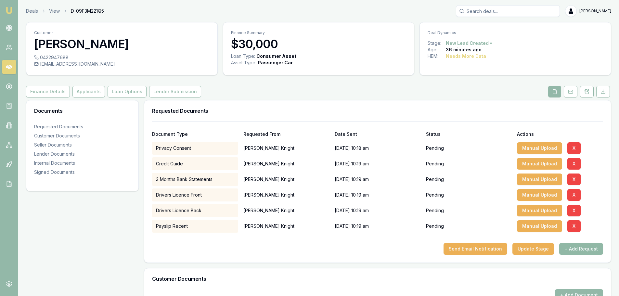
click at [575, 249] on button "+ Add Request" at bounding box center [581, 249] width 44 height 12
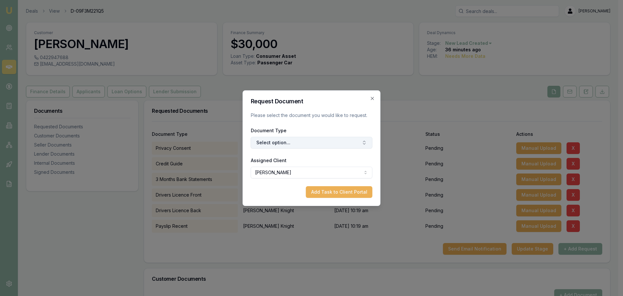
click at [299, 142] on button "Select option..." at bounding box center [312, 143] width 122 height 12
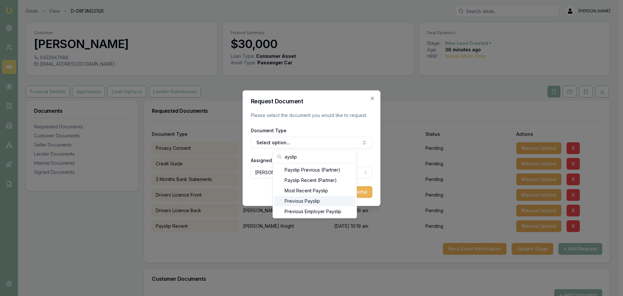
type input "ayslip"
click at [313, 201] on div "Previous Payslip" at bounding box center [314, 201] width 81 height 10
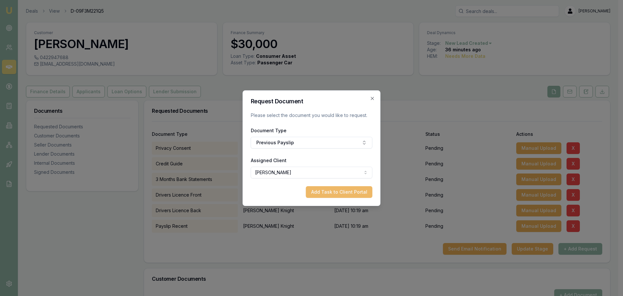
click at [337, 191] on button "Add Task to Client Portal" at bounding box center [339, 192] width 67 height 12
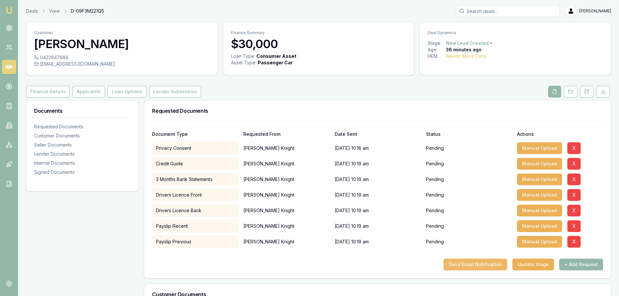
click at [474, 266] on button "Send Email Notification" at bounding box center [475, 264] width 64 height 12
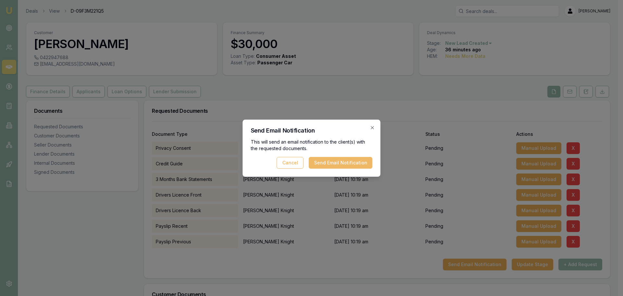
click at [328, 163] on button "Send Email Notification" at bounding box center [341, 163] width 64 height 12
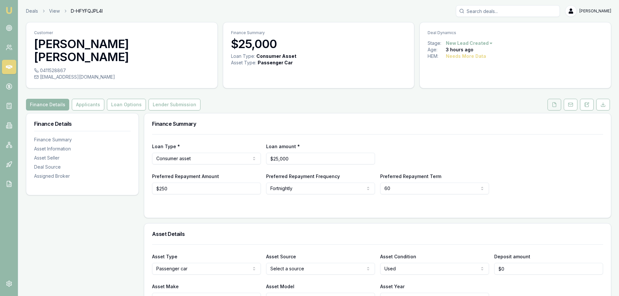
click at [556, 102] on polyline at bounding box center [554, 102] width 1 height 1
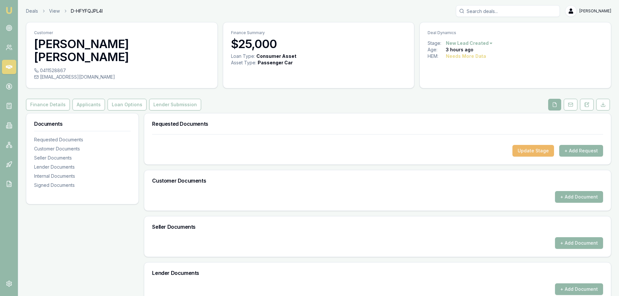
click at [543, 145] on button "Update Stage" at bounding box center [533, 151] width 42 height 12
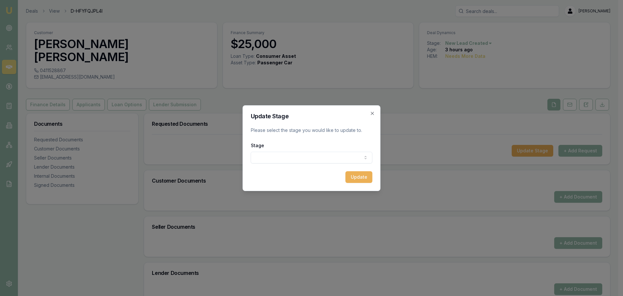
click at [331, 157] on body "Emu Broker Deals View D-HFYFQJPL4I [PERSON_NAME] Shield Toggle Menu Customer [P…" at bounding box center [309, 148] width 619 height 296
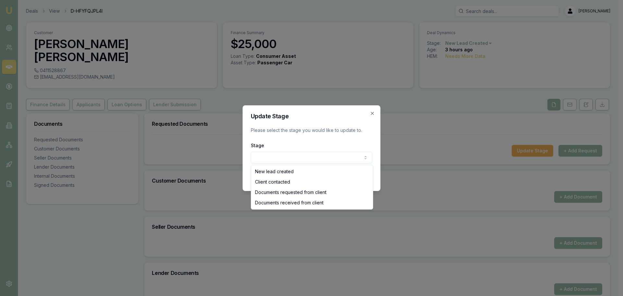
select select "DOCUMENTS_REQUESTED_FROM_CLIENT"
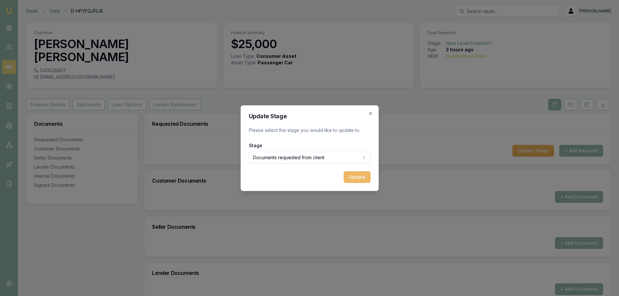
click at [353, 176] on button "Update" at bounding box center [356, 177] width 27 height 12
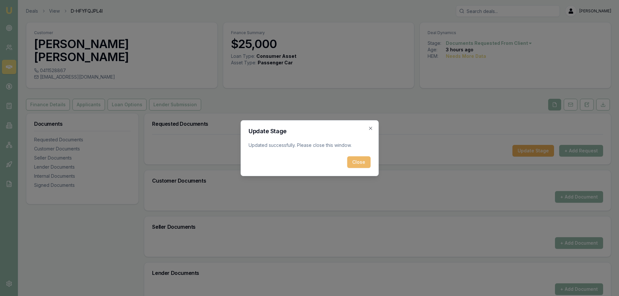
click at [365, 164] on button "Close" at bounding box center [358, 162] width 23 height 12
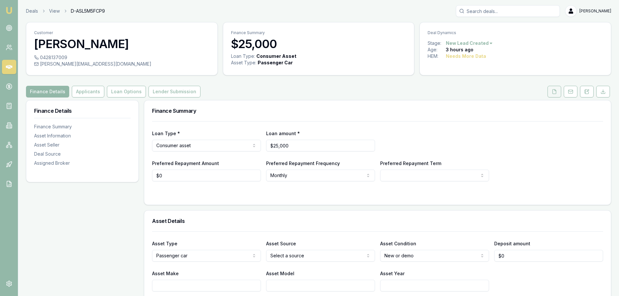
click at [553, 91] on icon at bounding box center [553, 91] width 5 height 5
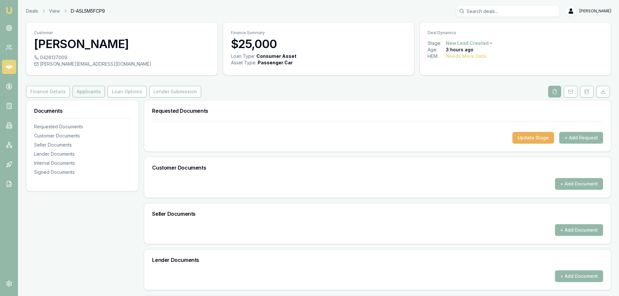
drag, startPoint x: 92, startPoint y: 91, endPoint x: 96, endPoint y: 103, distance: 13.0
click at [91, 91] on button "Applicants" at bounding box center [88, 92] width 32 height 12
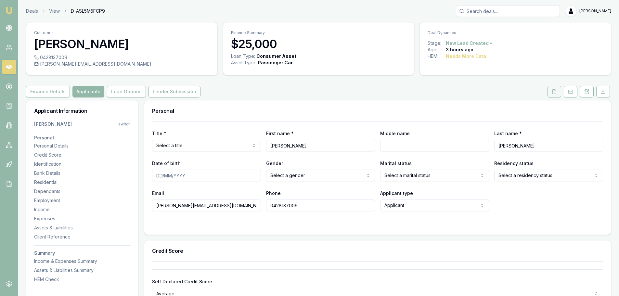
click at [555, 92] on icon at bounding box center [553, 91] width 5 height 5
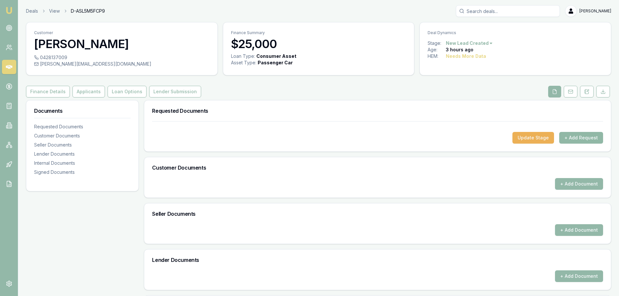
click at [580, 136] on button "+ Add Request" at bounding box center [581, 138] width 44 height 12
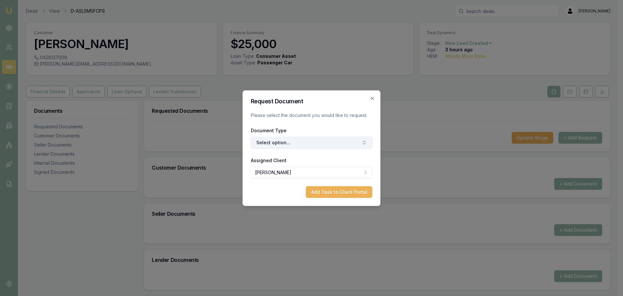
click at [284, 138] on button "Select option..." at bounding box center [312, 143] width 122 height 12
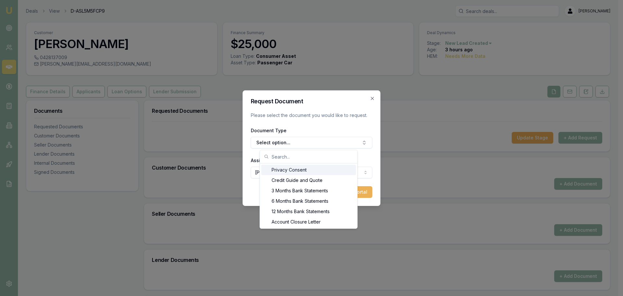
click at [281, 168] on div "Privacy Consent" at bounding box center [308, 170] width 95 height 10
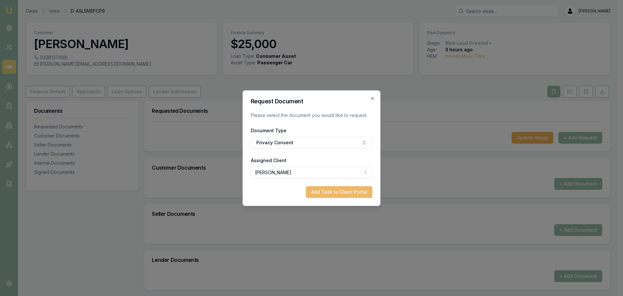
click at [332, 191] on button "Add Task to Client Portal" at bounding box center [339, 192] width 67 height 12
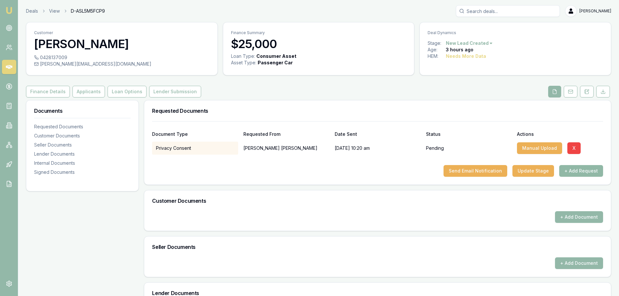
click at [571, 168] on button "+ Add Request" at bounding box center [581, 171] width 44 height 12
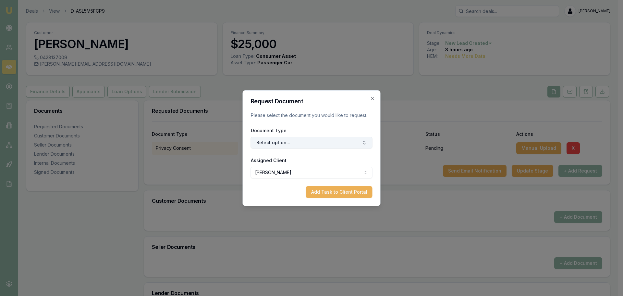
click at [329, 143] on button "Select option..." at bounding box center [312, 143] width 122 height 12
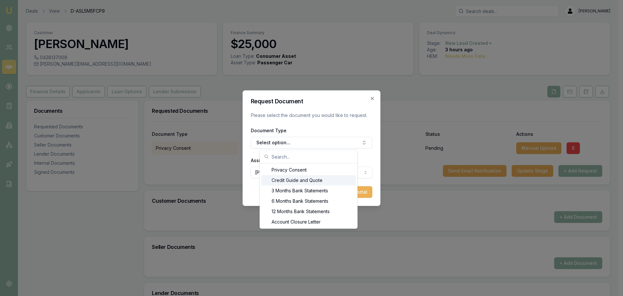
click at [307, 177] on div "Credit Guide and Quote" at bounding box center [308, 180] width 95 height 10
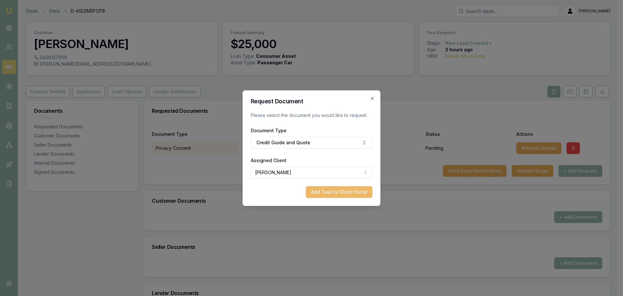
click at [345, 189] on button "Add Task to Client Portal" at bounding box center [339, 192] width 67 height 12
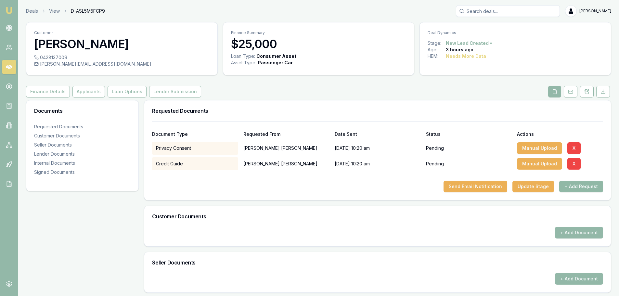
click at [572, 191] on button "+ Add Request" at bounding box center [581, 187] width 44 height 12
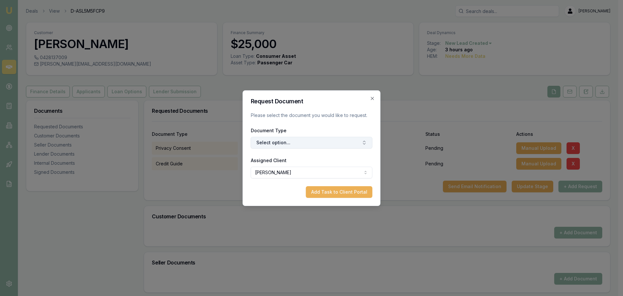
click at [332, 143] on button "Select option..." at bounding box center [312, 143] width 122 height 12
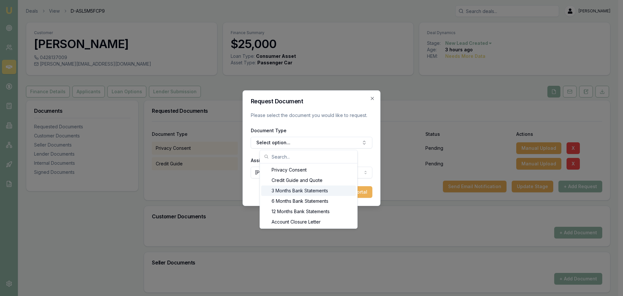
click at [297, 188] on div "3 Months Bank Statements" at bounding box center [308, 190] width 95 height 10
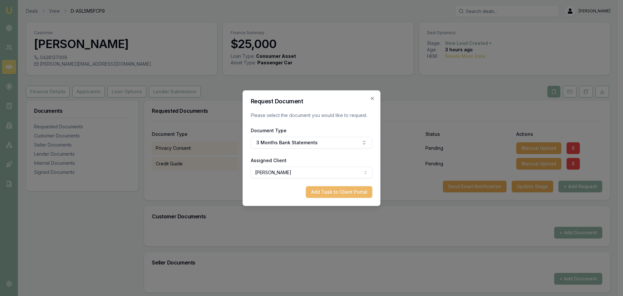
click at [360, 189] on button "Add Task to Client Portal" at bounding box center [339, 192] width 67 height 12
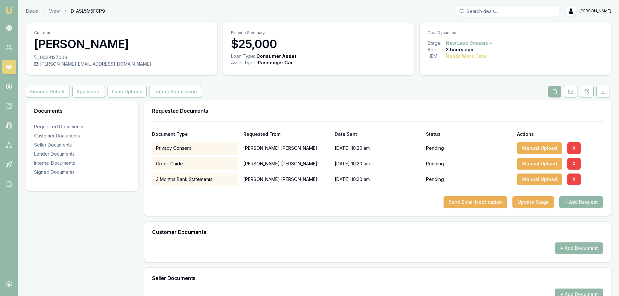
click at [586, 198] on button "+ Add Request" at bounding box center [581, 202] width 44 height 12
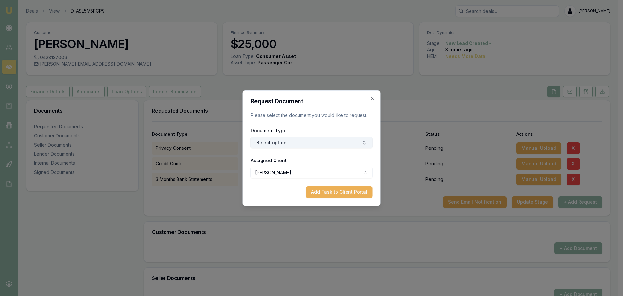
click at [329, 143] on button "Select option..." at bounding box center [312, 143] width 122 height 12
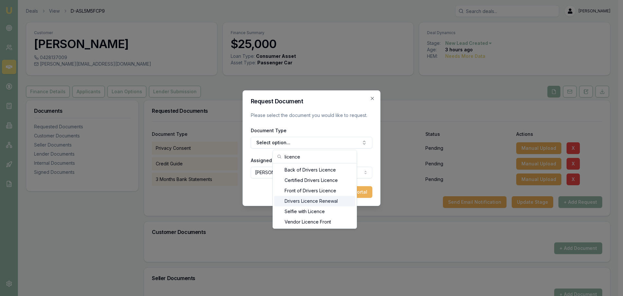
type input "licence"
click at [309, 190] on div "Front of Drivers Licence" at bounding box center [314, 190] width 81 height 10
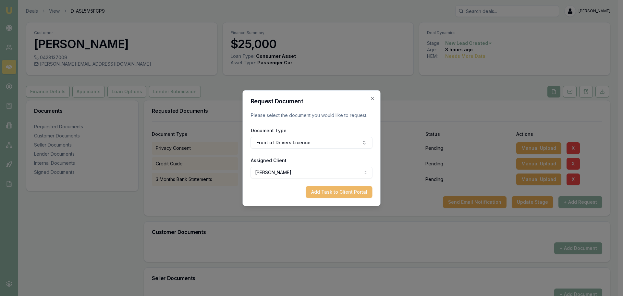
click at [338, 188] on button "Add Task to Client Portal" at bounding box center [339, 192] width 67 height 12
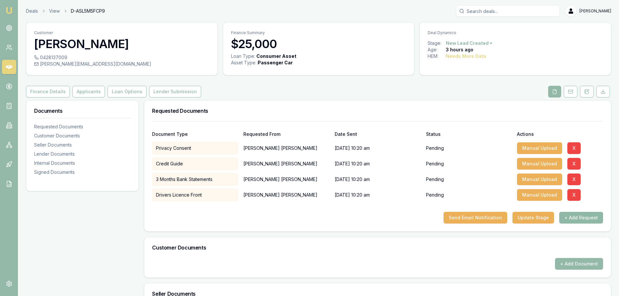
click at [588, 215] on button "+ Add Request" at bounding box center [581, 218] width 44 height 12
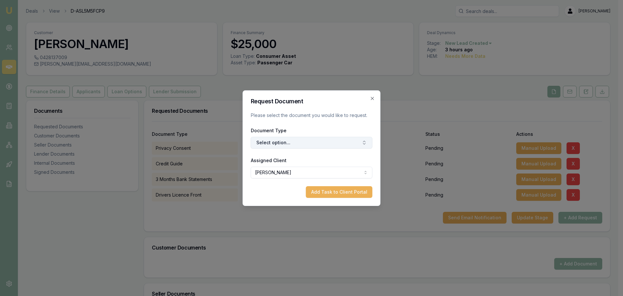
click at [304, 143] on button "Select option..." at bounding box center [312, 143] width 122 height 12
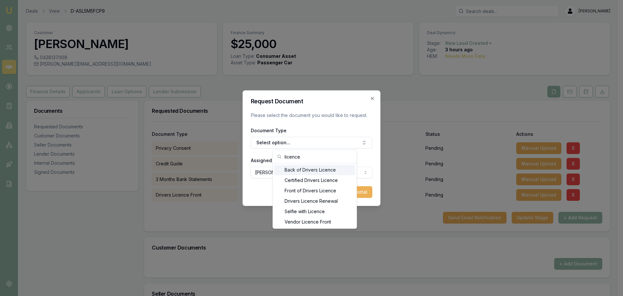
type input "licence"
click at [312, 170] on div "Back of Drivers Licence" at bounding box center [314, 170] width 81 height 10
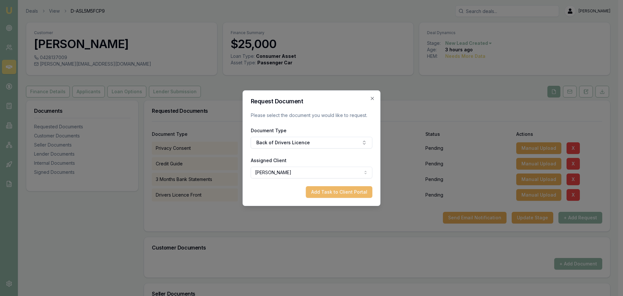
click at [343, 188] on button "Add Task to Client Portal" at bounding box center [339, 192] width 67 height 12
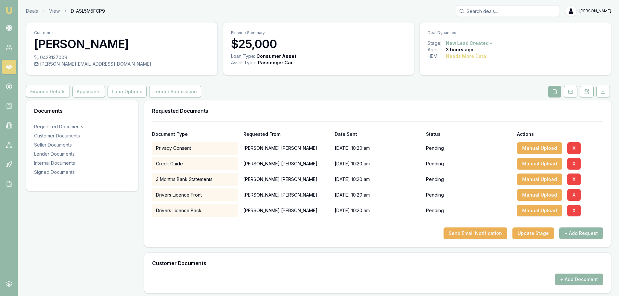
click at [599, 232] on button "+ Add Request" at bounding box center [581, 233] width 44 height 12
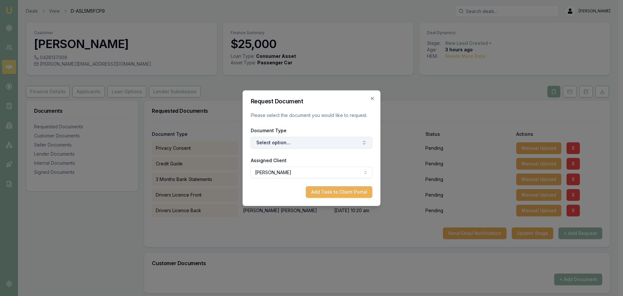
click at [335, 140] on button "Select option..." at bounding box center [312, 143] width 122 height 12
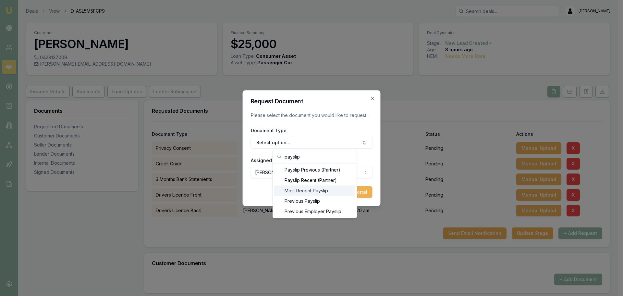
type input "payslip"
click at [312, 188] on div "Most Recent Payslip" at bounding box center [314, 190] width 81 height 10
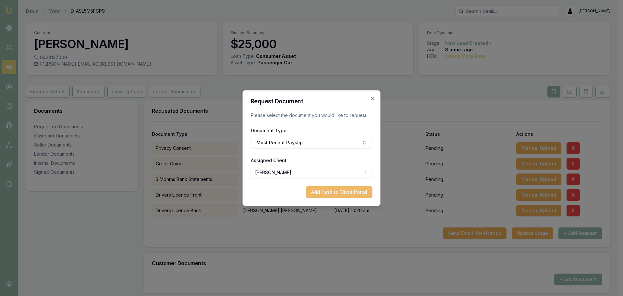
click at [342, 196] on button "Add Task to Client Portal" at bounding box center [339, 192] width 67 height 12
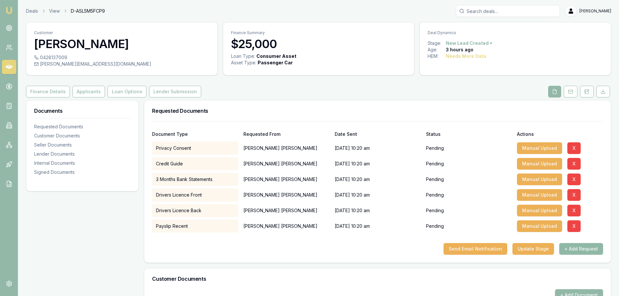
click at [593, 251] on button "+ Add Request" at bounding box center [581, 249] width 44 height 12
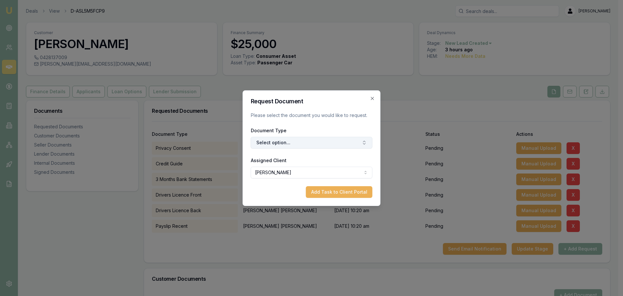
click at [301, 144] on button "Select option..." at bounding box center [312, 143] width 122 height 12
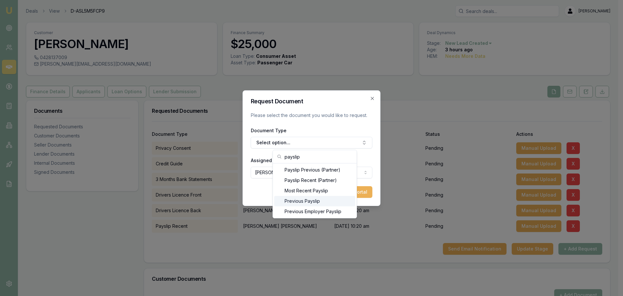
type input "payslip"
click at [307, 200] on div "Previous Payslip" at bounding box center [314, 201] width 81 height 10
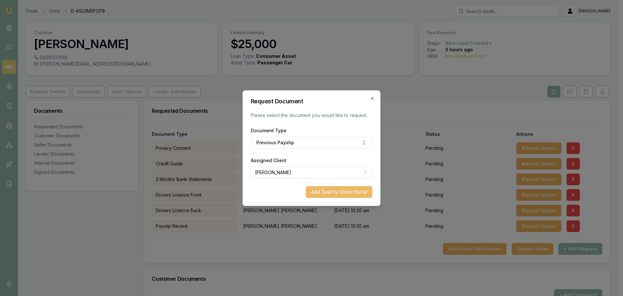
click at [350, 189] on button "Add Task to Client Portal" at bounding box center [339, 192] width 67 height 12
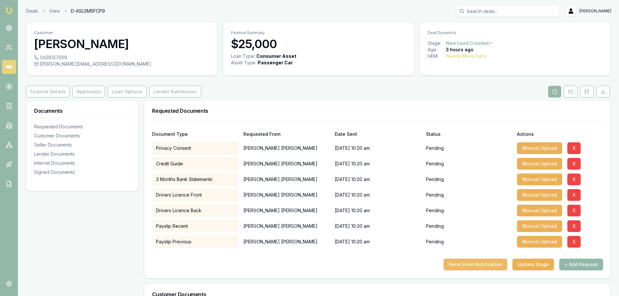
click at [489, 262] on button "Send Email Notification" at bounding box center [475, 264] width 64 height 12
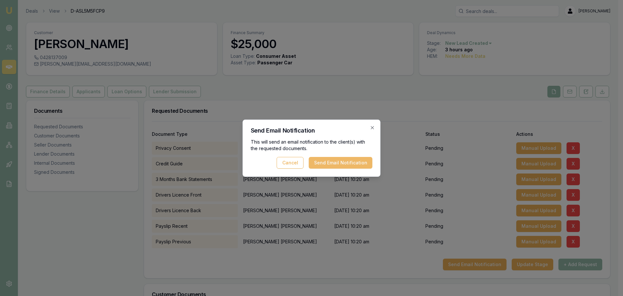
click at [352, 164] on button "Send Email Notification" at bounding box center [341, 163] width 64 height 12
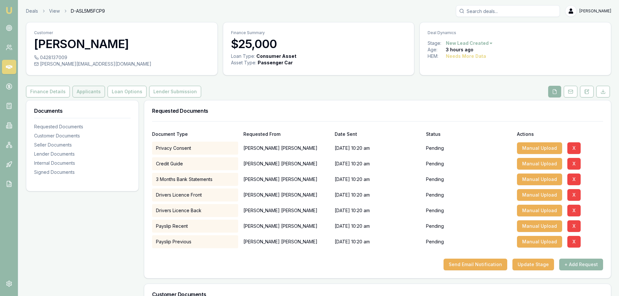
click at [78, 91] on button "Applicants" at bounding box center [88, 92] width 32 height 12
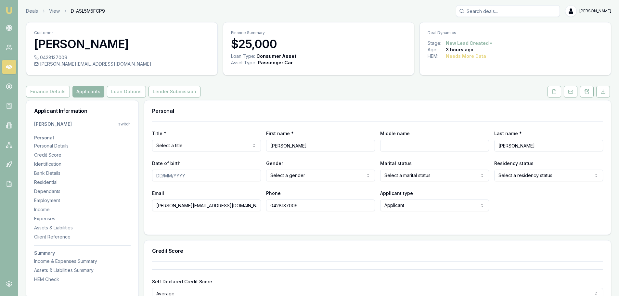
drag, startPoint x: 587, startPoint y: 92, endPoint x: 571, endPoint y: 98, distance: 16.5
click at [587, 92] on icon at bounding box center [586, 91] width 5 height 5
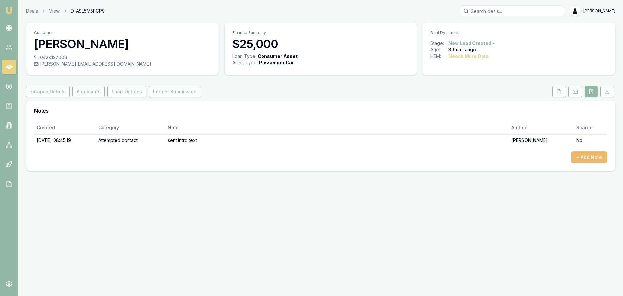
click at [584, 160] on button "+ Add Note" at bounding box center [589, 157] width 36 height 12
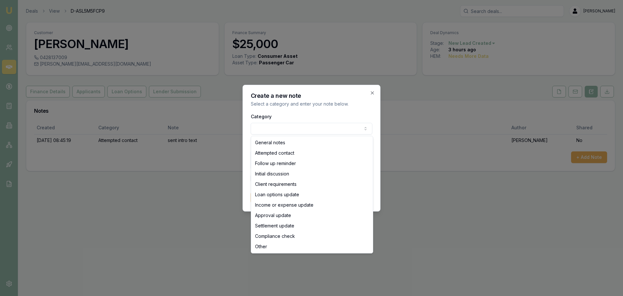
click at [318, 128] on body "Emu Broker Deals View D-ASL5M5FCP9 [PERSON_NAME] Toggle Menu Customer [PERSON_N…" at bounding box center [311, 148] width 623 height 296
select select "ATTEMPTED_CONTACT"
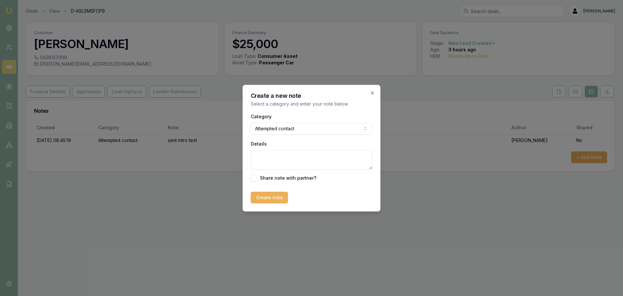
click at [265, 157] on textarea "Details" at bounding box center [312, 159] width 122 height 19
type textarea "Left Vm"
click at [273, 192] on button "Create note" at bounding box center [269, 198] width 37 height 12
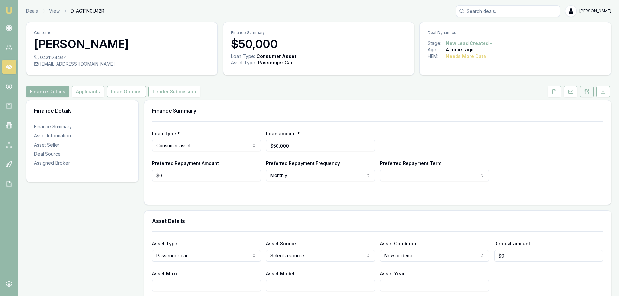
click at [583, 92] on button at bounding box center [587, 92] width 14 height 12
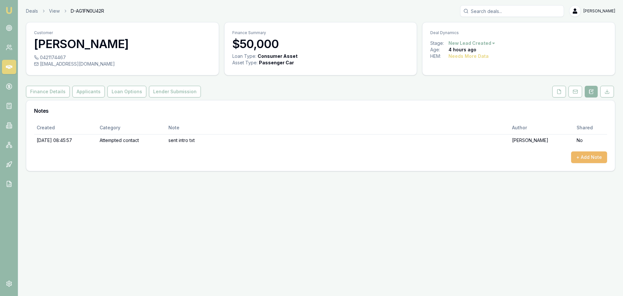
click at [580, 153] on button "+ Add Note" at bounding box center [589, 157] width 36 height 12
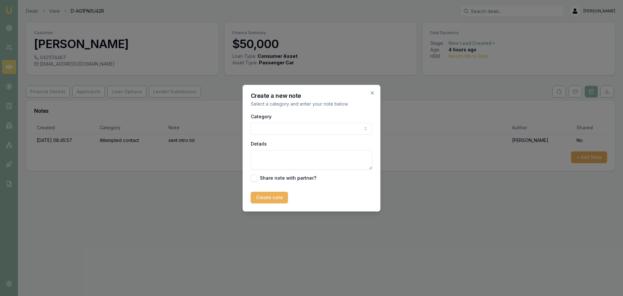
click at [282, 129] on body "Emu Broker Deals View D-AG1FN0U42R [PERSON_NAME] Toggle Menu Customer [PERSON_N…" at bounding box center [311, 148] width 623 height 296
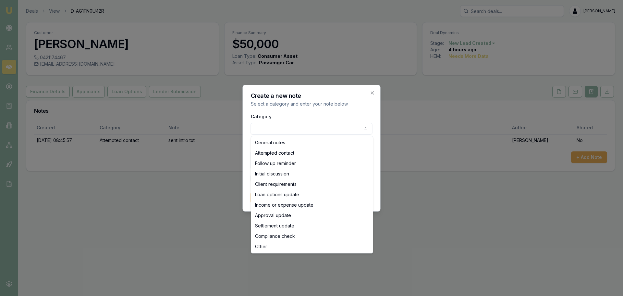
select select "ATTEMPTED_CONTACT"
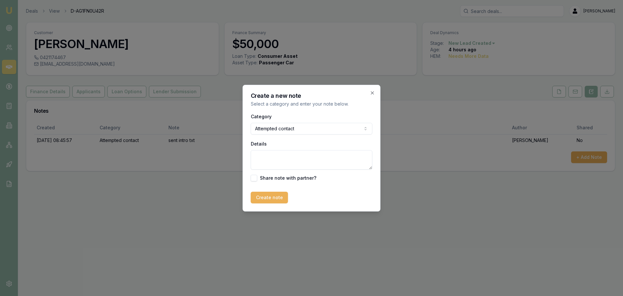
click at [280, 156] on textarea "Details" at bounding box center [312, 159] width 122 height 19
type textarea "Left Vm"
click at [264, 198] on button "Create note" at bounding box center [269, 198] width 37 height 12
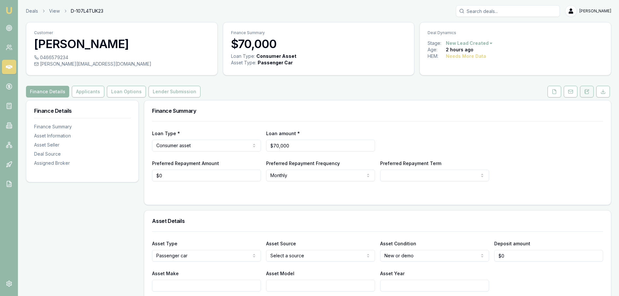
click at [590, 93] on button at bounding box center [587, 92] width 14 height 12
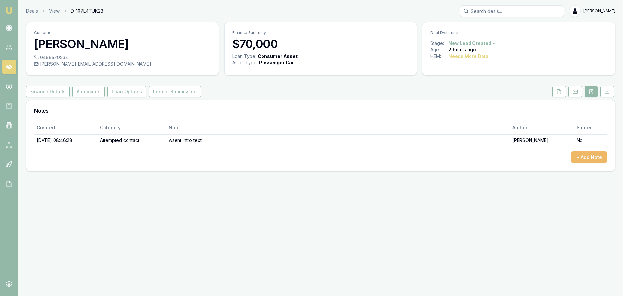
click at [581, 153] on button "+ Add Note" at bounding box center [589, 157] width 36 height 12
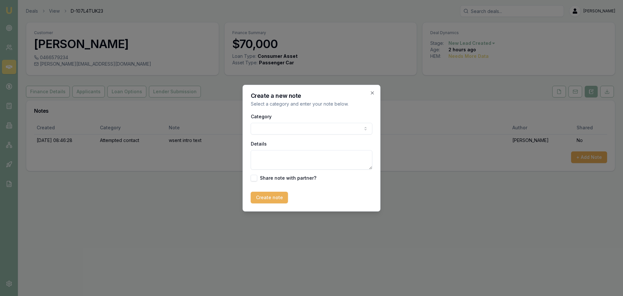
click at [266, 128] on body "Emu Broker Deals View D-107L4TUK23 [PERSON_NAME] Toggle Menu Customer [PERSON_N…" at bounding box center [311, 148] width 623 height 296
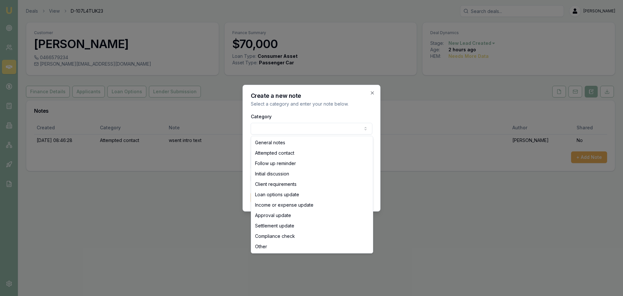
select select "ATTEMPTED_CONTACT"
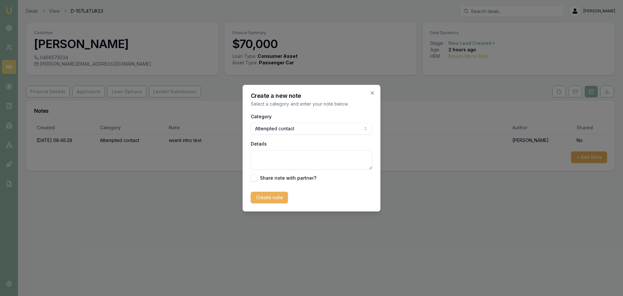
click at [272, 159] on textarea "Details" at bounding box center [312, 159] width 122 height 19
type textarea "left VM"
click at [268, 199] on button "Create note" at bounding box center [269, 198] width 37 height 12
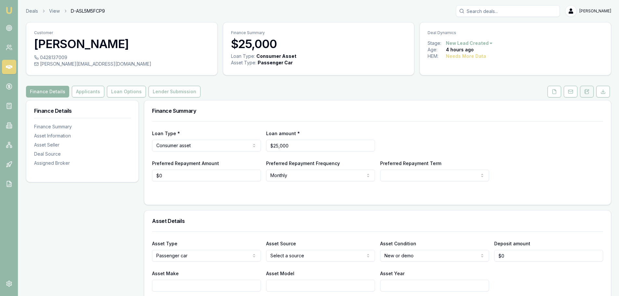
click at [592, 92] on button at bounding box center [587, 92] width 14 height 12
click at [11, 64] on icon at bounding box center [9, 67] width 6 height 6
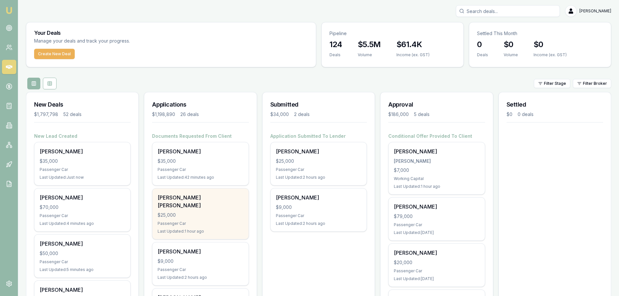
click at [185, 212] on div "$25,000" at bounding box center [199, 215] width 85 height 6
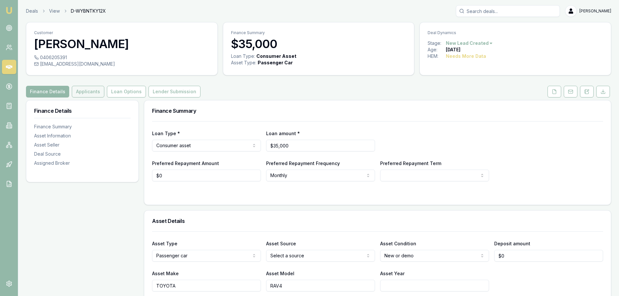
click at [84, 95] on button "Applicants" at bounding box center [88, 92] width 32 height 12
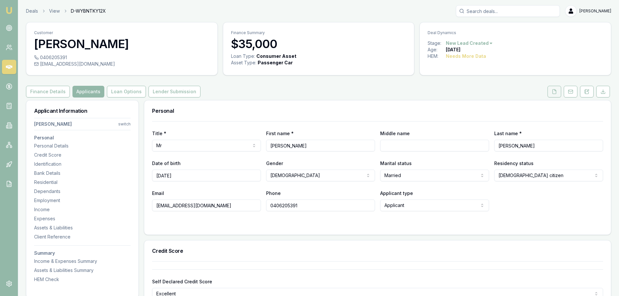
click at [556, 94] on icon at bounding box center [554, 91] width 4 height 4
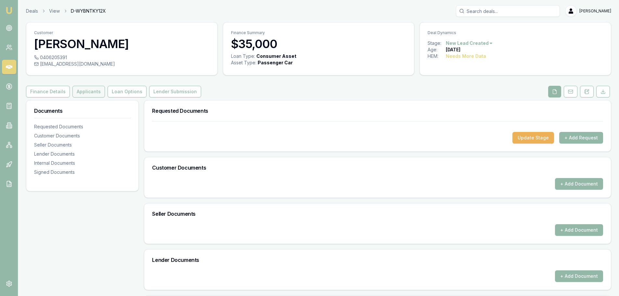
click at [93, 93] on button "Applicants" at bounding box center [88, 92] width 32 height 12
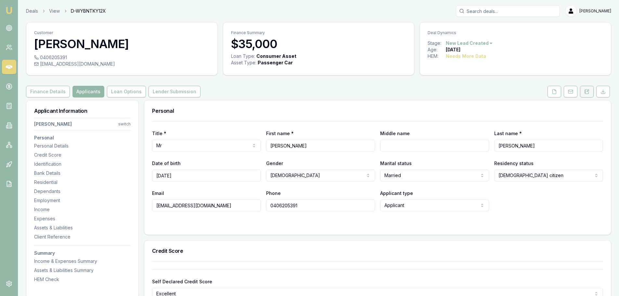
click at [582, 89] on button at bounding box center [587, 92] width 14 height 12
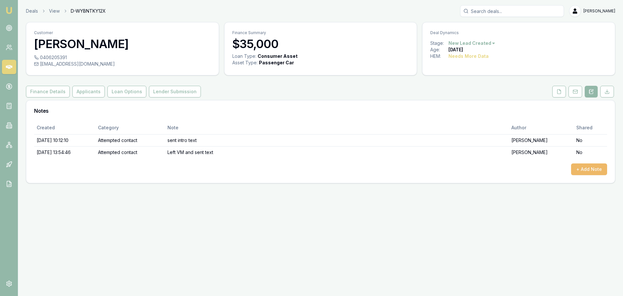
click at [583, 166] on button "+ Add Note" at bounding box center [589, 169] width 36 height 12
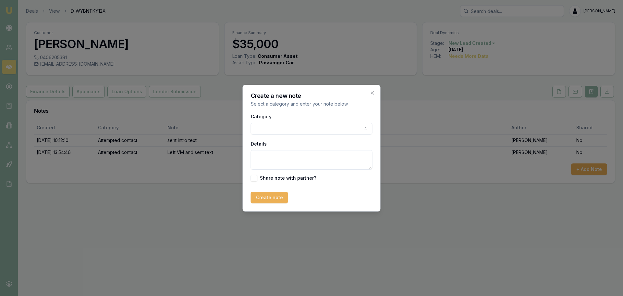
click at [294, 124] on body "Emu Broker Deals View D-WYBNTKY12X Erin Shield Toggle Menu Customer Gagandeep S…" at bounding box center [311, 148] width 623 height 296
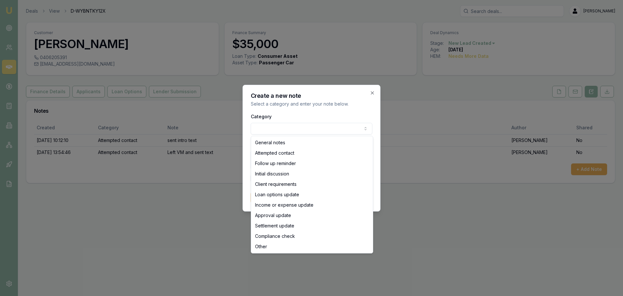
select select "ATTEMPTED_CONTACT"
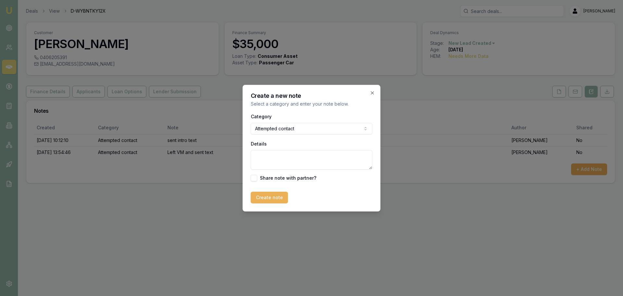
click at [277, 163] on textarea "Details" at bounding box center [312, 159] width 122 height 19
type textarea "Left Vm and sent text"
click at [281, 199] on button "Create note" at bounding box center [269, 198] width 37 height 12
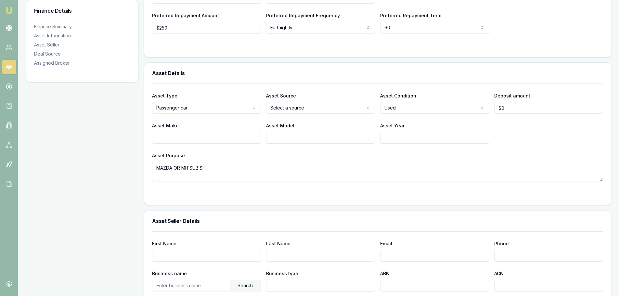
scroll to position [86, 0]
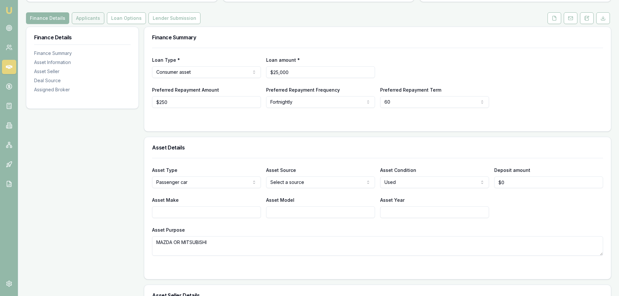
click at [90, 12] on button "Applicants" at bounding box center [88, 18] width 32 height 12
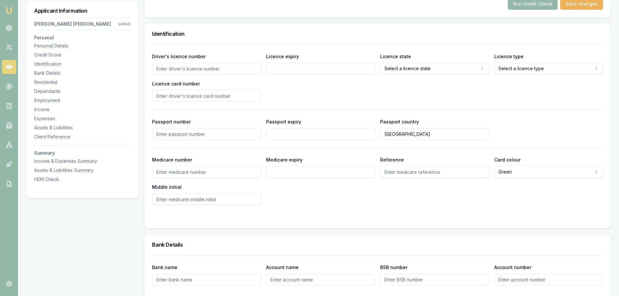
scroll to position [520, 0]
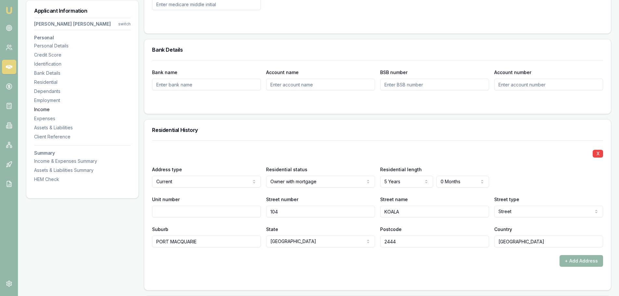
click at [44, 108] on div "Income" at bounding box center [82, 109] width 96 height 6
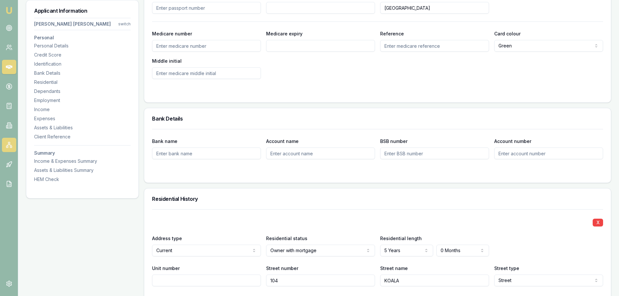
click at [9, 149] on link at bounding box center [9, 145] width 14 height 14
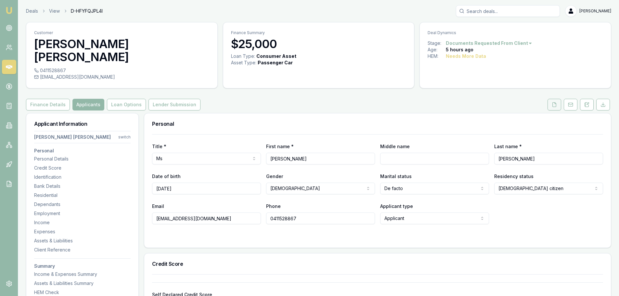
click at [554, 99] on button at bounding box center [554, 105] width 14 height 12
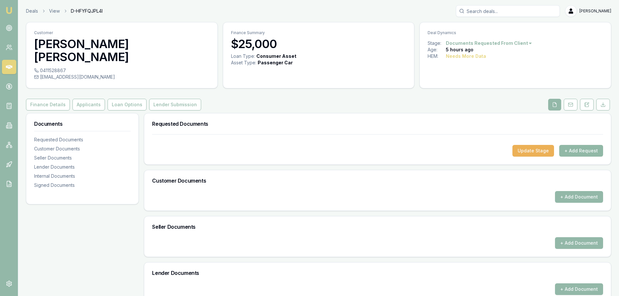
click at [576, 145] on button "+ Add Request" at bounding box center [581, 151] width 44 height 12
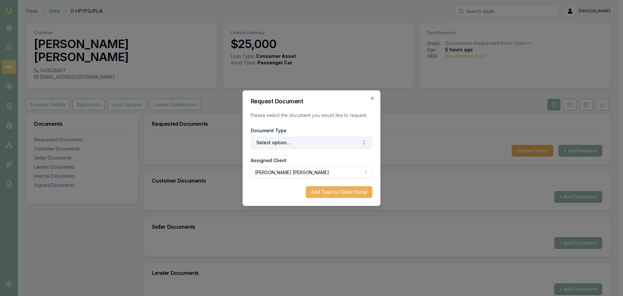
click at [317, 144] on button "Select option..." at bounding box center [312, 143] width 122 height 12
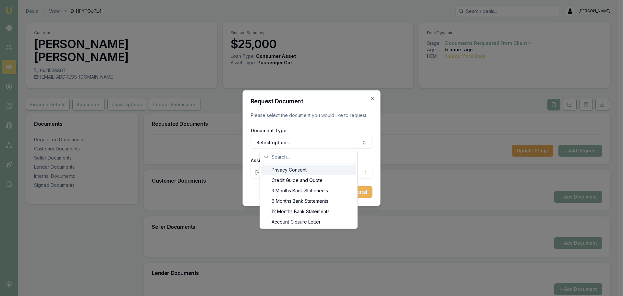
click at [282, 168] on div "Privacy Consent" at bounding box center [308, 170] width 95 height 10
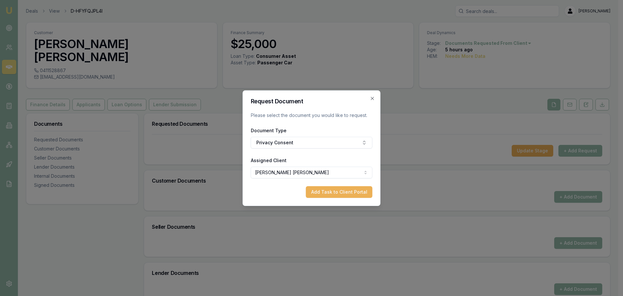
click at [331, 185] on form "Request Document Please select the document you would like to request. Document…" at bounding box center [312, 147] width 122 height 99
click at [332, 190] on button "Add Task to Client Portal" at bounding box center [339, 192] width 67 height 12
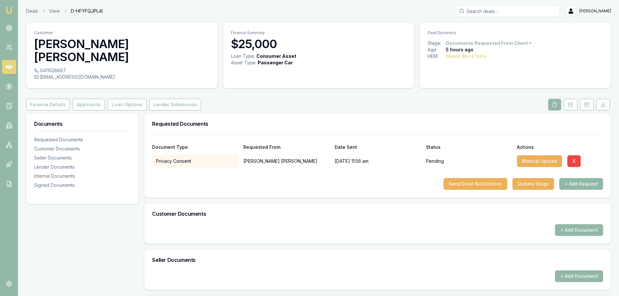
click at [580, 178] on button "+ Add Request" at bounding box center [581, 184] width 44 height 12
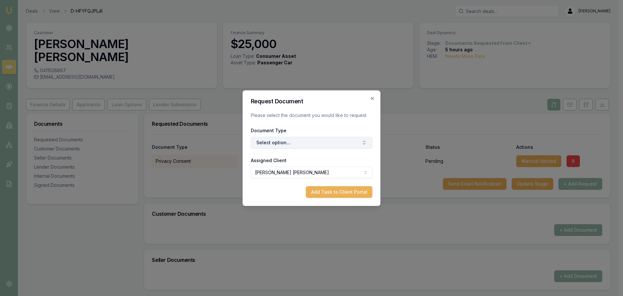
click at [298, 144] on button "Select option..." at bounding box center [312, 143] width 122 height 12
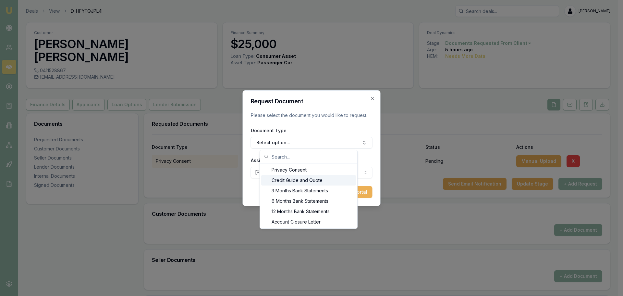
click at [302, 182] on div "Credit Guide and Quote" at bounding box center [308, 180] width 95 height 10
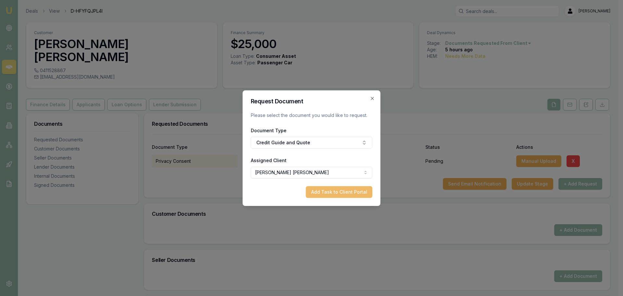
click at [335, 192] on button "Add Task to Client Portal" at bounding box center [339, 192] width 67 height 12
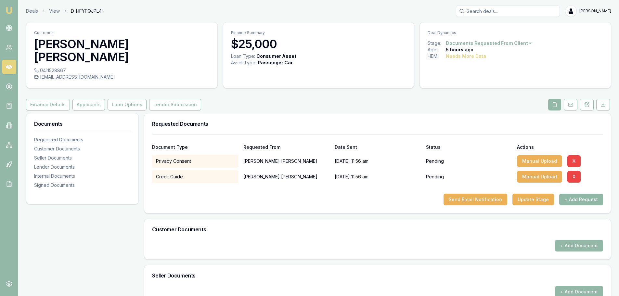
click at [575, 194] on button "+ Add Request" at bounding box center [581, 200] width 44 height 12
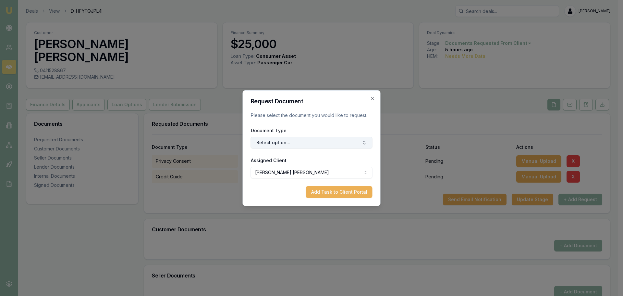
click at [328, 146] on button "Select option..." at bounding box center [312, 143] width 122 height 12
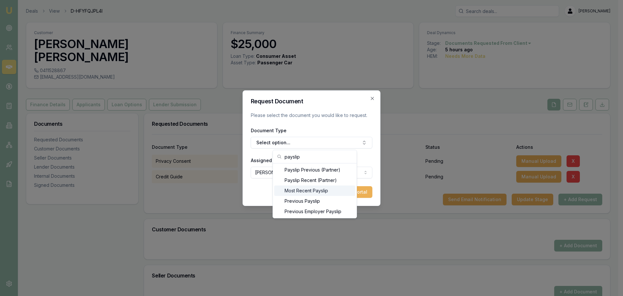
type input "payslip"
click at [329, 189] on div "Most Recent Payslip" at bounding box center [314, 190] width 81 height 10
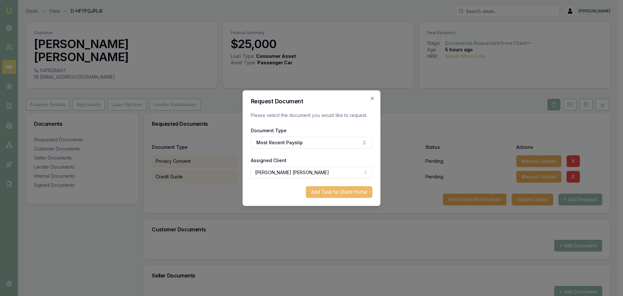
click at [332, 189] on button "Add Task to Client Portal" at bounding box center [339, 192] width 67 height 12
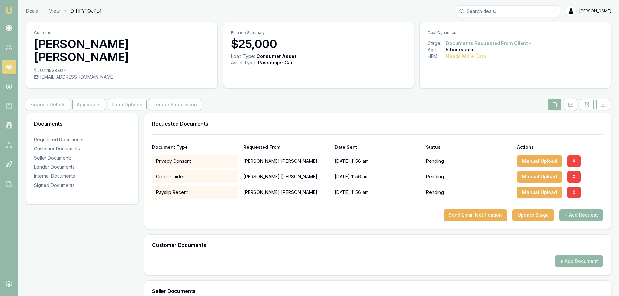
click at [576, 209] on button "+ Add Request" at bounding box center [581, 215] width 44 height 12
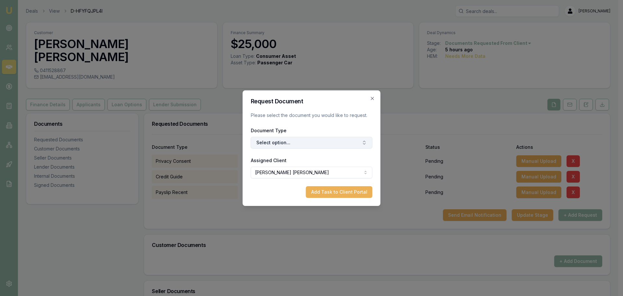
click at [349, 145] on button "Select option..." at bounding box center [312, 143] width 122 height 12
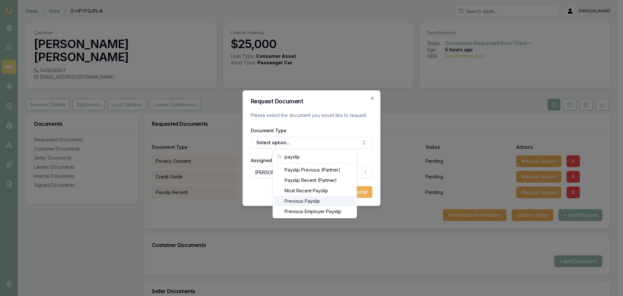
type input "payslip"
click at [317, 201] on div "Previous Payslip" at bounding box center [314, 201] width 81 height 10
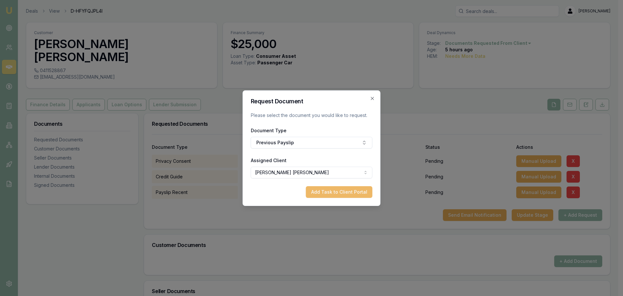
click at [344, 195] on button "Add Task to Client Portal" at bounding box center [339, 192] width 67 height 12
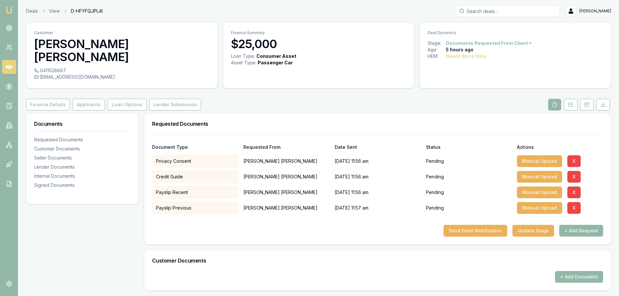
click at [580, 225] on button "+ Add Request" at bounding box center [581, 231] width 44 height 12
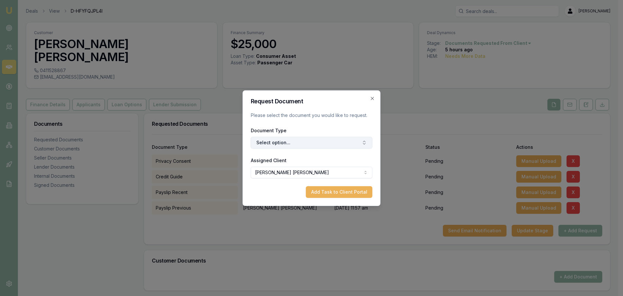
click at [306, 145] on button "Select option..." at bounding box center [312, 143] width 122 height 12
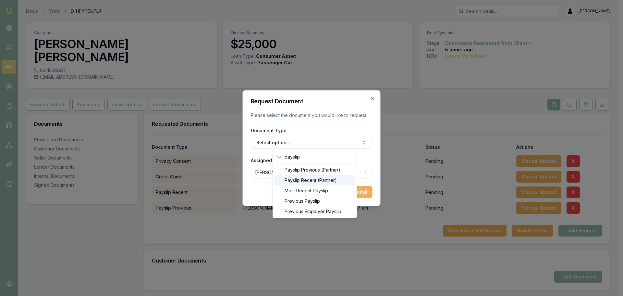
type input "payslip"
click at [321, 181] on div "Payslip Recent (Partner)" at bounding box center [314, 180] width 81 height 10
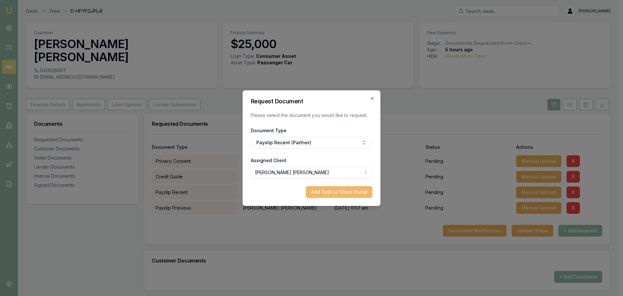
click at [339, 193] on button "Add Task to Client Portal" at bounding box center [339, 192] width 67 height 12
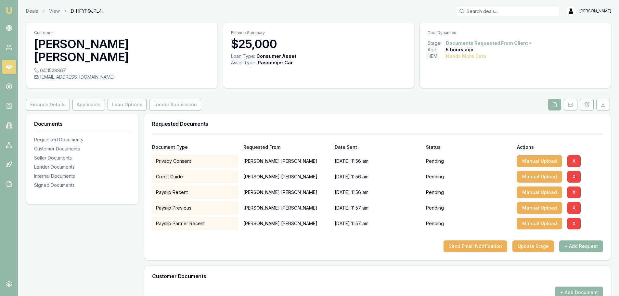
click at [586, 240] on button "+ Add Request" at bounding box center [581, 246] width 44 height 12
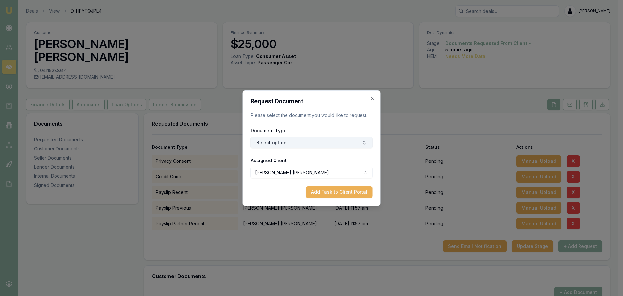
click at [330, 143] on button "Select option..." at bounding box center [312, 143] width 122 height 12
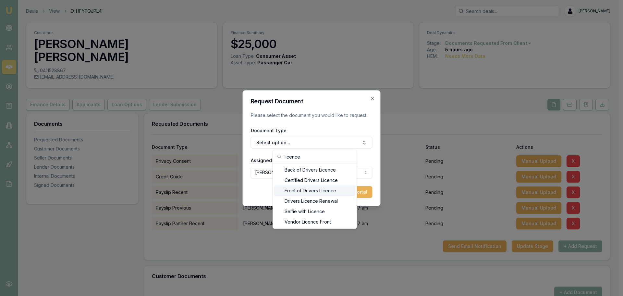
type input "licence"
click at [320, 192] on div "Front of Drivers Licence" at bounding box center [314, 190] width 81 height 10
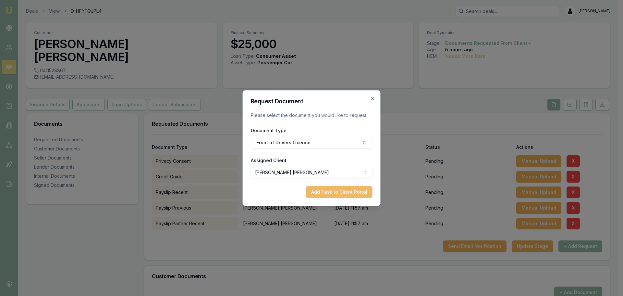
click at [336, 191] on button "Add Task to Client Portal" at bounding box center [339, 192] width 67 height 12
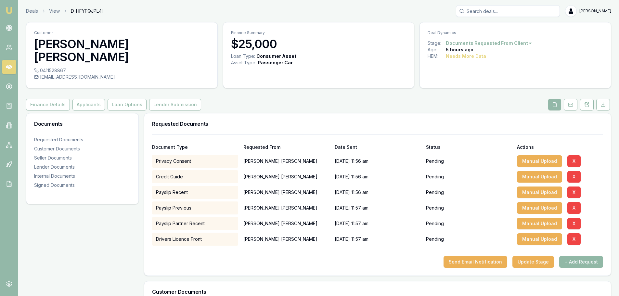
click at [588, 256] on button "+ Add Request" at bounding box center [581, 262] width 44 height 12
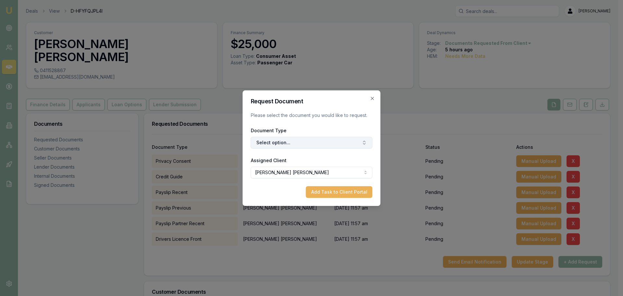
click at [324, 144] on button "Select option..." at bounding box center [312, 143] width 122 height 12
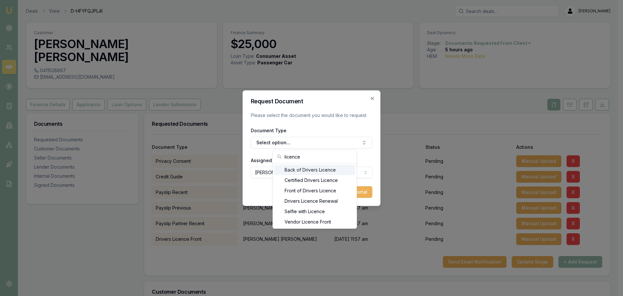
type input "licence"
click at [321, 170] on div "Back of Drivers Licence" at bounding box center [314, 170] width 81 height 10
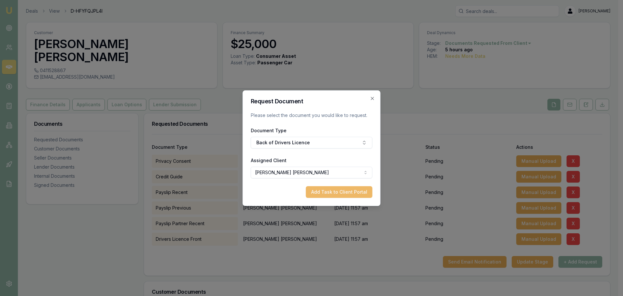
click at [361, 194] on button "Add Task to Client Portal" at bounding box center [339, 192] width 67 height 12
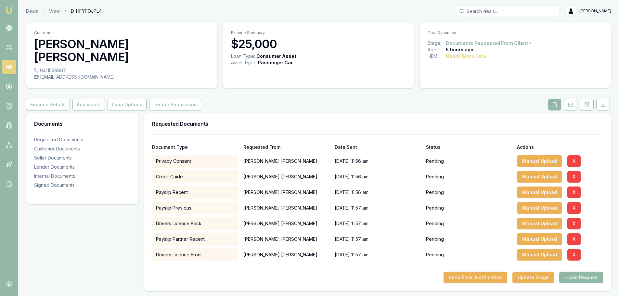
click at [596, 271] on button "+ Add Request" at bounding box center [581, 277] width 44 height 12
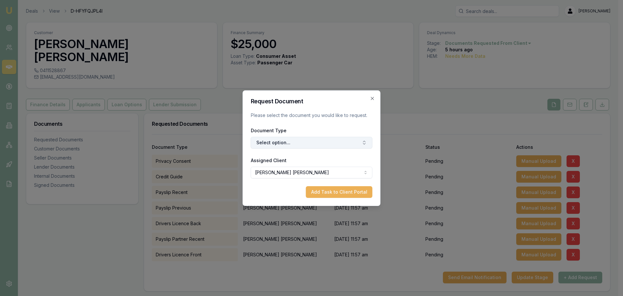
click at [330, 139] on button "Select option..." at bounding box center [312, 143] width 122 height 12
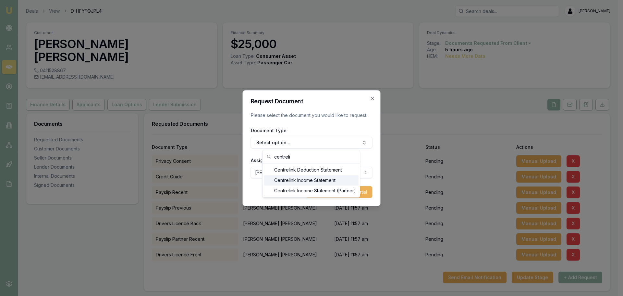
type input "centreli"
click at [341, 183] on div "Centrelink Income Statement" at bounding box center [311, 180] width 95 height 10
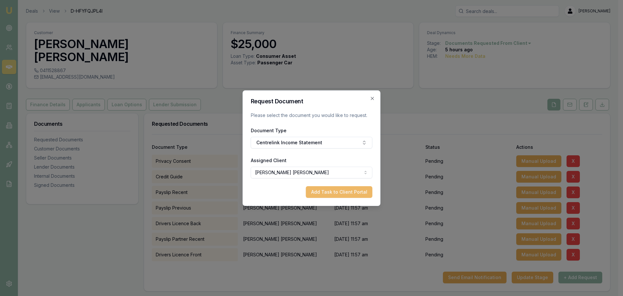
click at [344, 193] on button "Add Task to Client Portal" at bounding box center [339, 192] width 67 height 12
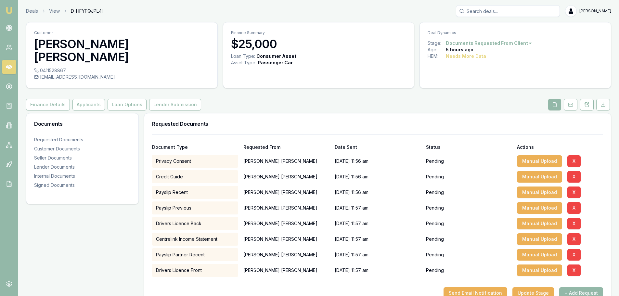
click at [354, 134] on div "Document Type Requested From Date Sent Status Actions" at bounding box center [377, 143] width 451 height 18
click at [342, 113] on div "Requested Documents" at bounding box center [377, 123] width 466 height 21
click at [573, 99] on button at bounding box center [570, 105] width 14 height 12
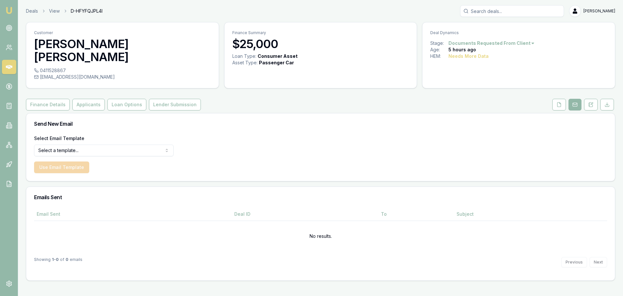
click at [149, 134] on html "Emu Broker Deals View D-HFYFQJPL4I [PERSON_NAME] Shield Toggle Menu Customer [P…" at bounding box center [311, 148] width 623 height 296
select select "document-request-reminder"
click at [63, 161] on button "Use Email Template" at bounding box center [61, 167] width 55 height 12
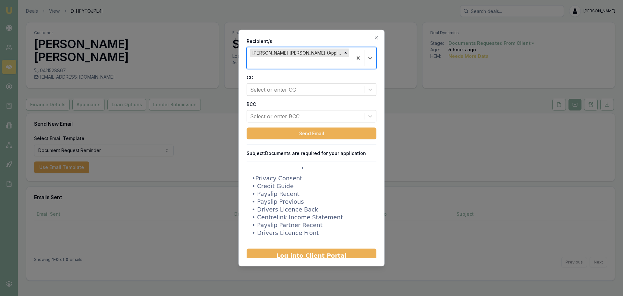
scroll to position [162, 0]
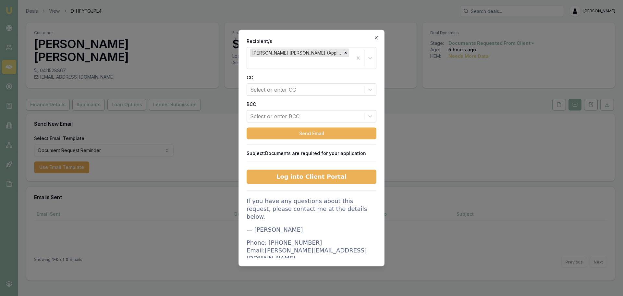
click at [376, 38] on icon "button" at bounding box center [376, 37] width 5 height 5
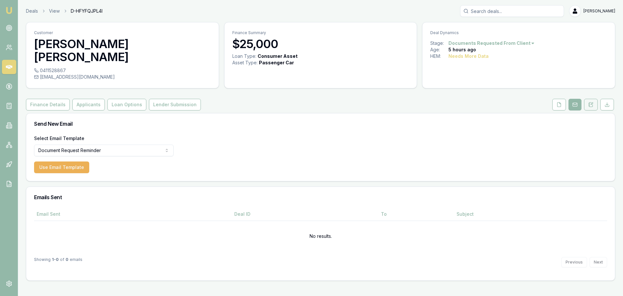
click at [590, 99] on button at bounding box center [591, 105] width 14 height 12
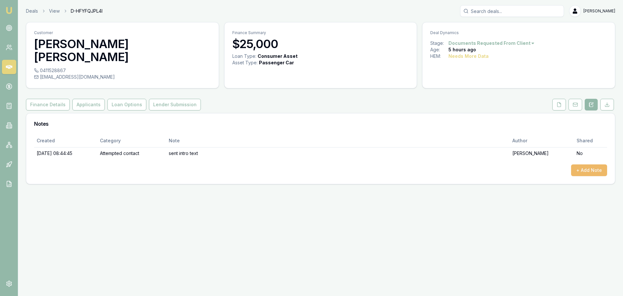
click at [591, 164] on button "+ Add Note" at bounding box center [589, 170] width 36 height 12
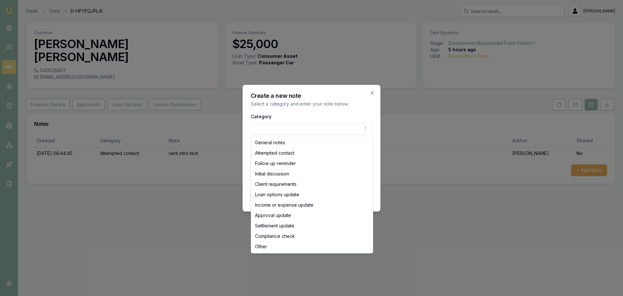
click at [343, 125] on body "Emu Broker Deals View D-HFYFQJPL4I [PERSON_NAME] Shield Toggle Menu Customer [P…" at bounding box center [311, 148] width 623 height 296
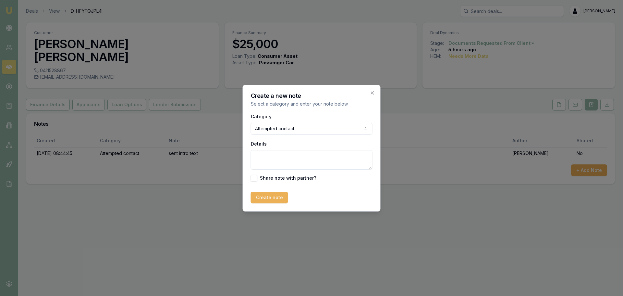
click at [310, 130] on body "Emu Broker Deals View D-HFYFQJPL4I [PERSON_NAME] Shield Toggle Menu Customer [P…" at bounding box center [311, 148] width 623 height 296
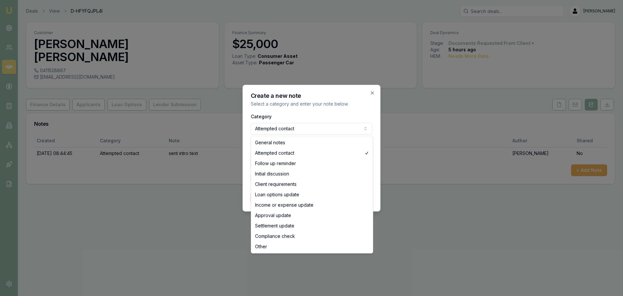
select select "GENERAL_NOTES"
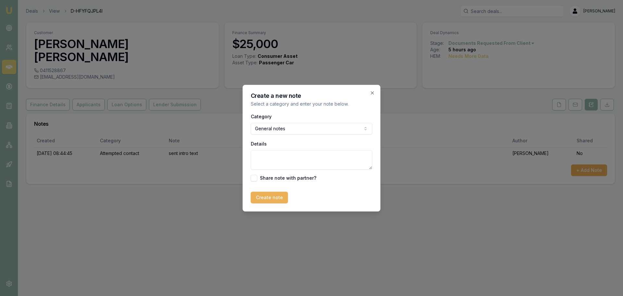
click at [289, 163] on textarea "Details" at bounding box center [312, 159] width 122 height 19
type textarea "L"
click at [358, 156] on textarea "Looking at Plenti - wants to be able to reammoretise after a lump sum payment f…" at bounding box center [312, 159] width 122 height 19
click at [368, 163] on textarea "Looking at Plenti - wants to be able to reammortise after a lump sum payment fr…" at bounding box center [312, 159] width 122 height 19
click at [367, 154] on textarea "Looking at Plenti - wants to be able to reammortise after a lump sum payment fr…" at bounding box center [312, 159] width 122 height 19
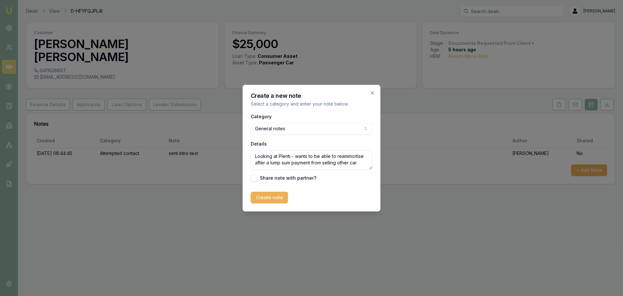
drag, startPoint x: 365, startPoint y: 157, endPoint x: 341, endPoint y: 157, distance: 24.4
click at [341, 157] on textarea "Looking at Plenti - wants to be able to reammortise after a lump sum payment fr…" at bounding box center [312, 159] width 122 height 19
click at [368, 165] on textarea "Looking at Plenti - wants to be able to re-amortise after a lump sum payment fr…" at bounding box center [312, 159] width 122 height 19
click at [362, 163] on textarea "Looking at Plenti - wants to be able to re-amortise after a lump sum payment fr…" at bounding box center [312, 159] width 122 height 19
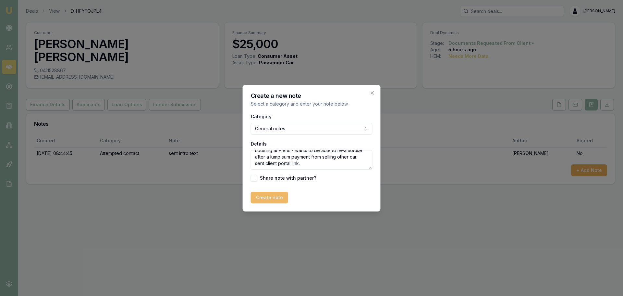
type textarea "Looking at Plenti - wants to be able to re-amortise after a lump sum payment fr…"
click at [270, 199] on button "Create note" at bounding box center [269, 198] width 37 height 12
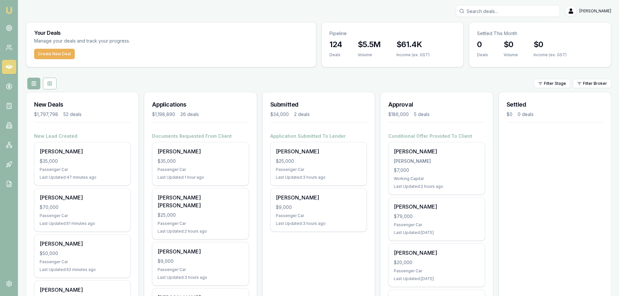
click at [318, 78] on div "Filter Stage Filter Broker" at bounding box center [318, 84] width 585 height 12
